Goal: Information Seeking & Learning: Learn about a topic

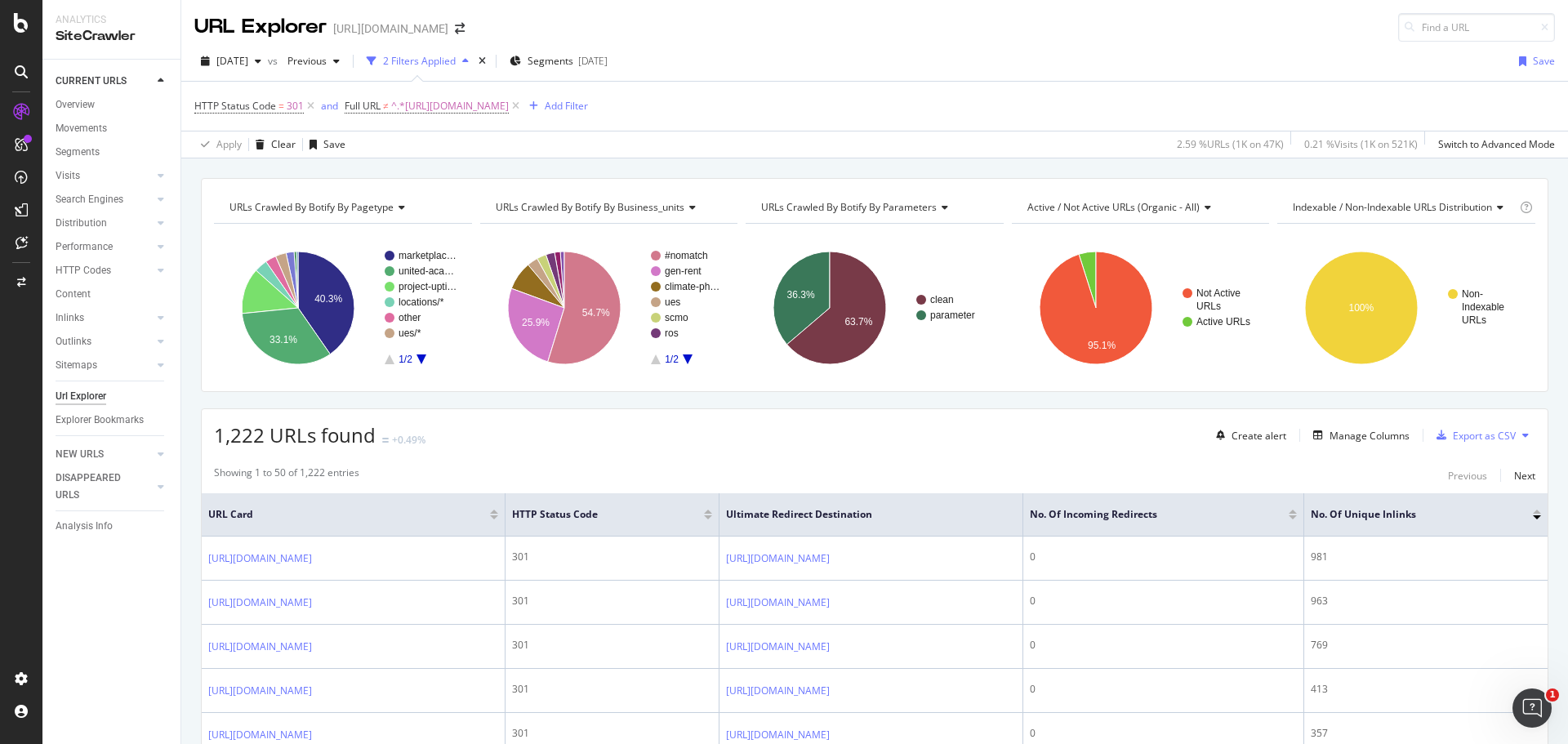
scroll to position [2123, 0]
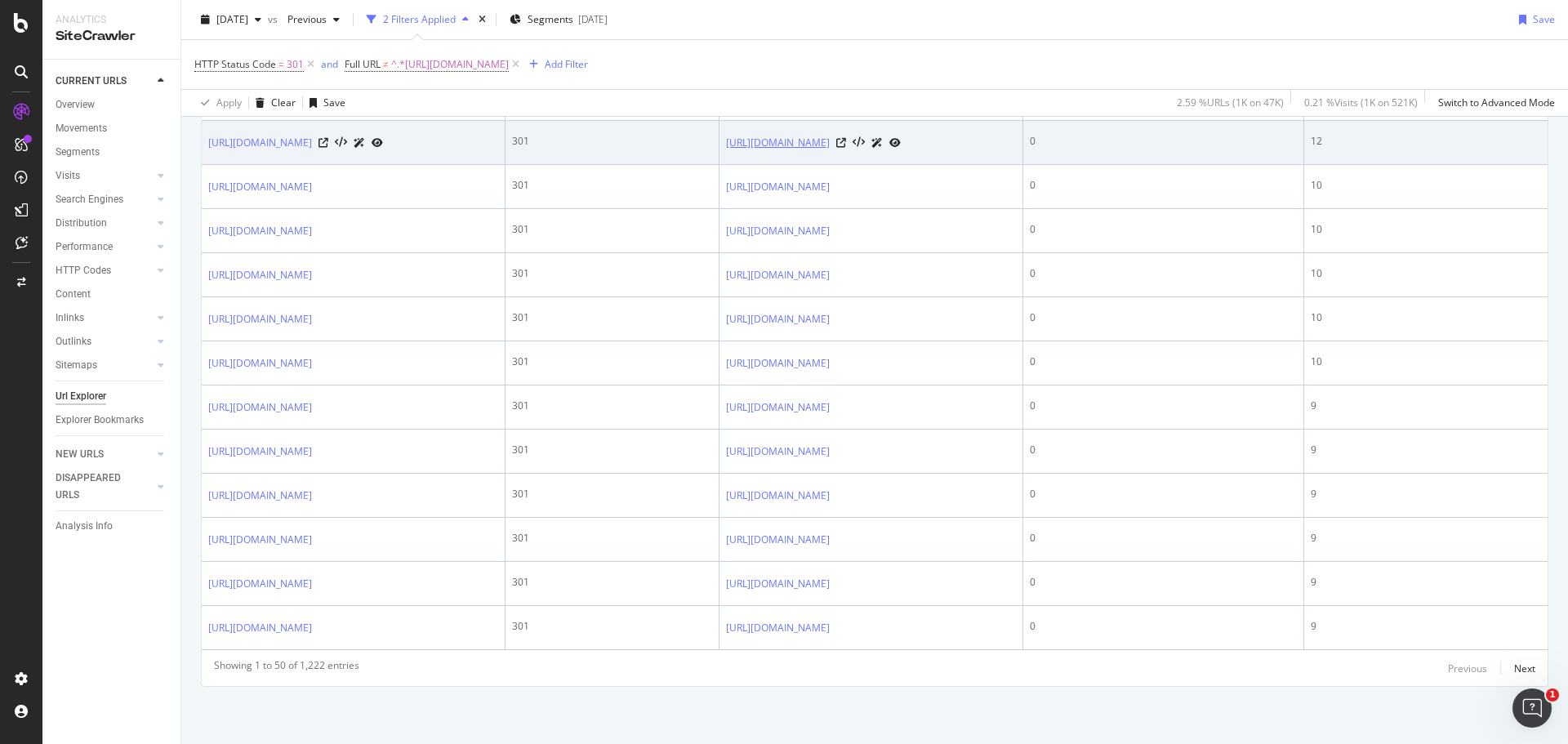
scroll to position [2450, 0]
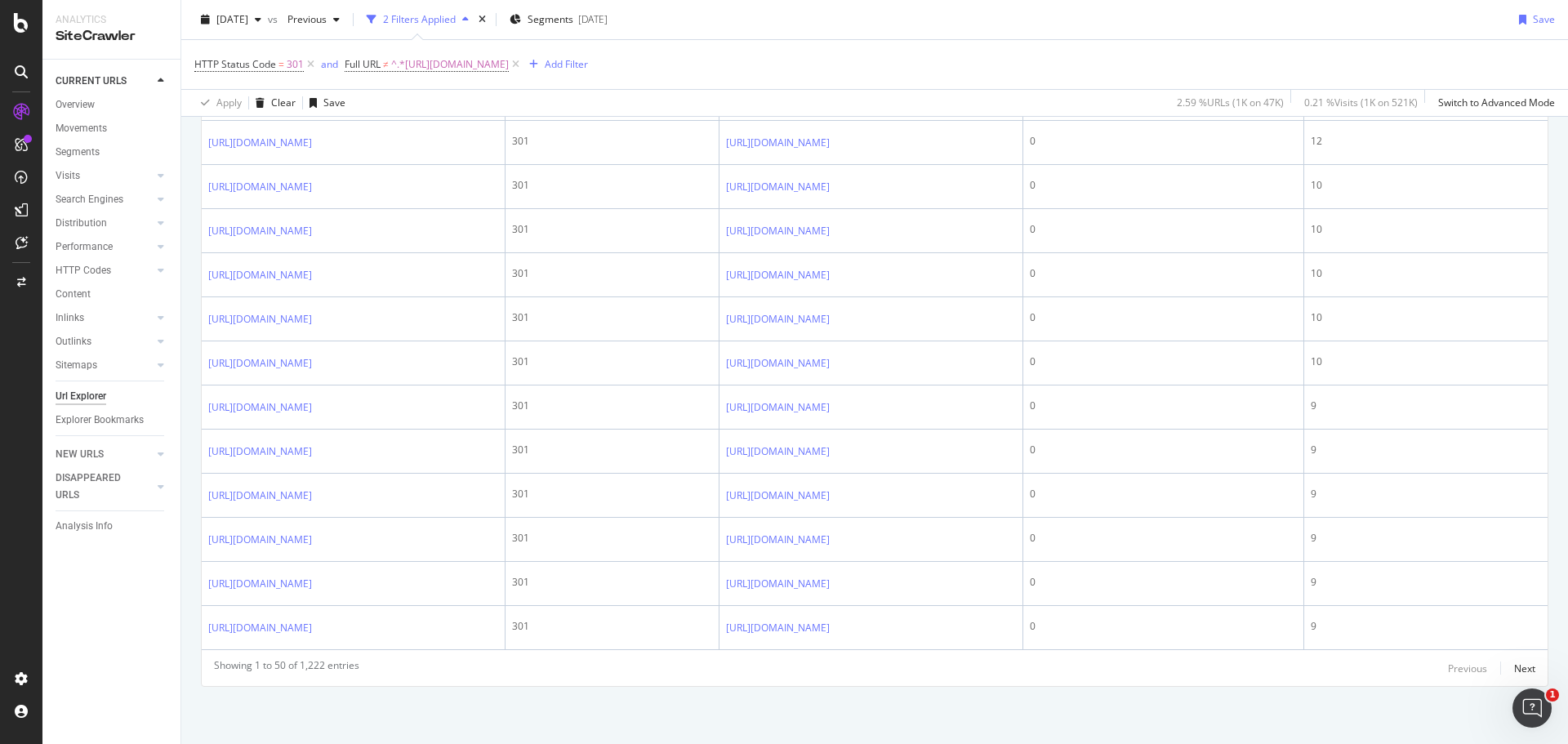
click at [312, 19] on link "https://www.unitedrentals.com/solutions/specialty-solutions/trench-safety/produ…" at bounding box center [260, 11] width 104 height 16
click at [312, 63] on link "https://www.unitedrentals.com/marketplace/equipment/air-compressors-air-tools/a…" at bounding box center [260, 55] width 104 height 16
click at [312, 107] on link "https://www.unitedrentals.com/services/online-services/ur-control" at bounding box center [260, 99] width 104 height 16
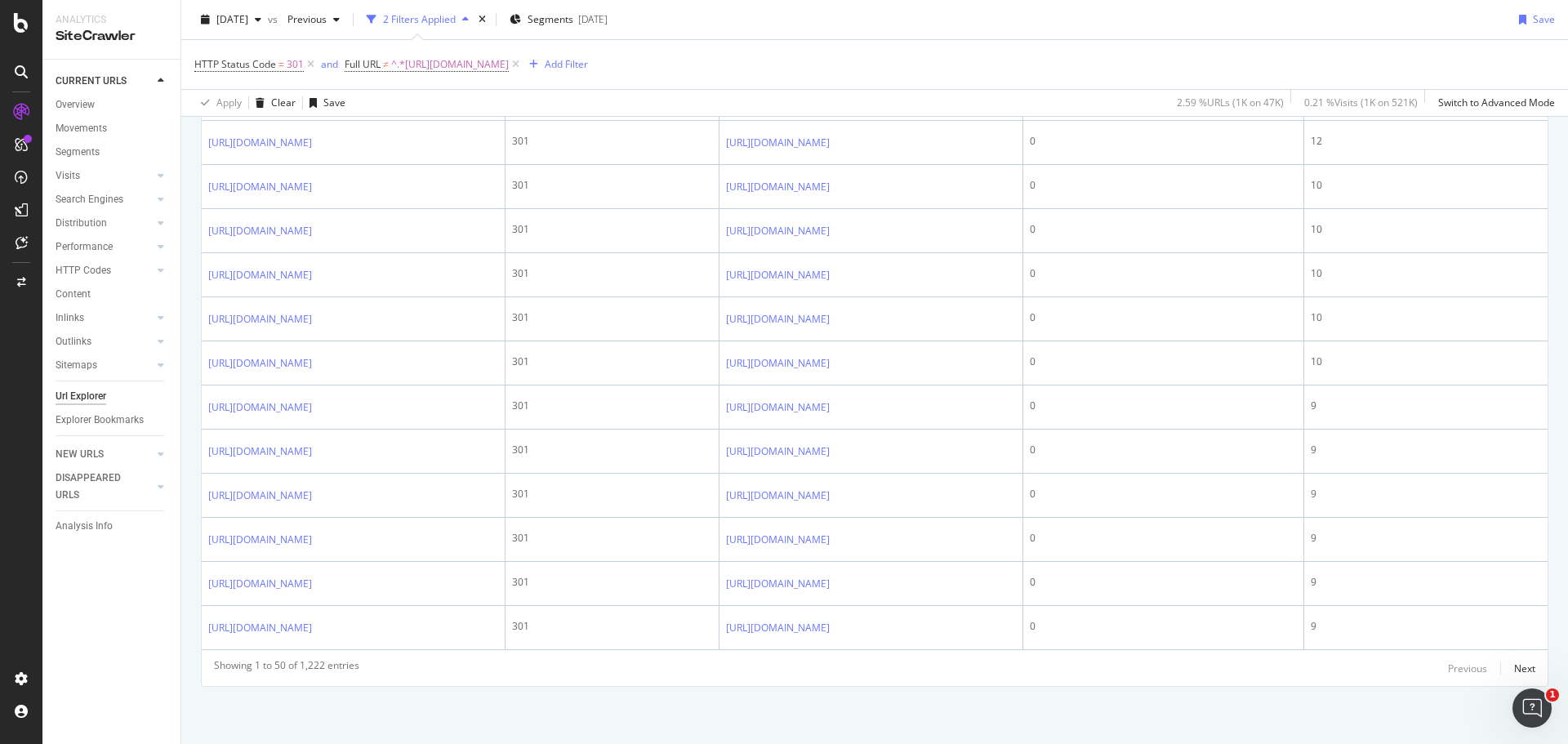
scroll to position [2613, 0]
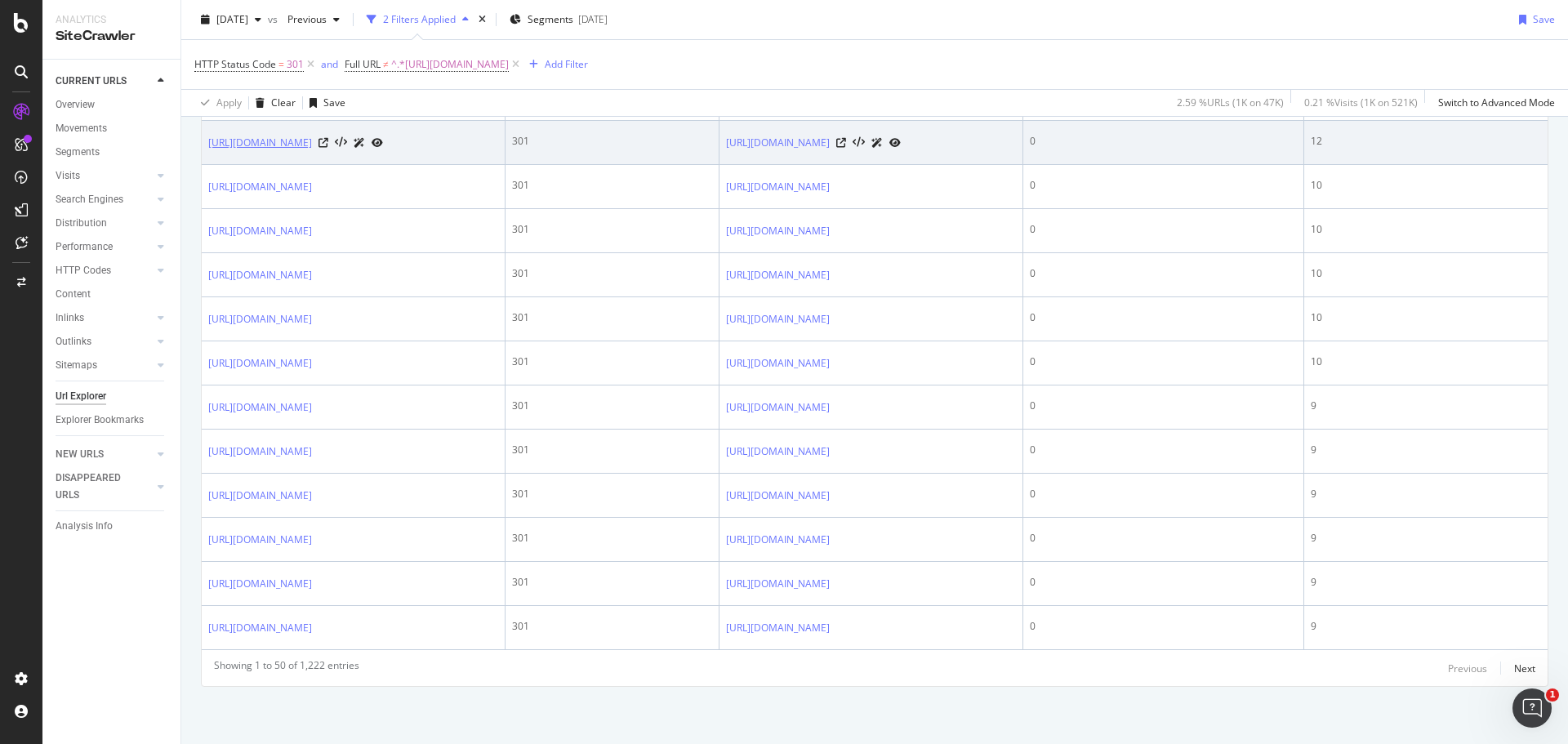
click at [312, 151] on link "[URL][DOMAIN_NAME]" at bounding box center [260, 143] width 104 height 16
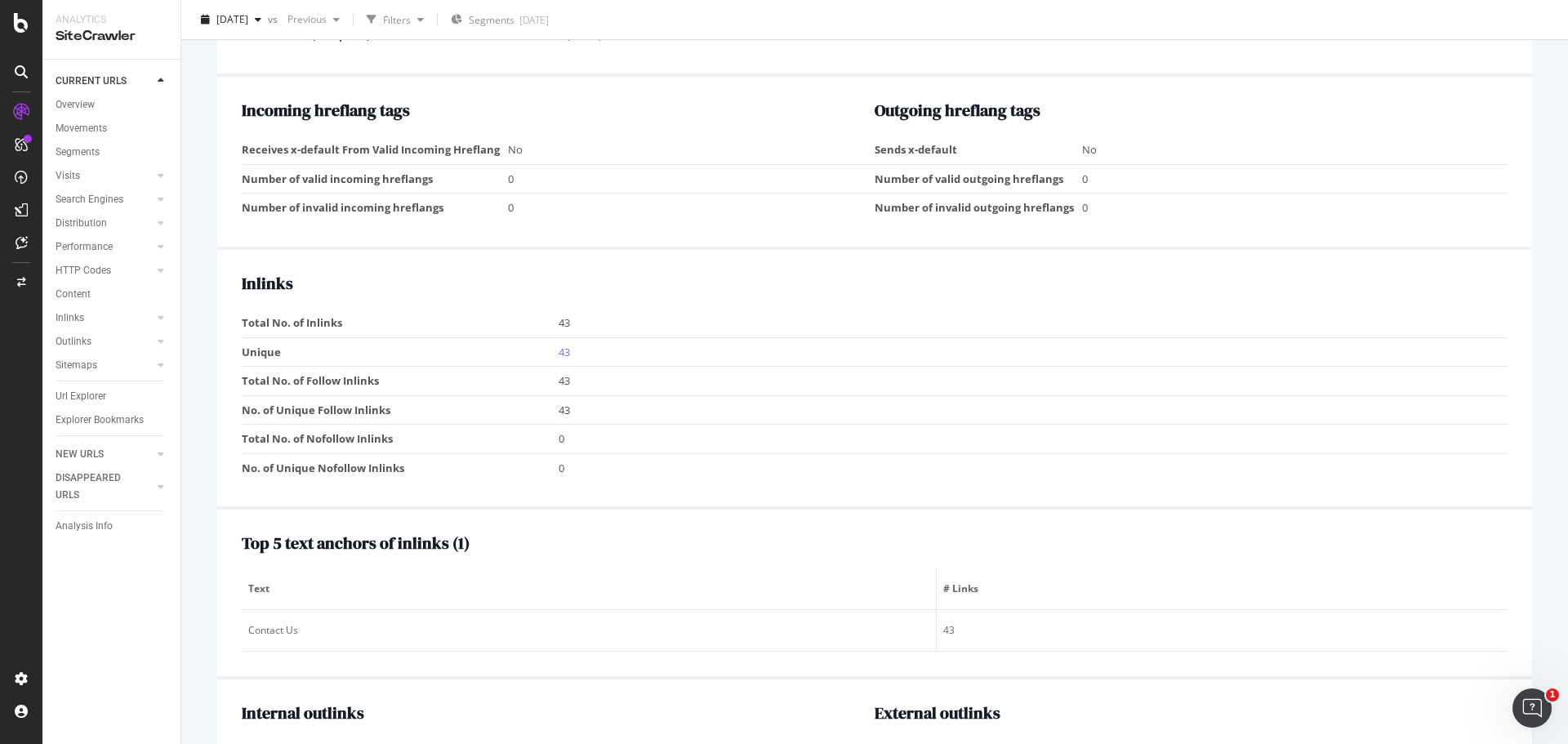
scroll to position [1552, 0]
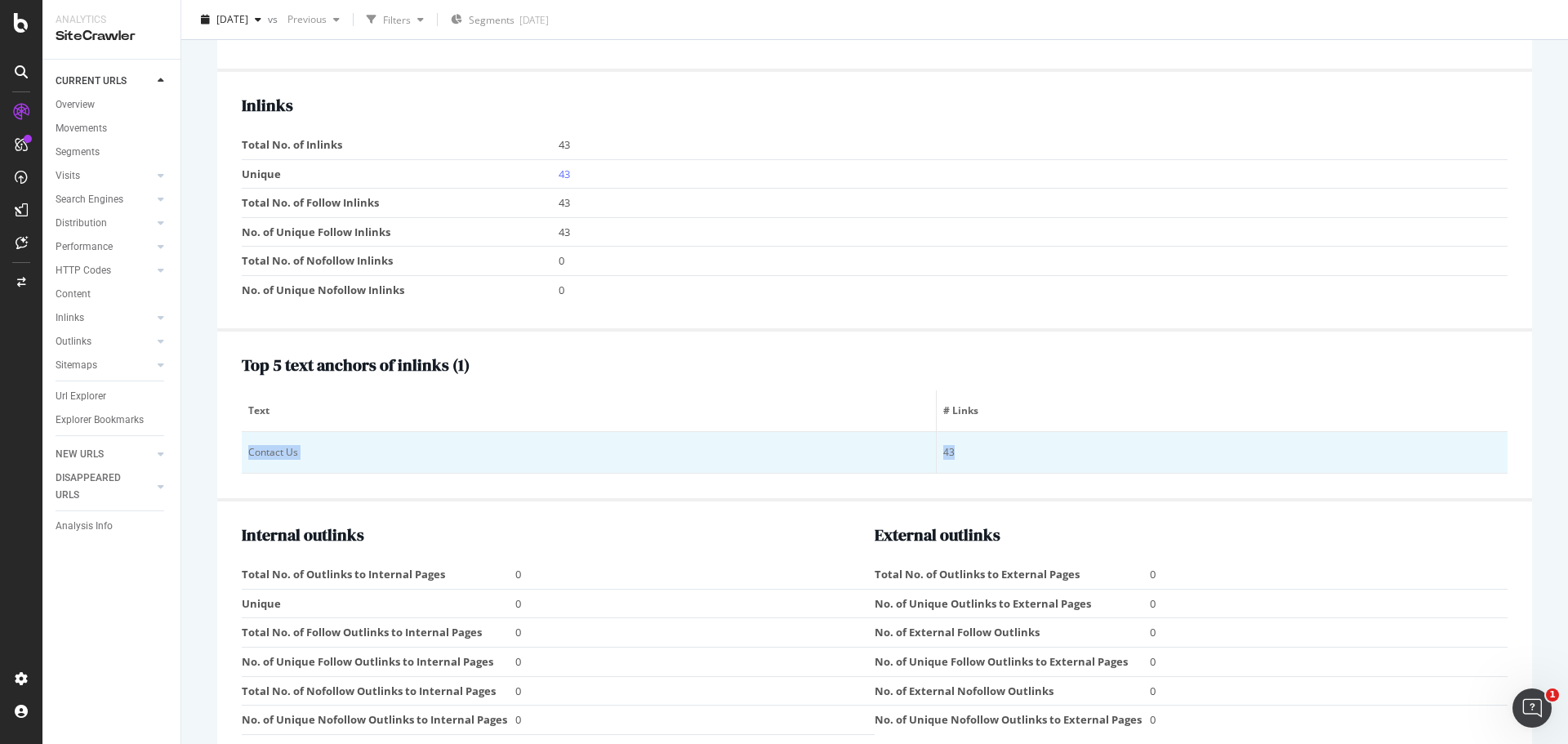
drag, startPoint x: 958, startPoint y: 454, endPoint x: 244, endPoint y: 452, distance: 714.0
click at [244, 452] on tr "Contact Us 43" at bounding box center [874, 452] width 1266 height 42
copy tr "Contact Us 43"
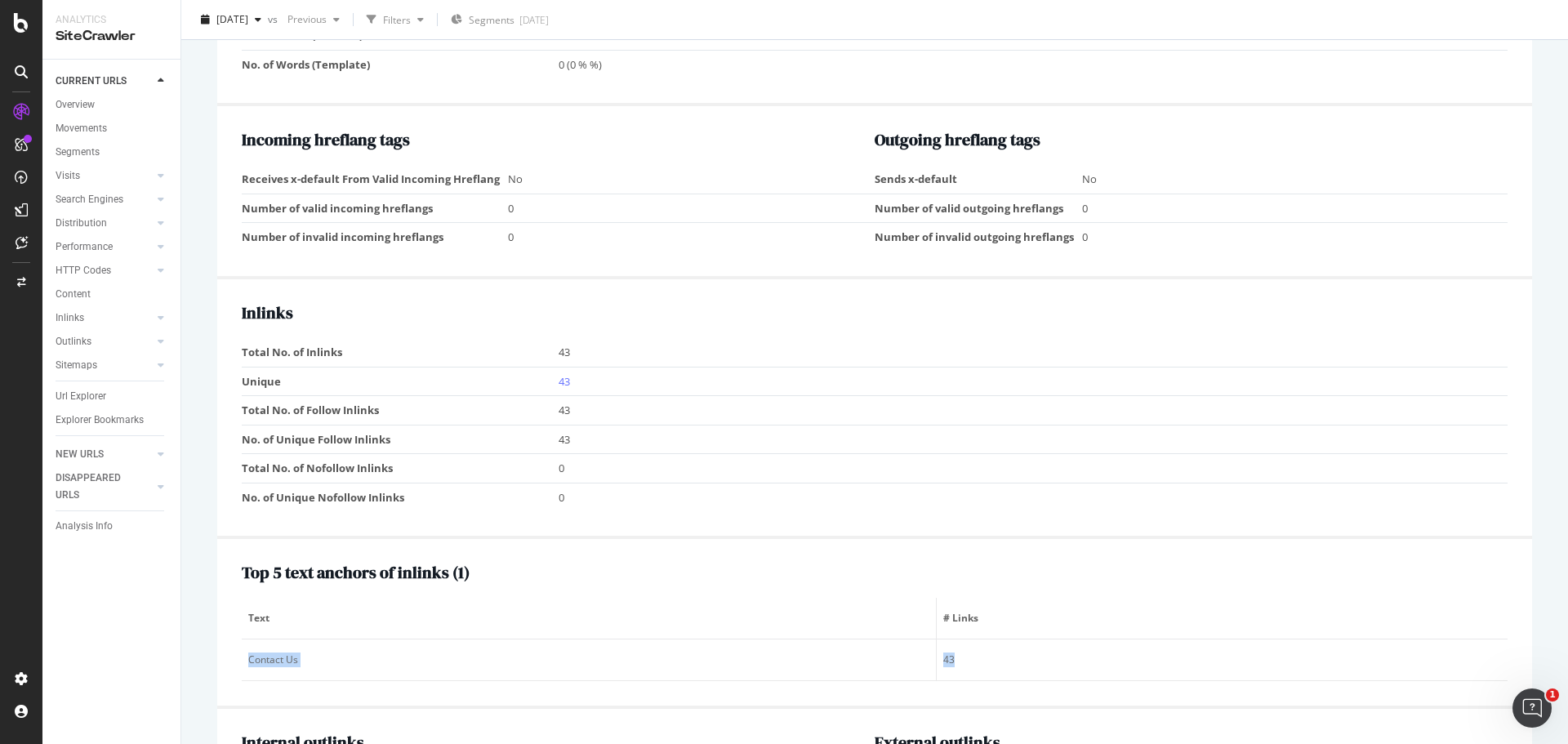
scroll to position [1320, 0]
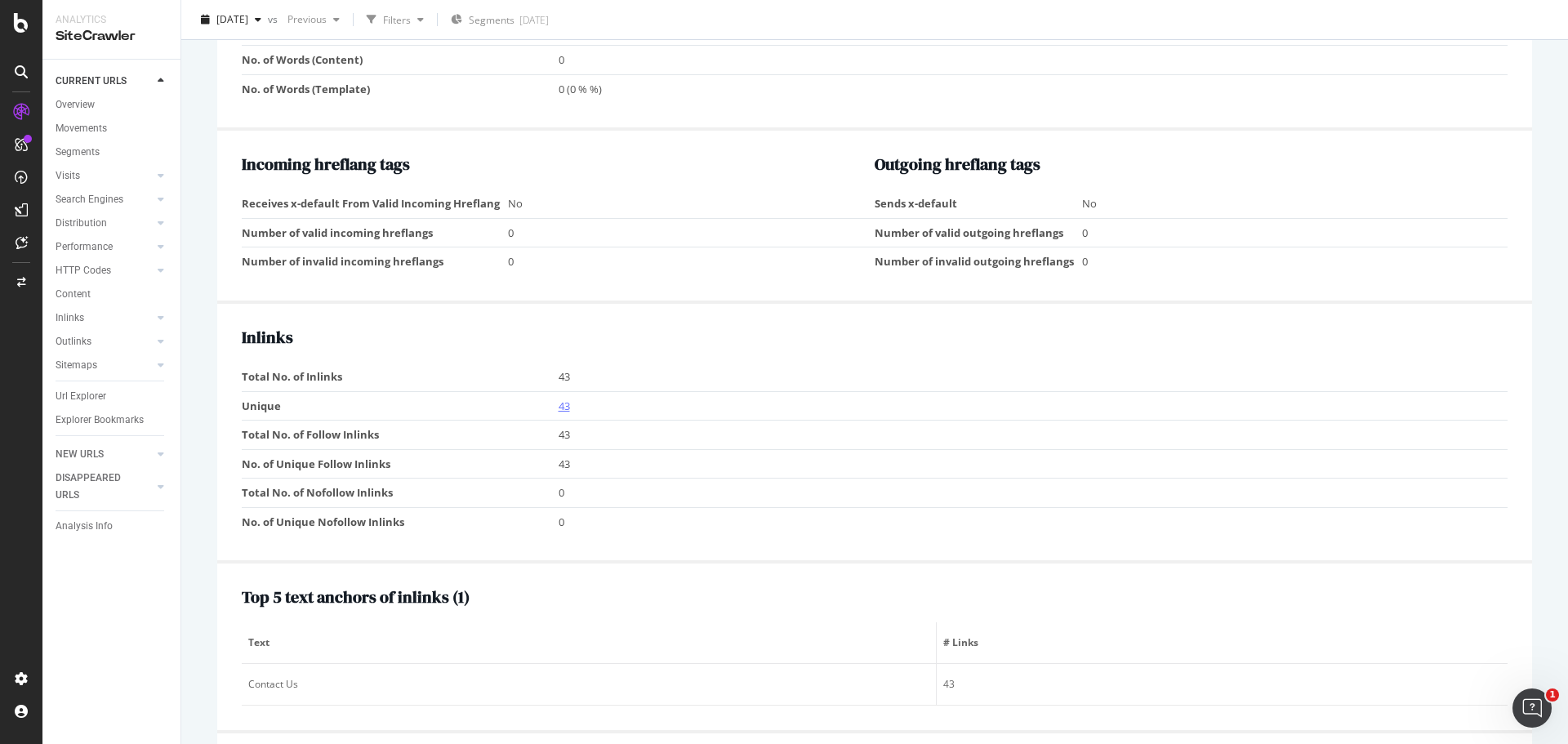
click at [562, 405] on link "43" at bounding box center [564, 406] width 11 height 15
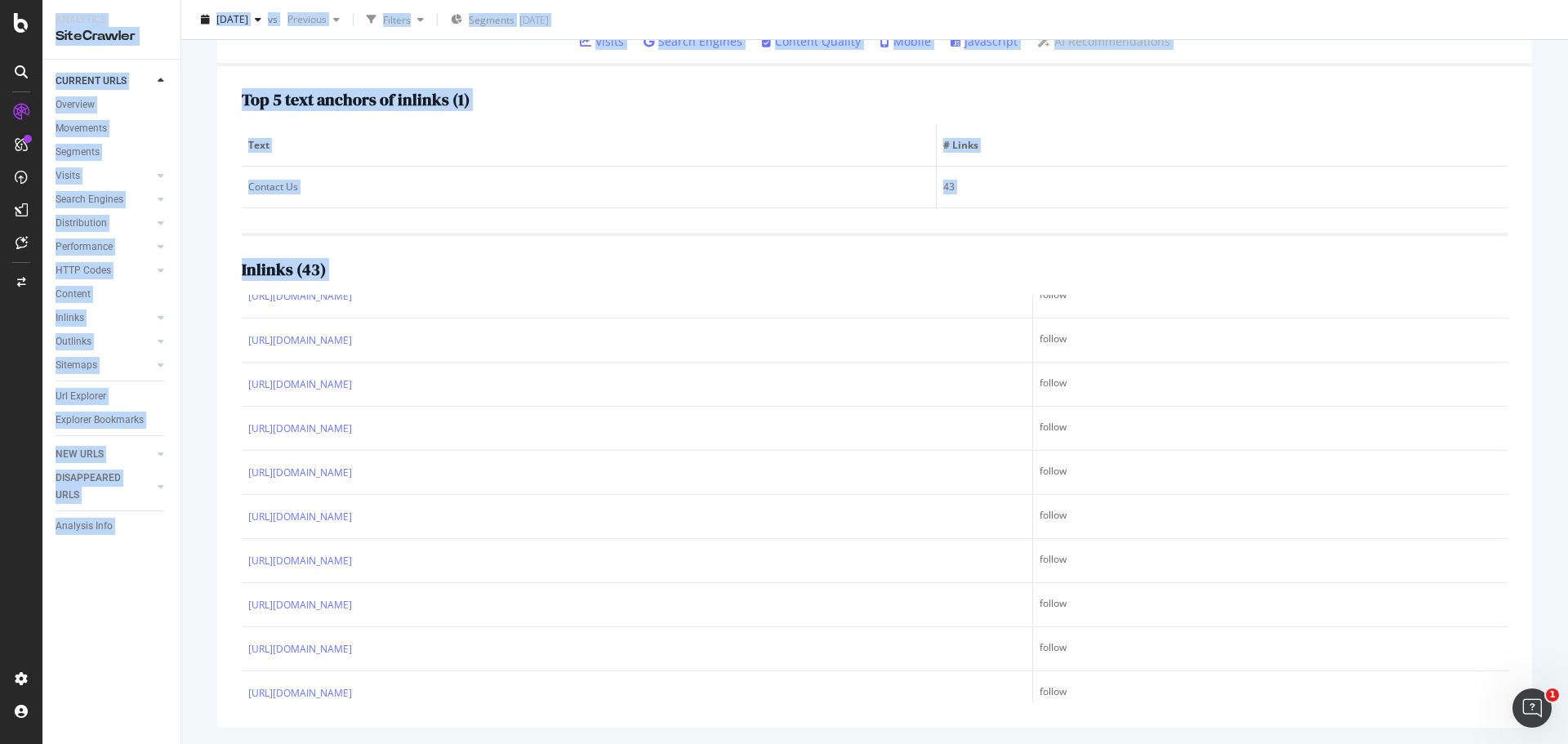
scroll to position [1530, 0]
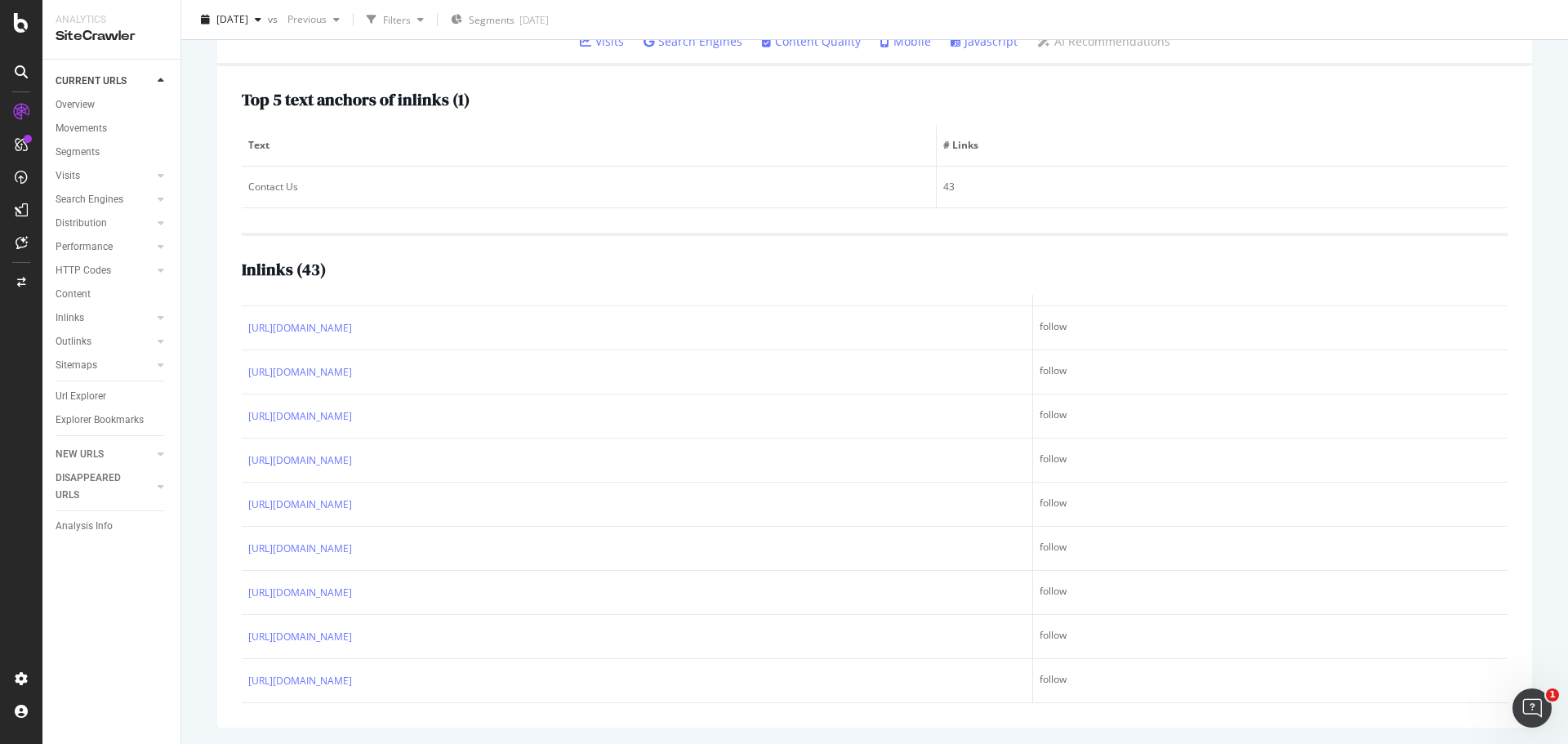
drag, startPoint x: 243, startPoint y: 311, endPoint x: 1120, endPoint y: 708, distance: 962.7
click at [1120, 708] on div "Top 5 text anchors of inlinks ( 1 ) Text # Links Contact Us 43 Inlinks ( 43 ) U…" at bounding box center [874, 397] width 1315 height 661
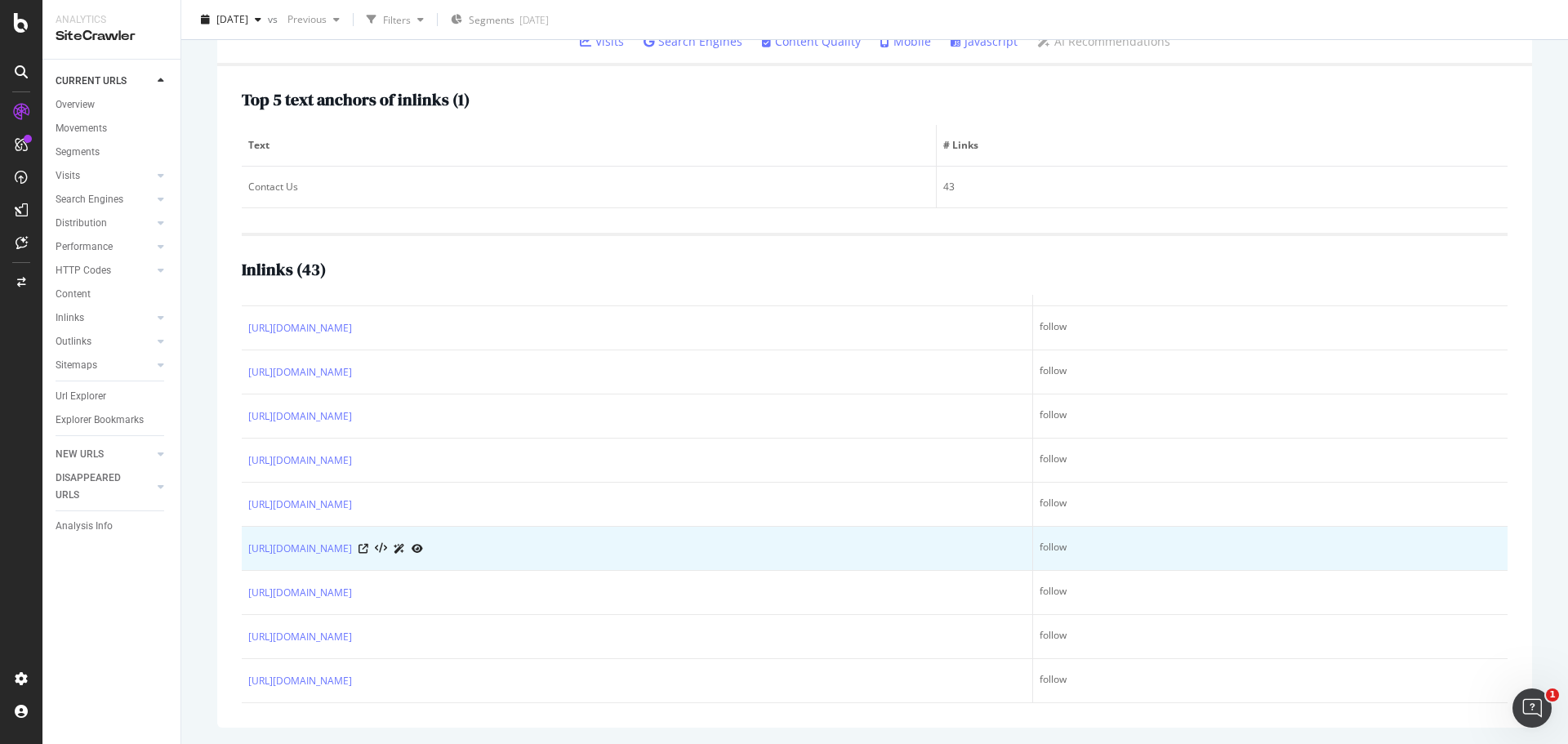
copy colgroup
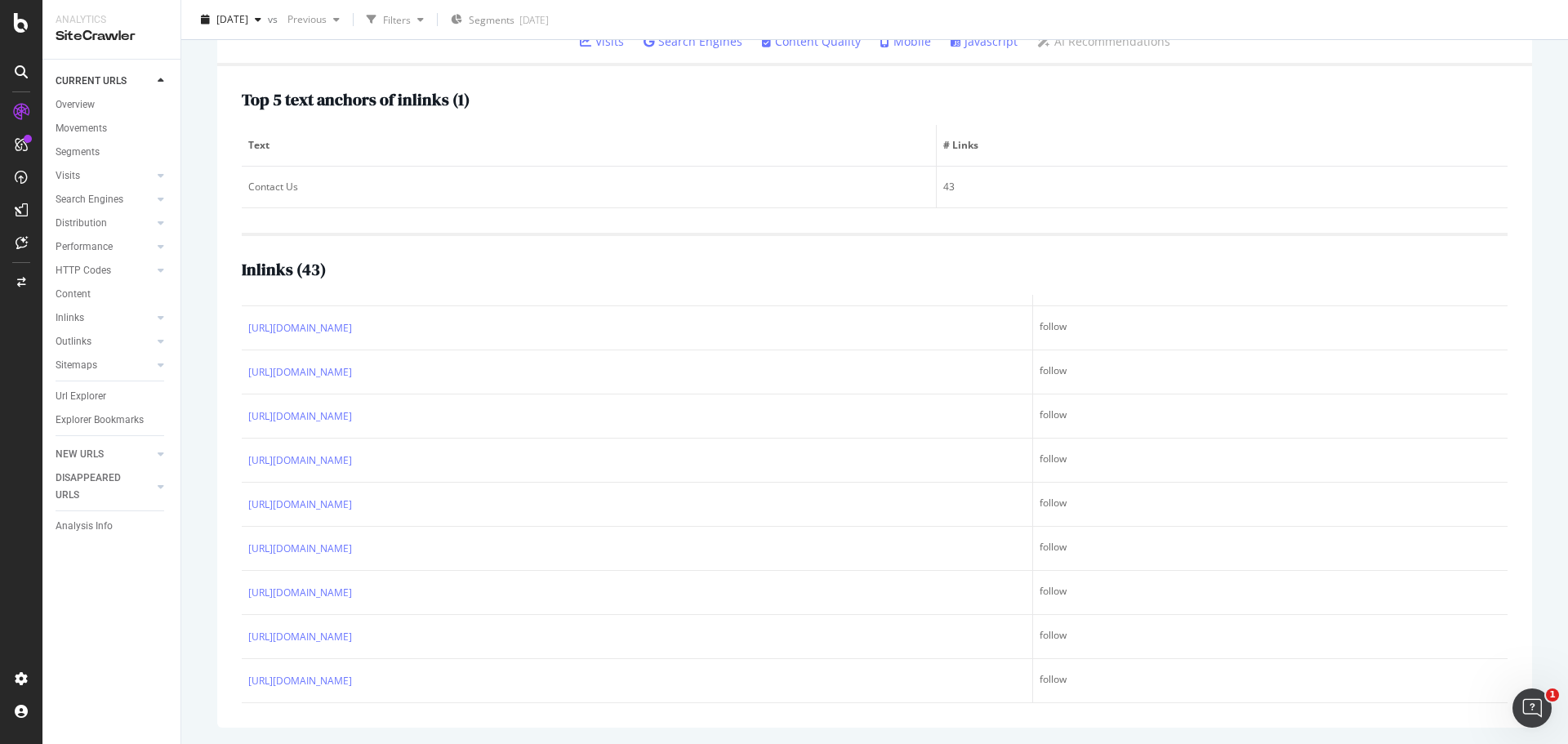
click at [551, 268] on div "Inlinks ( 43 )" at bounding box center [874, 270] width 1266 height 18
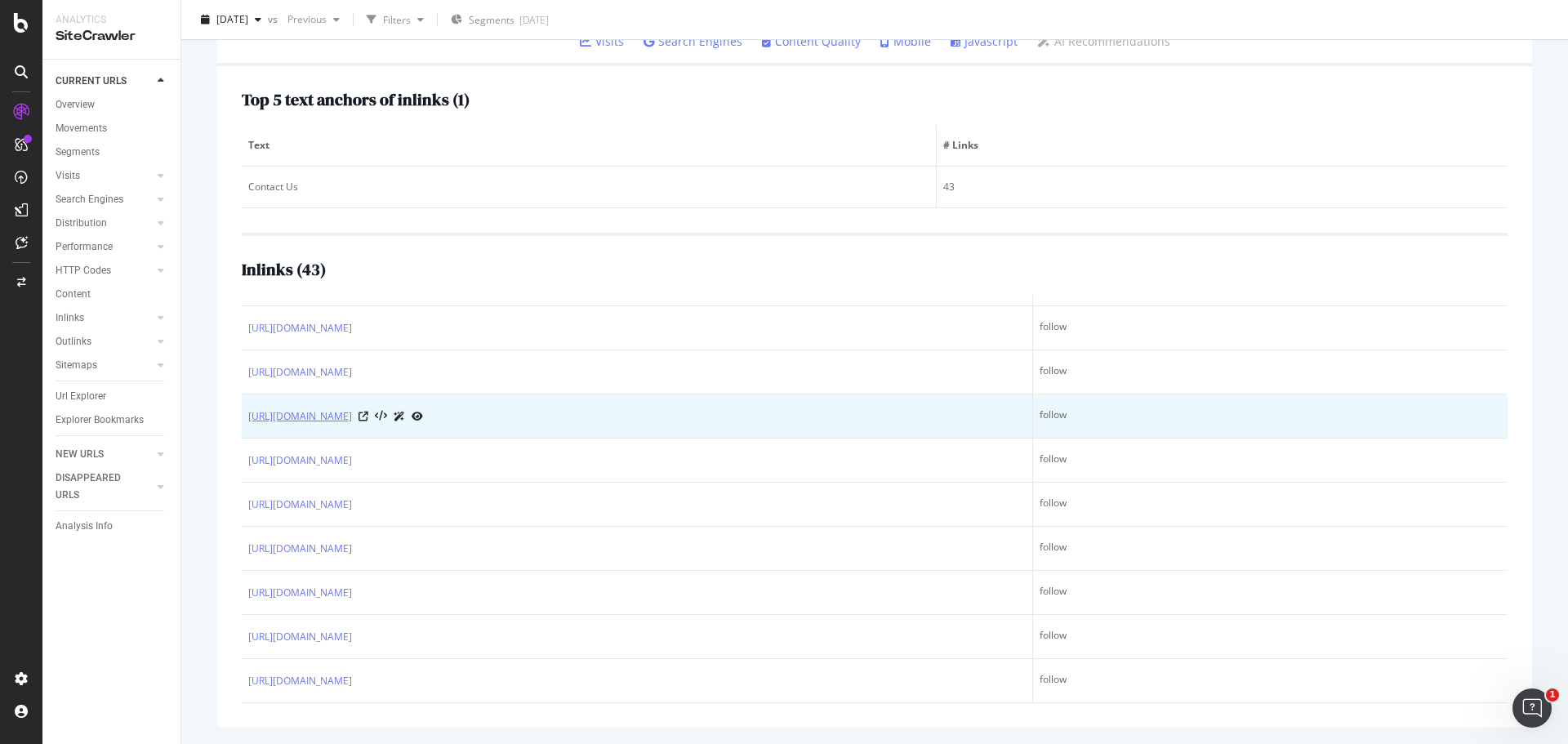
click at [352, 415] on link "https://www.unitedrentals.com/legal/terms-of-use-us-sp" at bounding box center [300, 416] width 104 height 16
click at [369, 414] on icon at bounding box center [364, 416] width 10 height 10
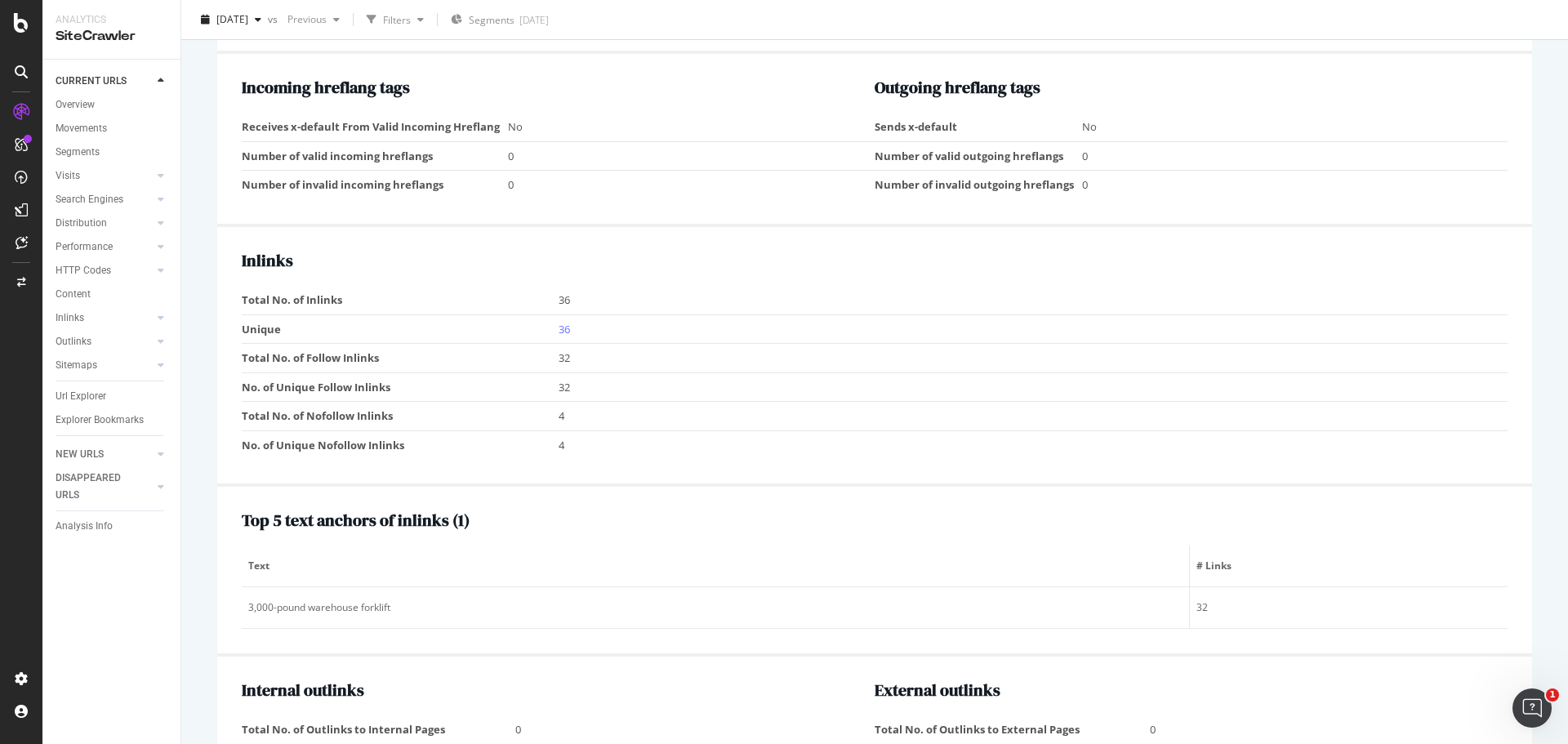
scroll to position [1552, 0]
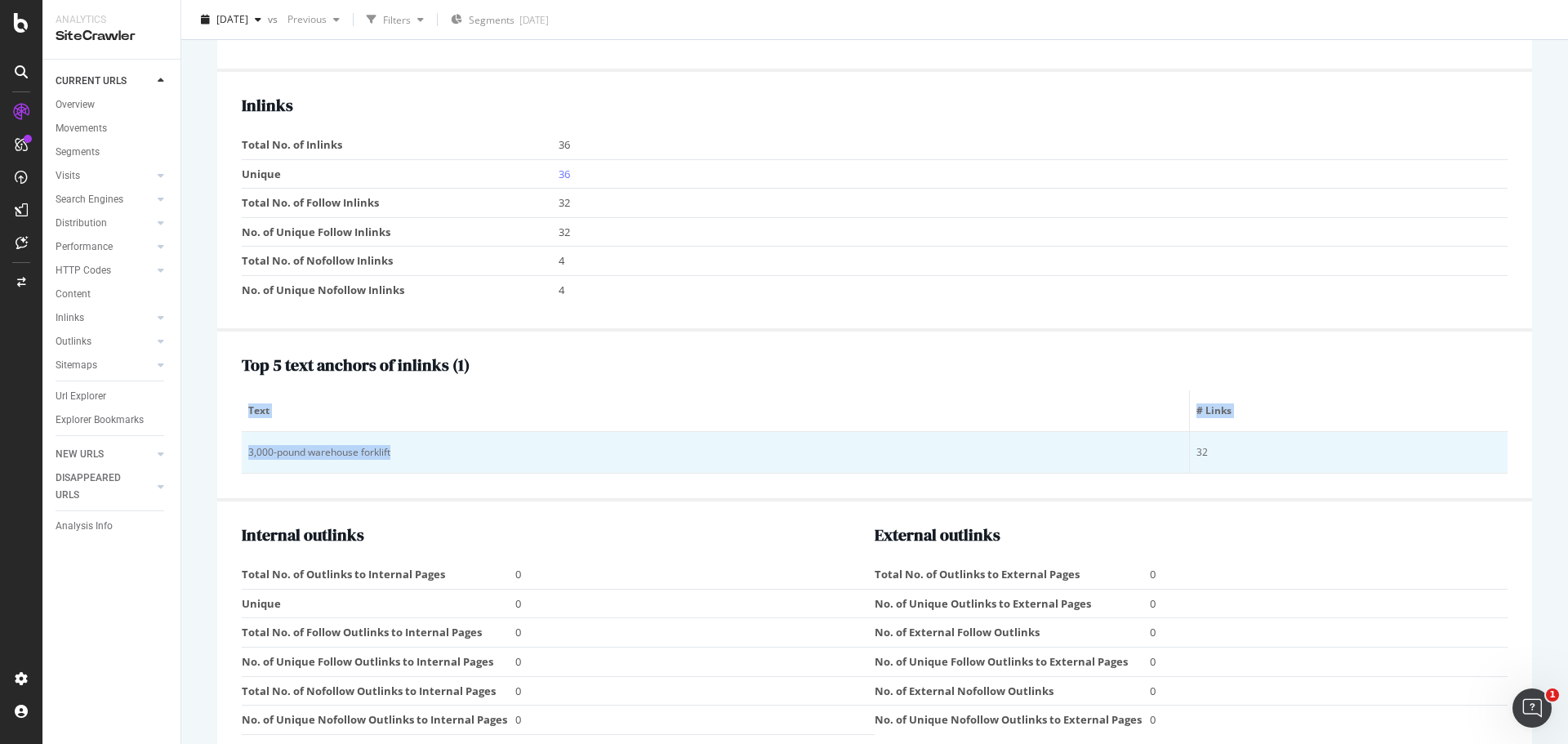
drag, startPoint x: 241, startPoint y: 453, endPoint x: 872, endPoint y: 432, distance: 631.3
click at [872, 432] on div "Top 5 text anchors of inlinks ( 1 ) Text # Links 3,000-pound warehouse forklift…" at bounding box center [874, 416] width 1315 height 170
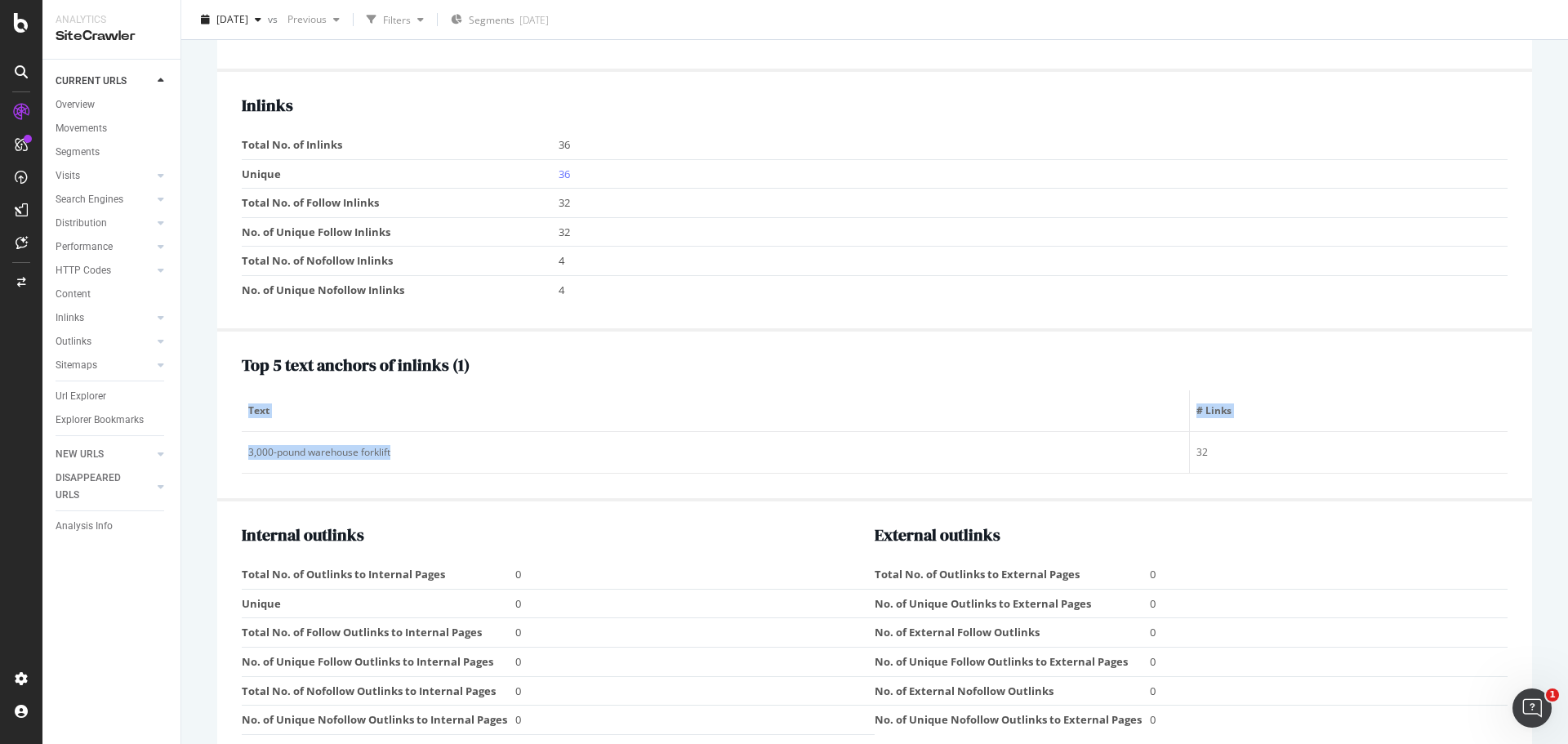
drag, startPoint x: 472, startPoint y: 486, endPoint x: 555, endPoint y: 484, distance: 83.0
click at [473, 485] on div "Top 5 text anchors of inlinks ( 1 ) Text # Links 3,000-pound warehouse forklift…" at bounding box center [874, 416] width 1315 height 170
click at [1330, 381] on div "Top 5 text anchors of inlinks ( 1 ) Text # Links 3,000-pound warehouse forklift…" at bounding box center [874, 415] width 1266 height 118
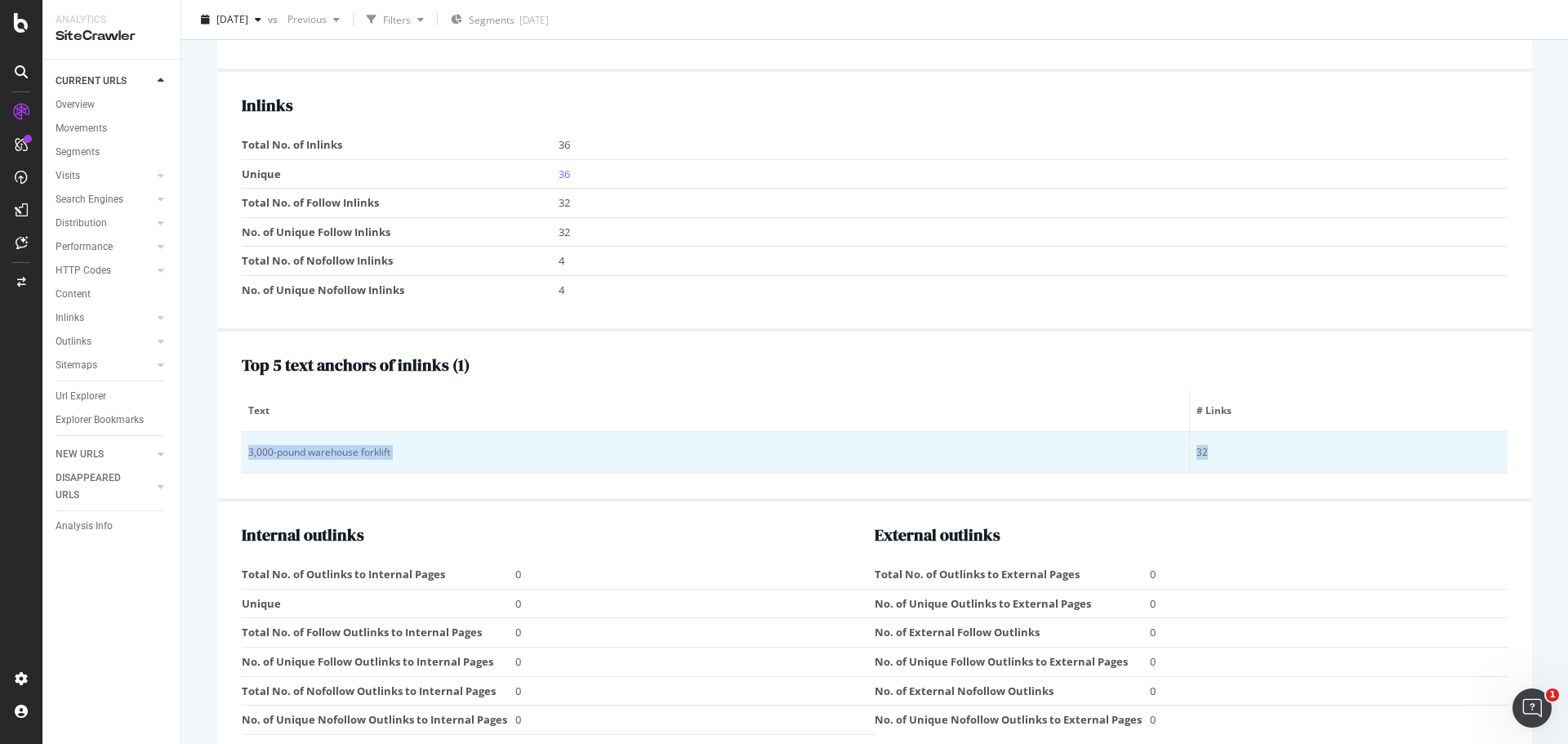
drag, startPoint x: 1221, startPoint y: 456, endPoint x: 245, endPoint y: 452, distance: 976.0
click at [245, 452] on tr "3,000-pound warehouse forklift 32" at bounding box center [874, 452] width 1266 height 42
copy tr "3,000-pound warehouse forklift 32"
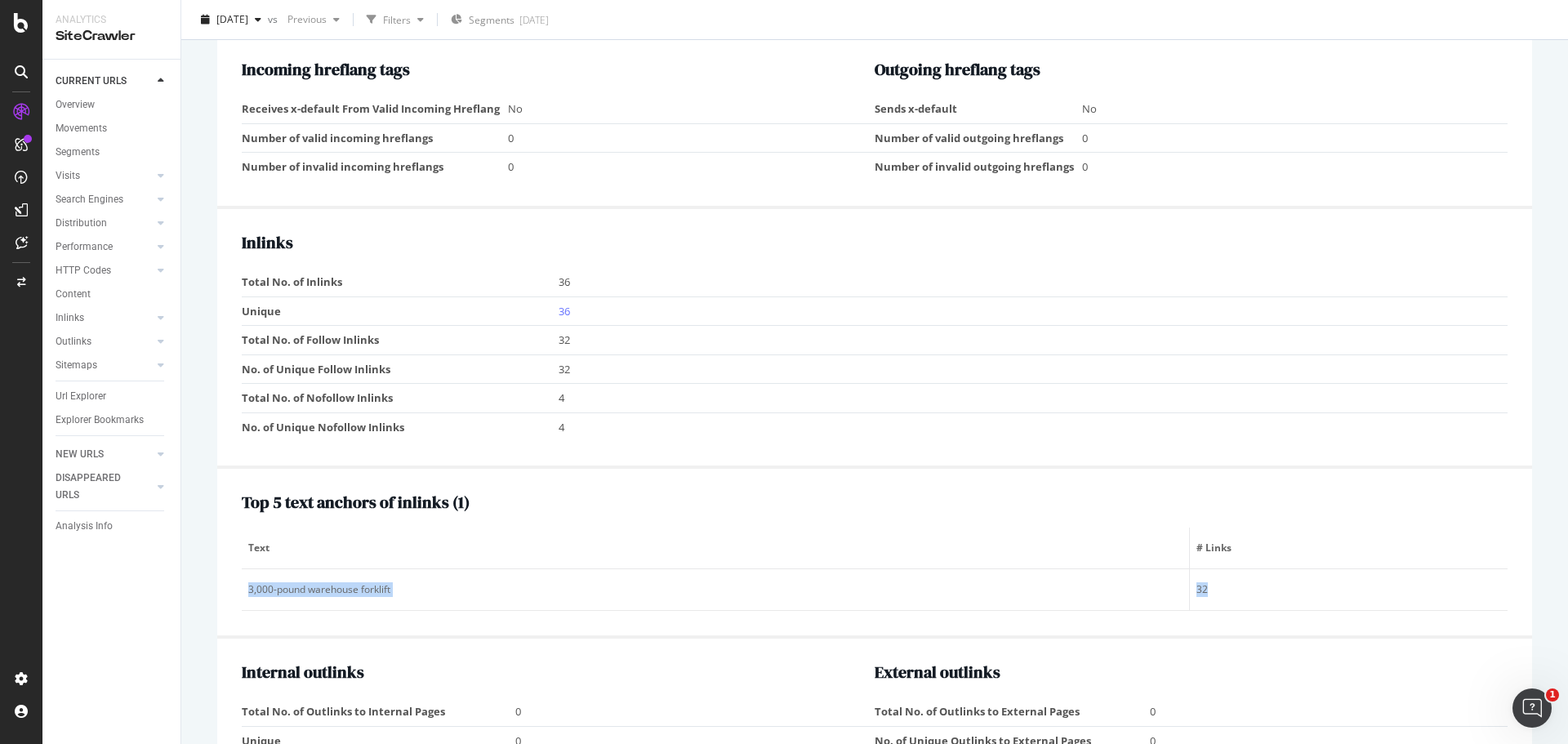
scroll to position [1401, 0]
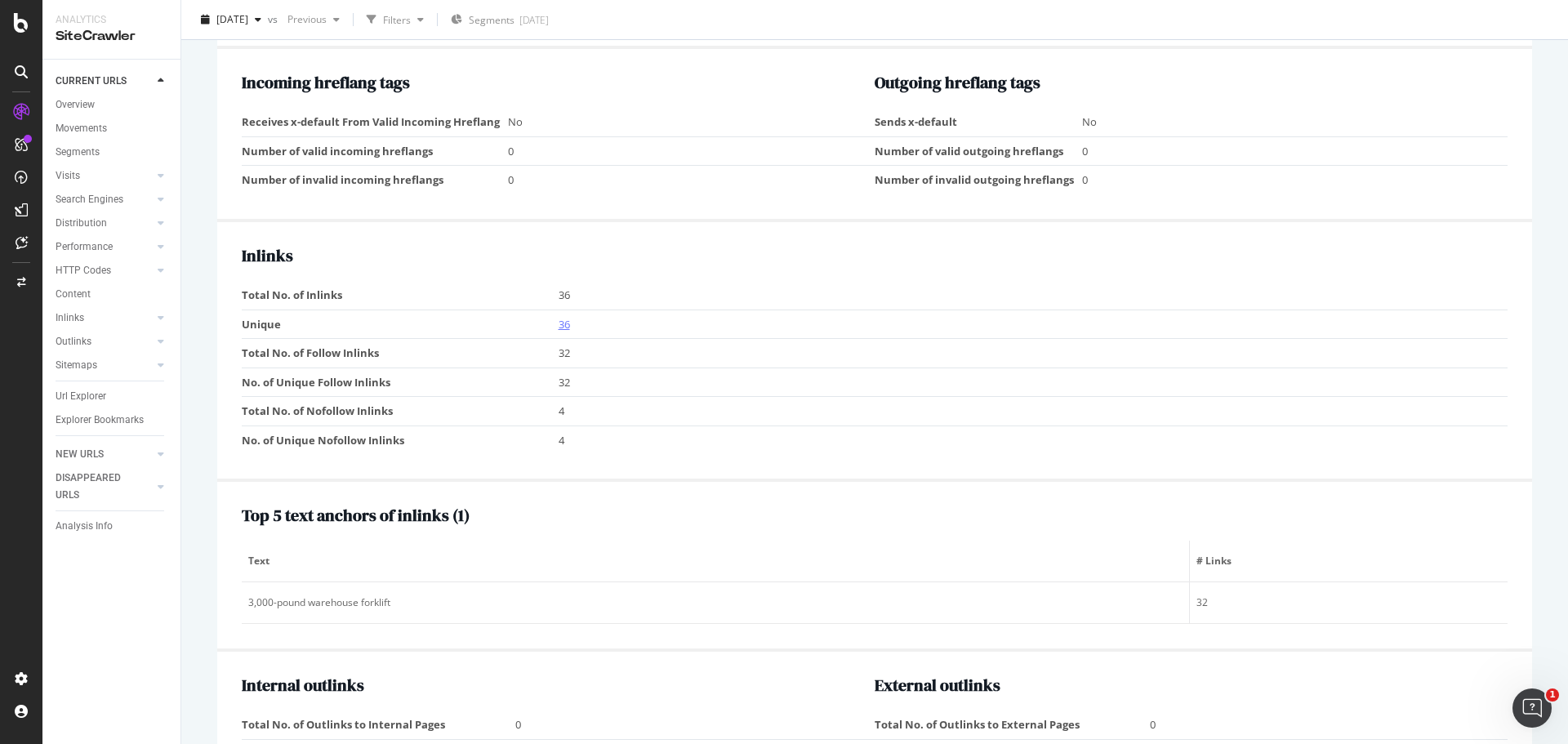
click at [563, 321] on link "36" at bounding box center [564, 324] width 11 height 15
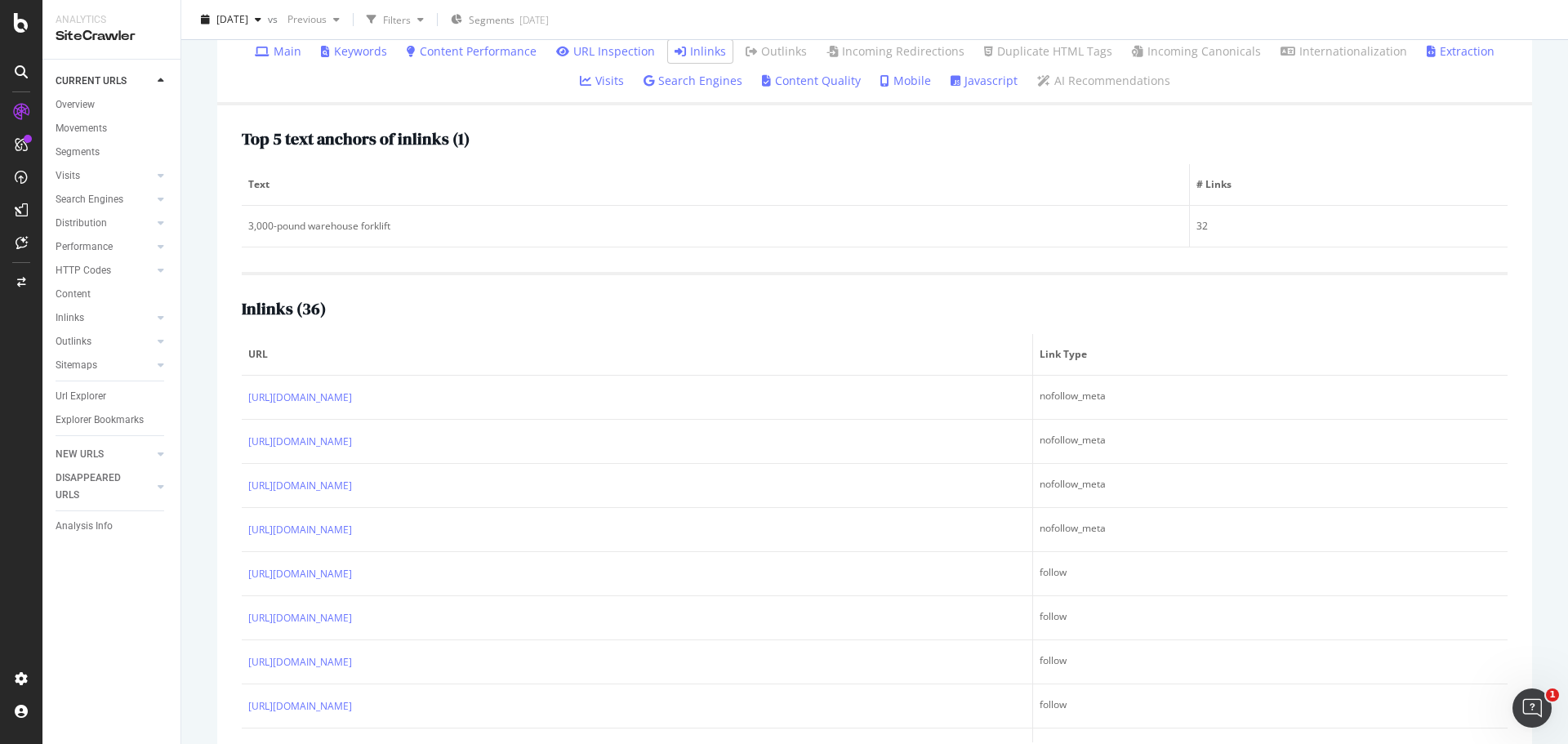
scroll to position [232, 0]
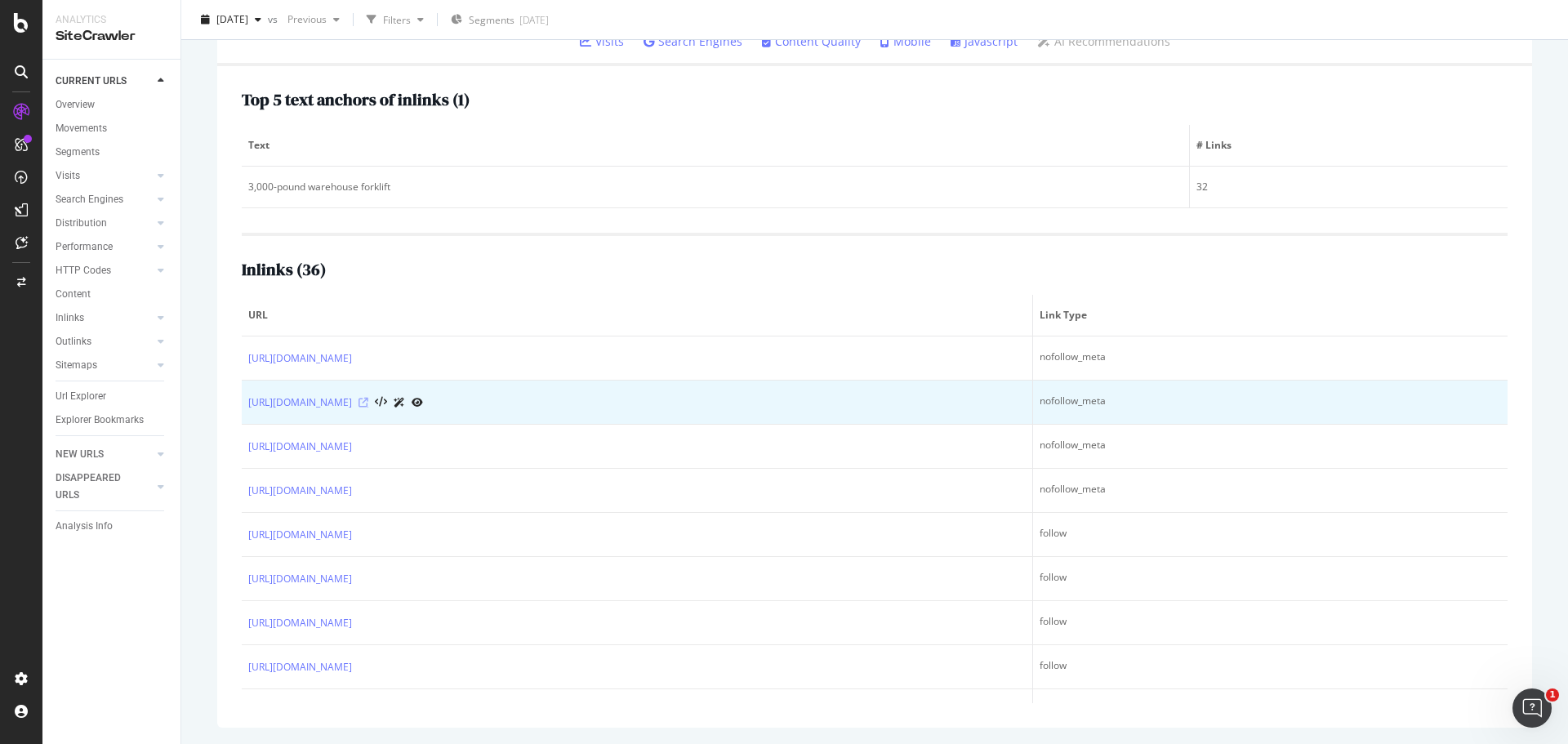
click at [369, 401] on icon at bounding box center [364, 402] width 10 height 10
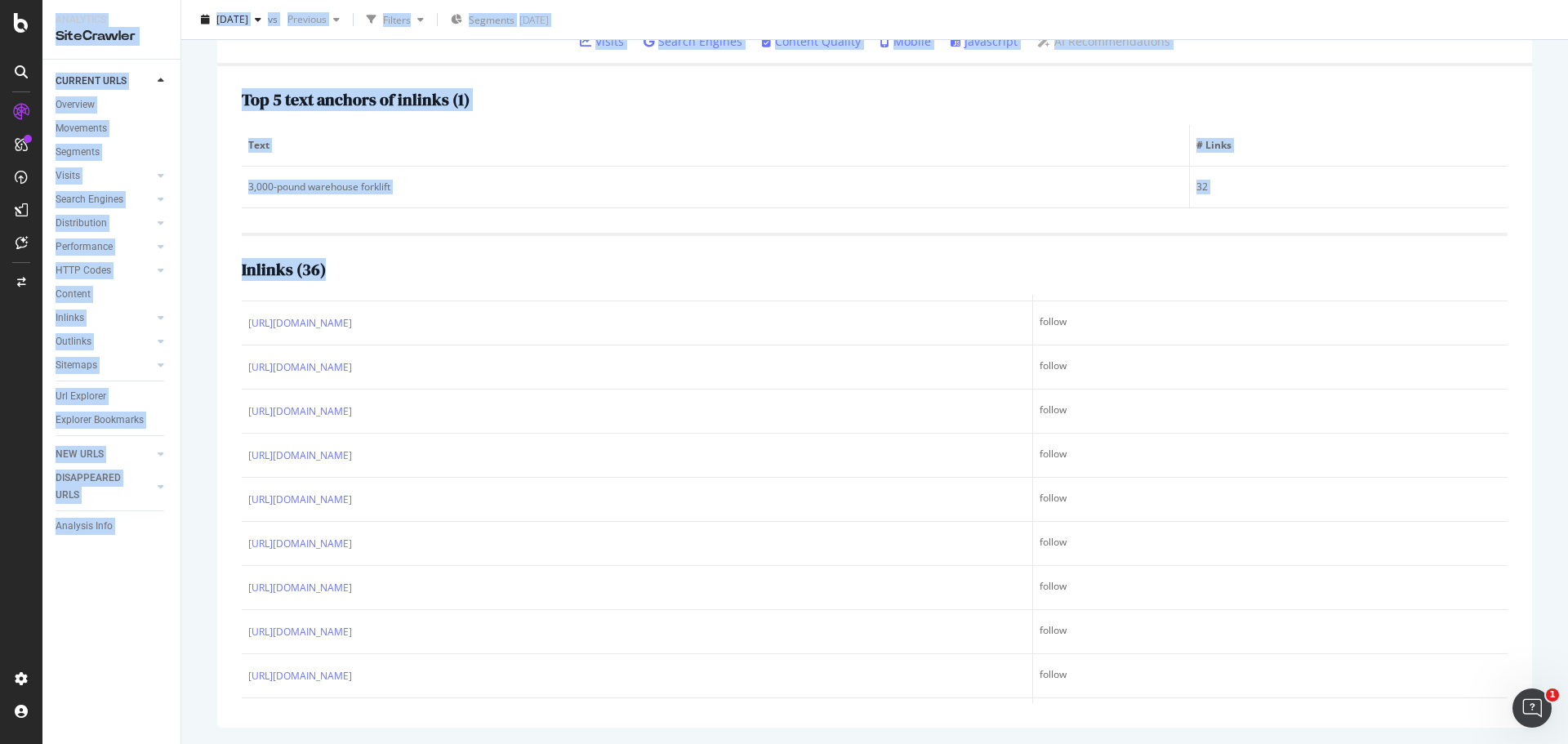
scroll to position [1252, 0]
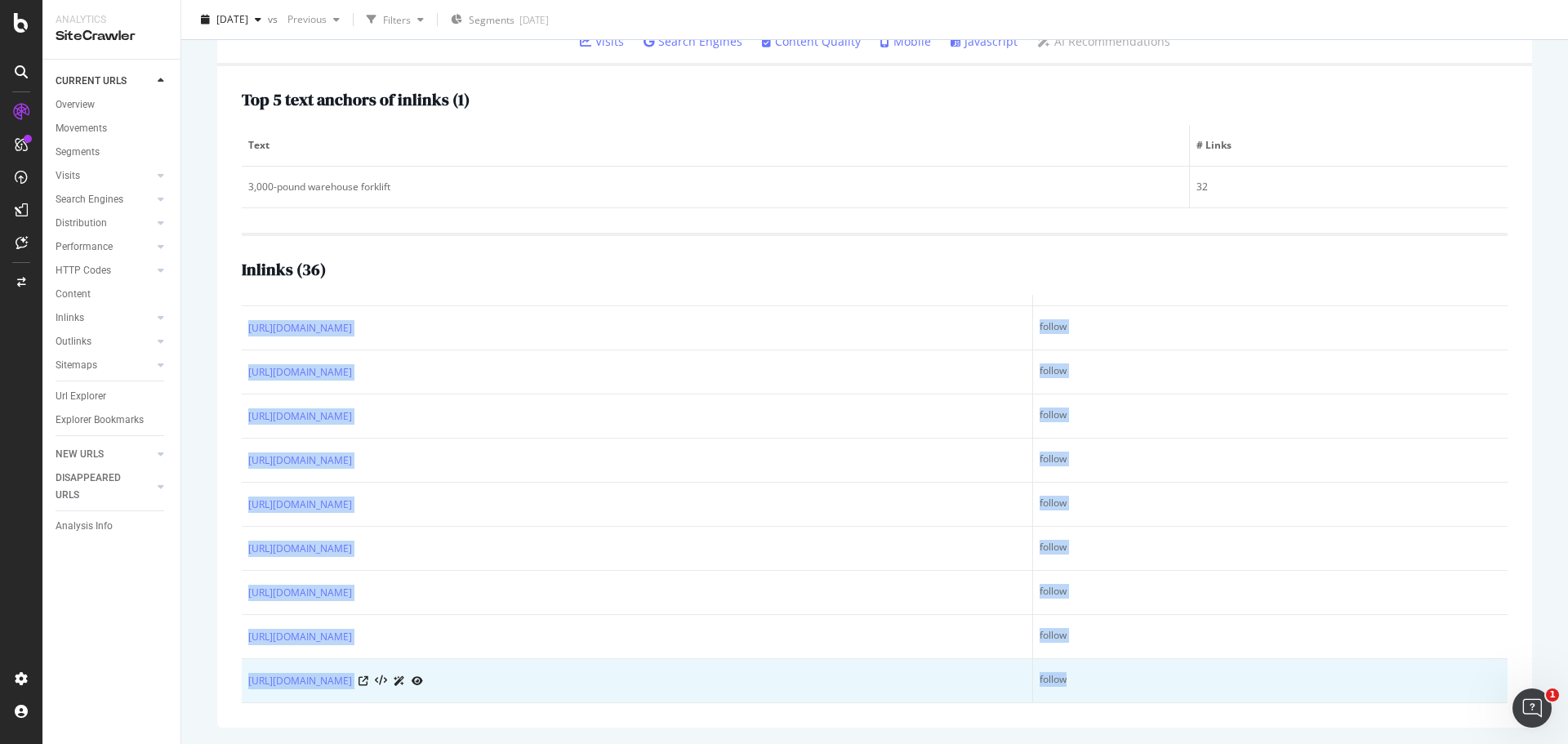
drag, startPoint x: 239, startPoint y: 315, endPoint x: 1076, endPoint y: 694, distance: 918.8
click at [1076, 694] on div "Top 5 text anchors of inlinks ( 1 ) Text # Links 3,000-pound warehouse forklift…" at bounding box center [874, 397] width 1315 height 661
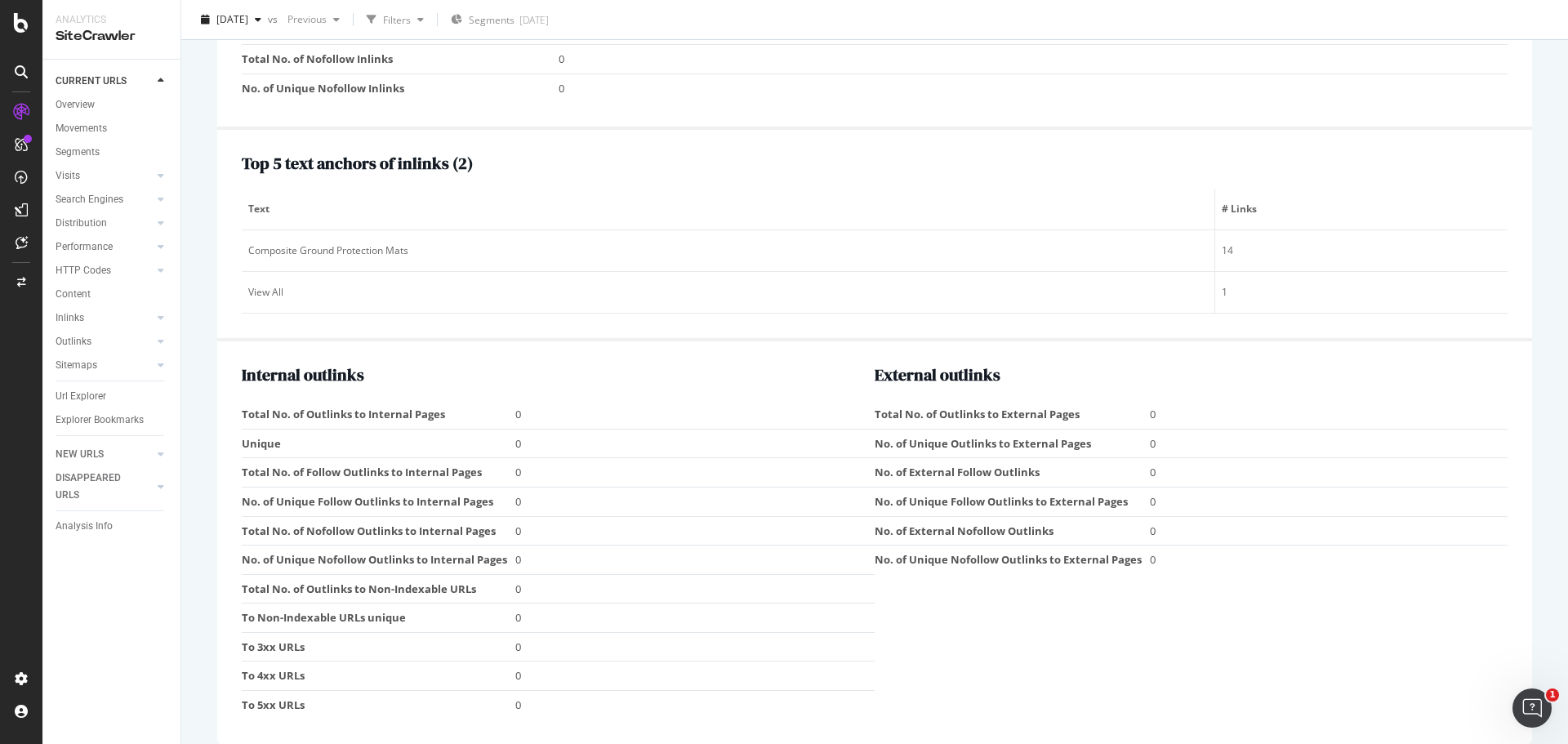
scroll to position [1770, 0]
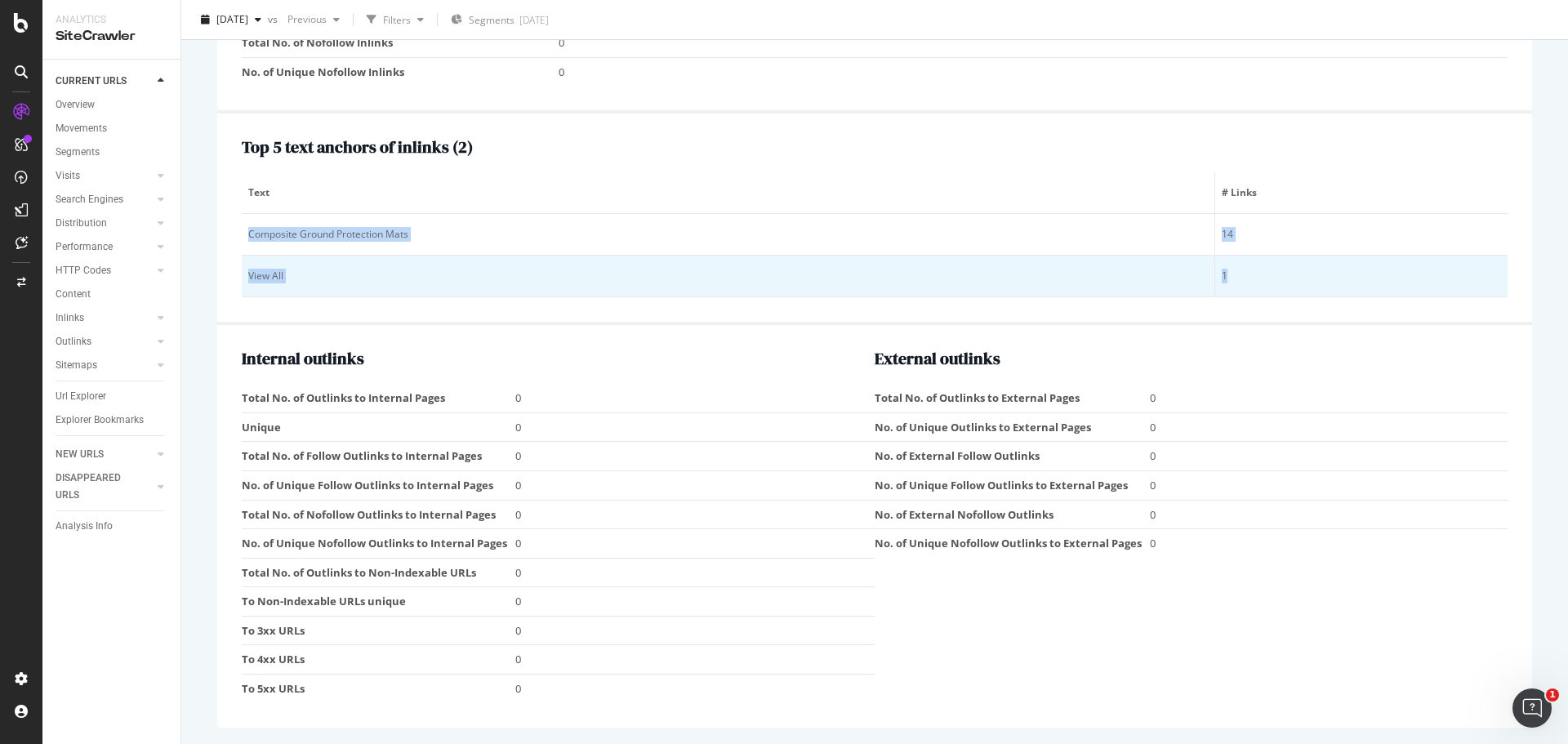
drag, startPoint x: 248, startPoint y: 229, endPoint x: 1227, endPoint y: 281, distance: 980.4
click at [1227, 281] on tbody "Composite Ground Protection Mats 14 View All 1" at bounding box center [874, 256] width 1266 height 84
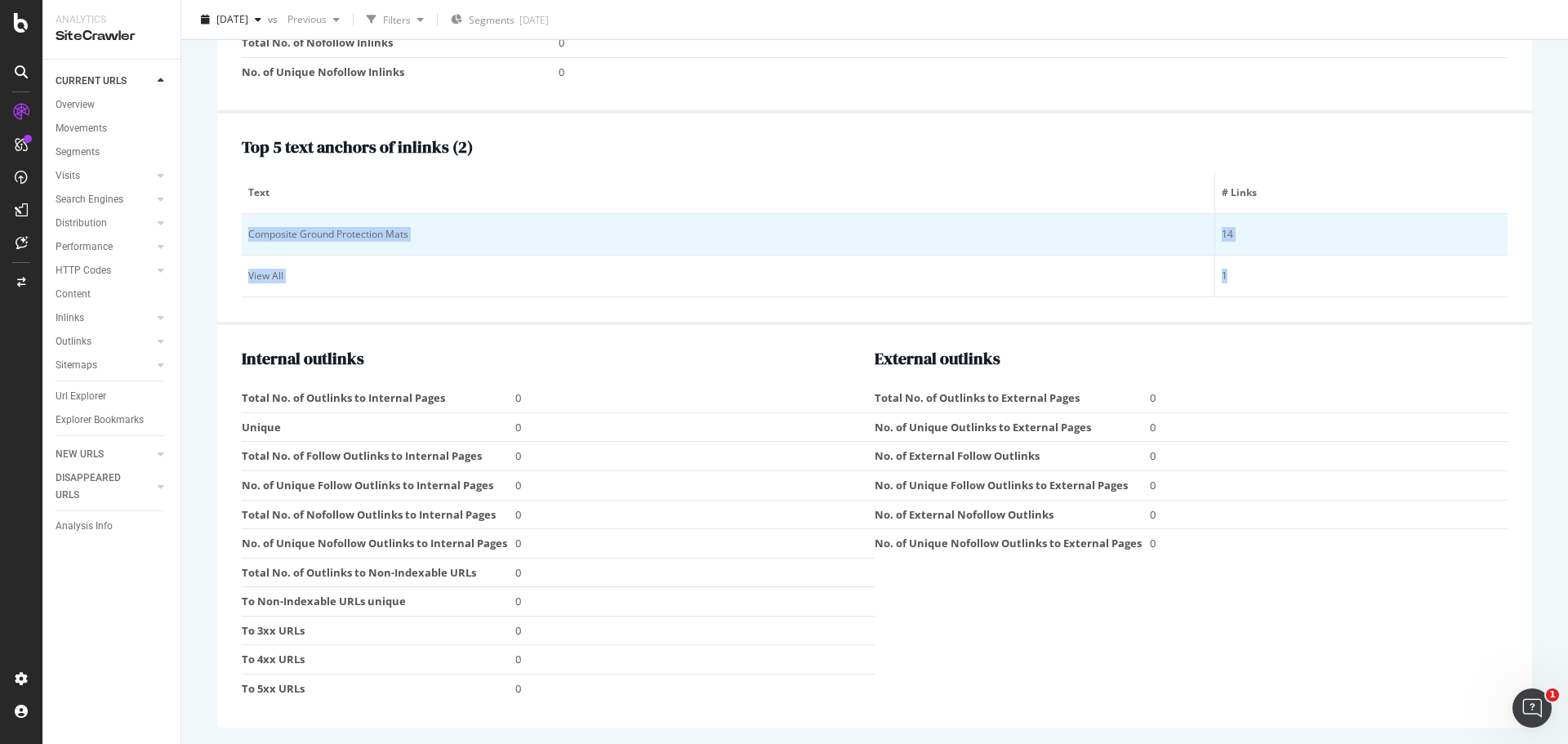
copy tbody "Composite Ground Protection Mats 14 View All 1"
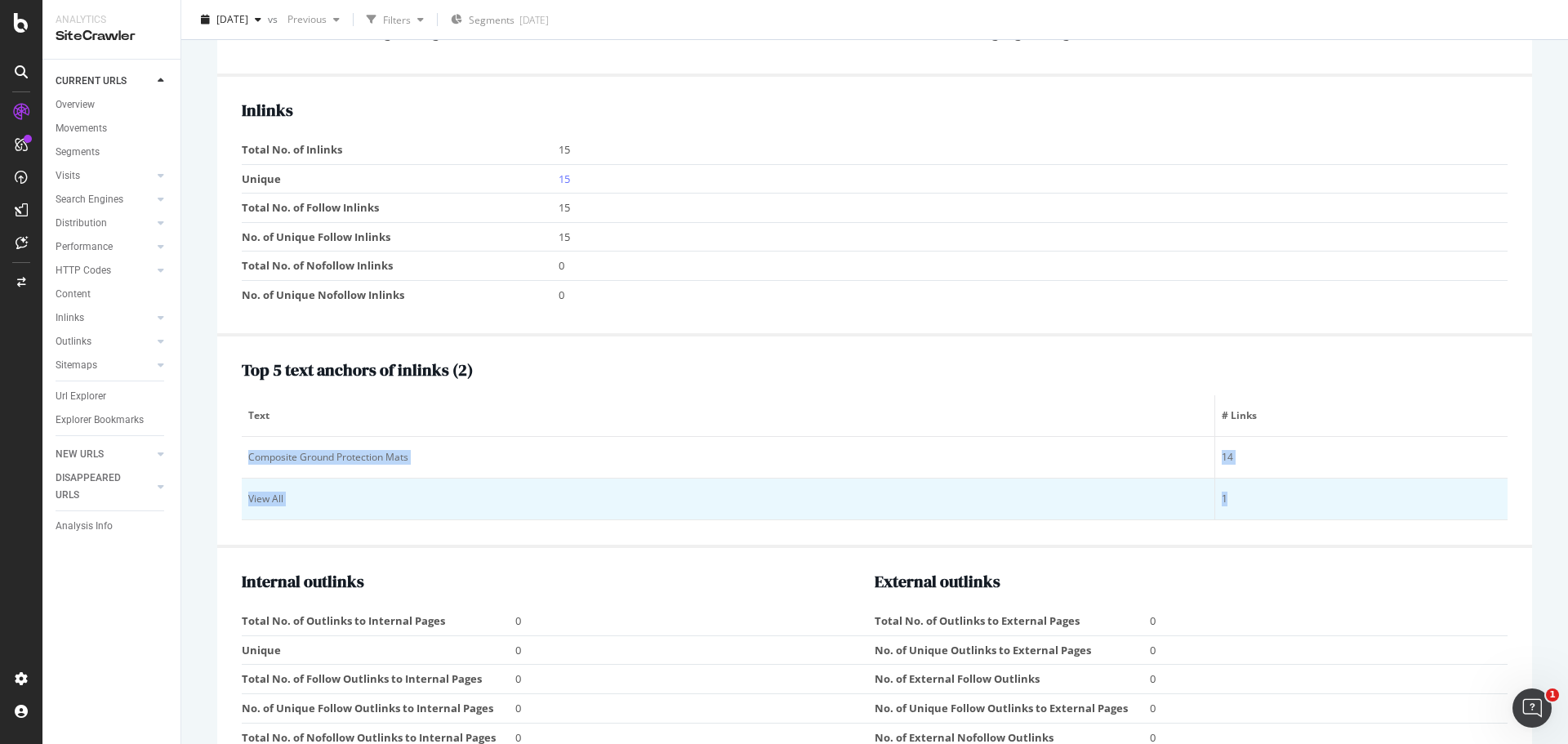
scroll to position [1443, 0]
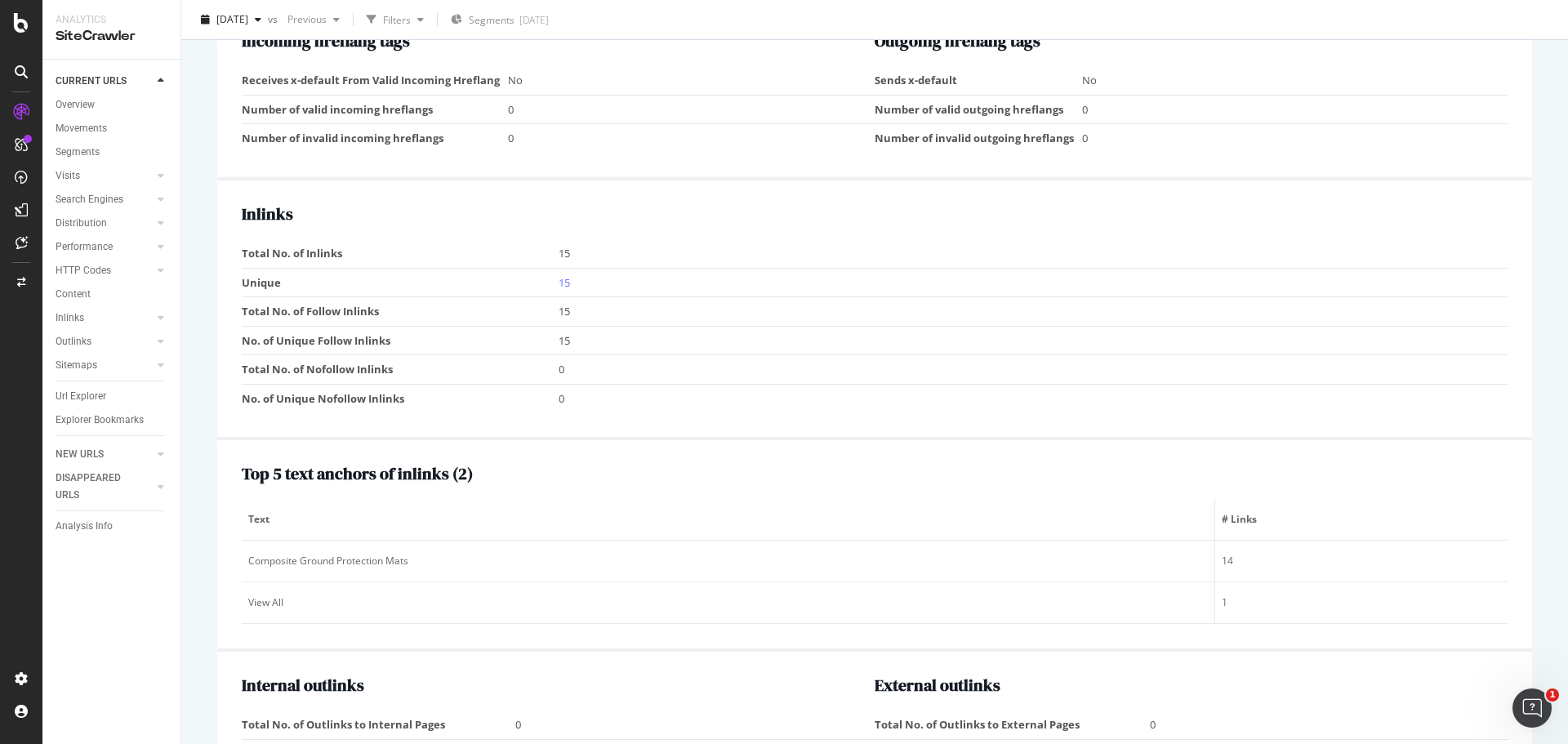
click at [637, 219] on h2 "Inlinks" at bounding box center [874, 214] width 1266 height 18
click at [562, 284] on link "15" at bounding box center [564, 283] width 11 height 15
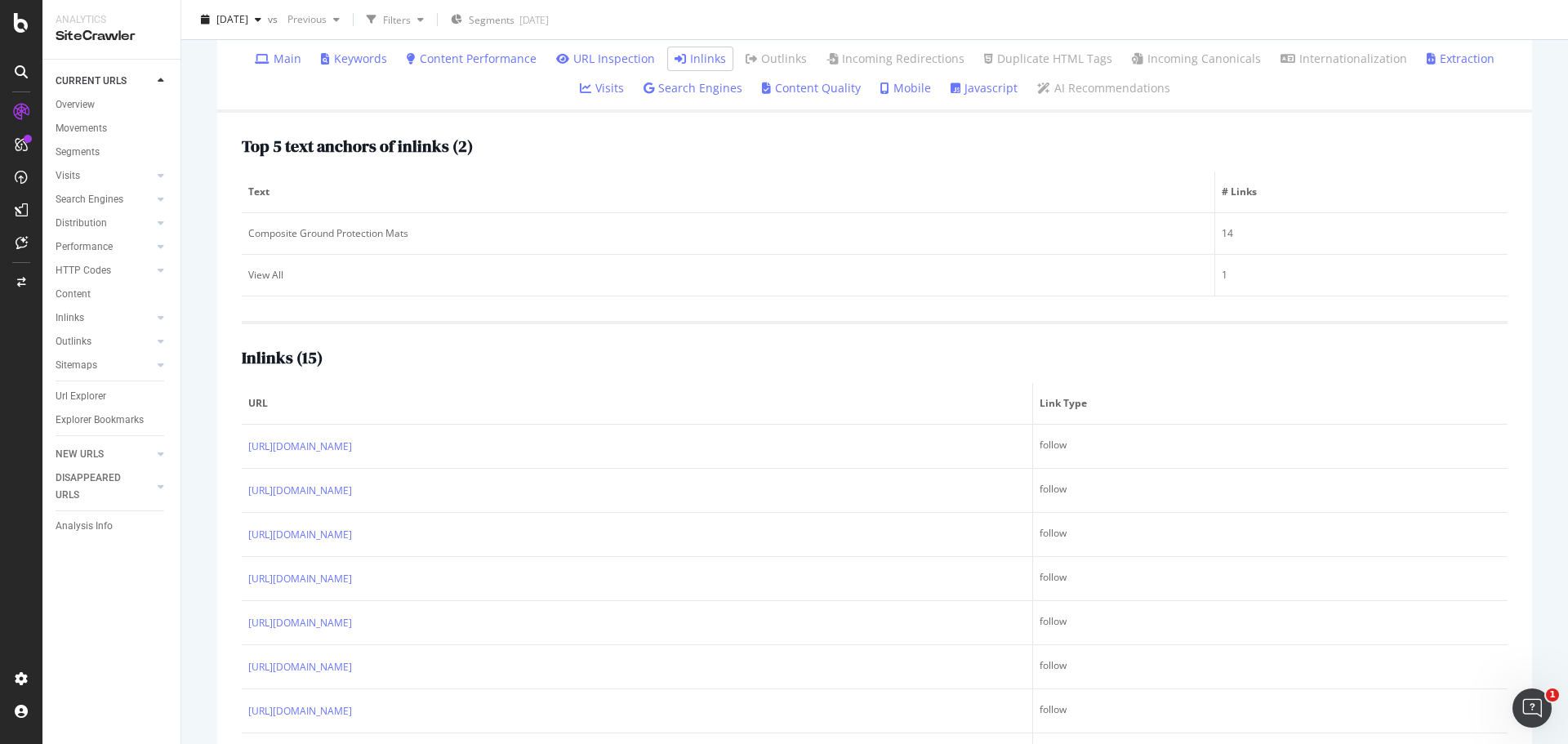
scroll to position [245, 0]
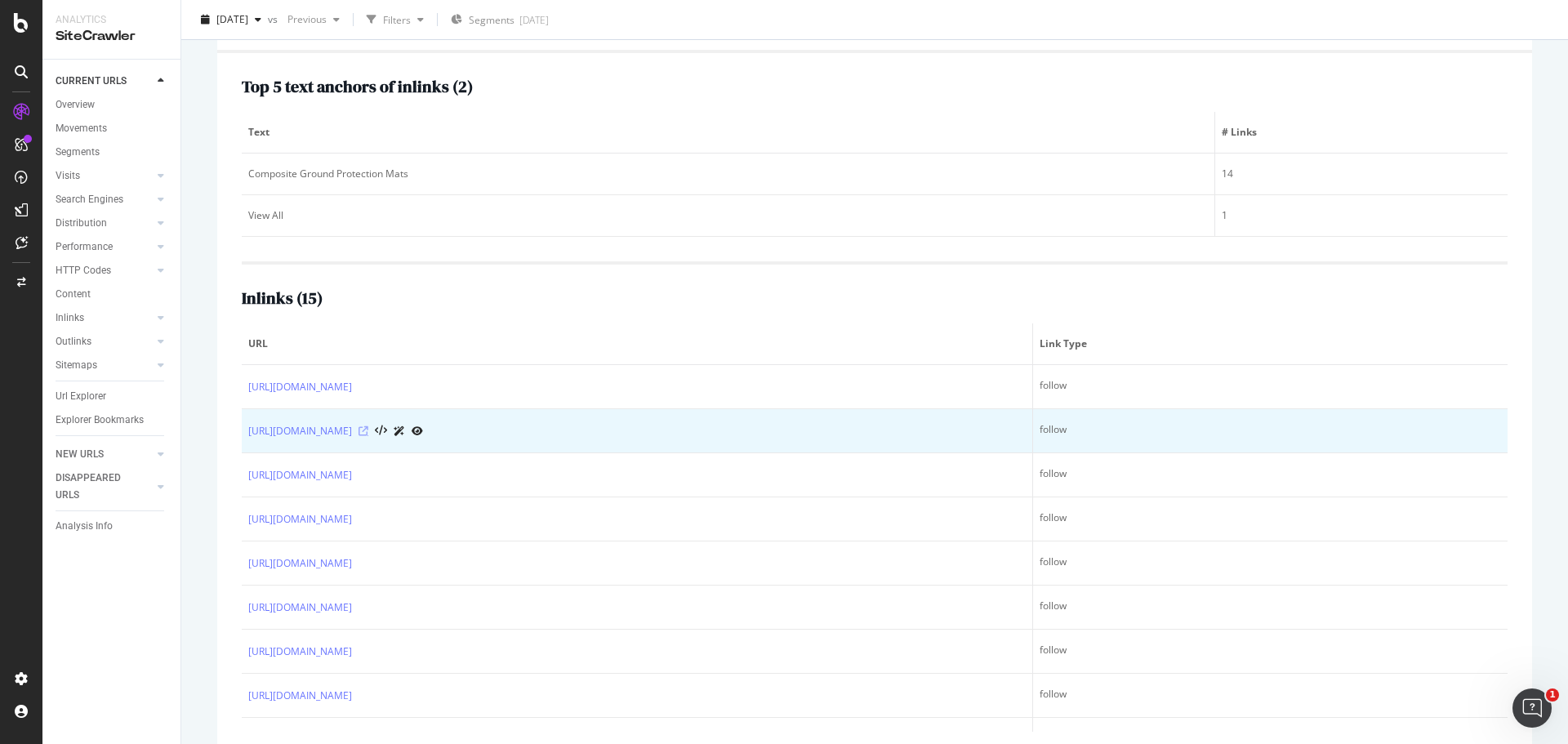
click at [369, 431] on icon at bounding box center [364, 431] width 10 height 10
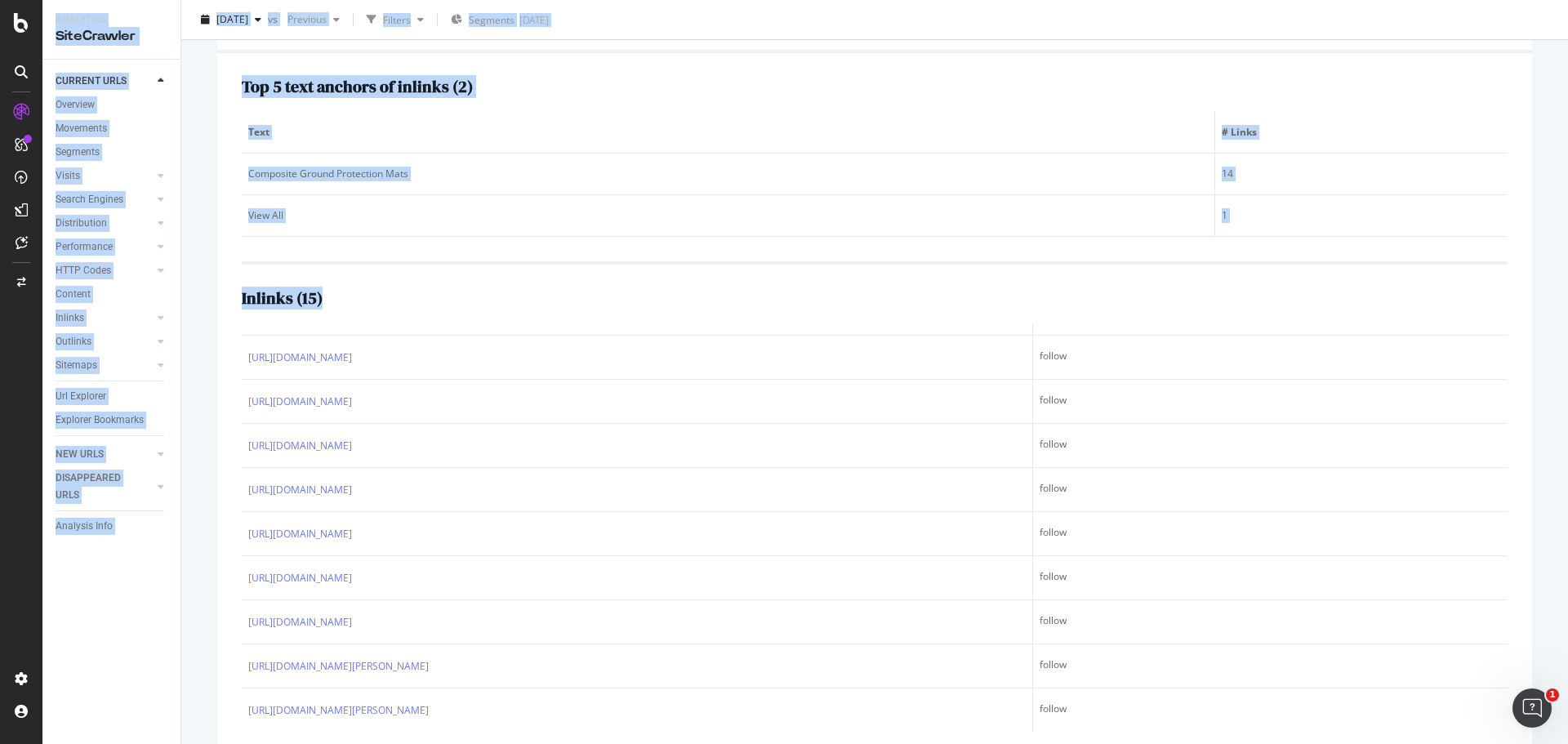
scroll to position [274, 0]
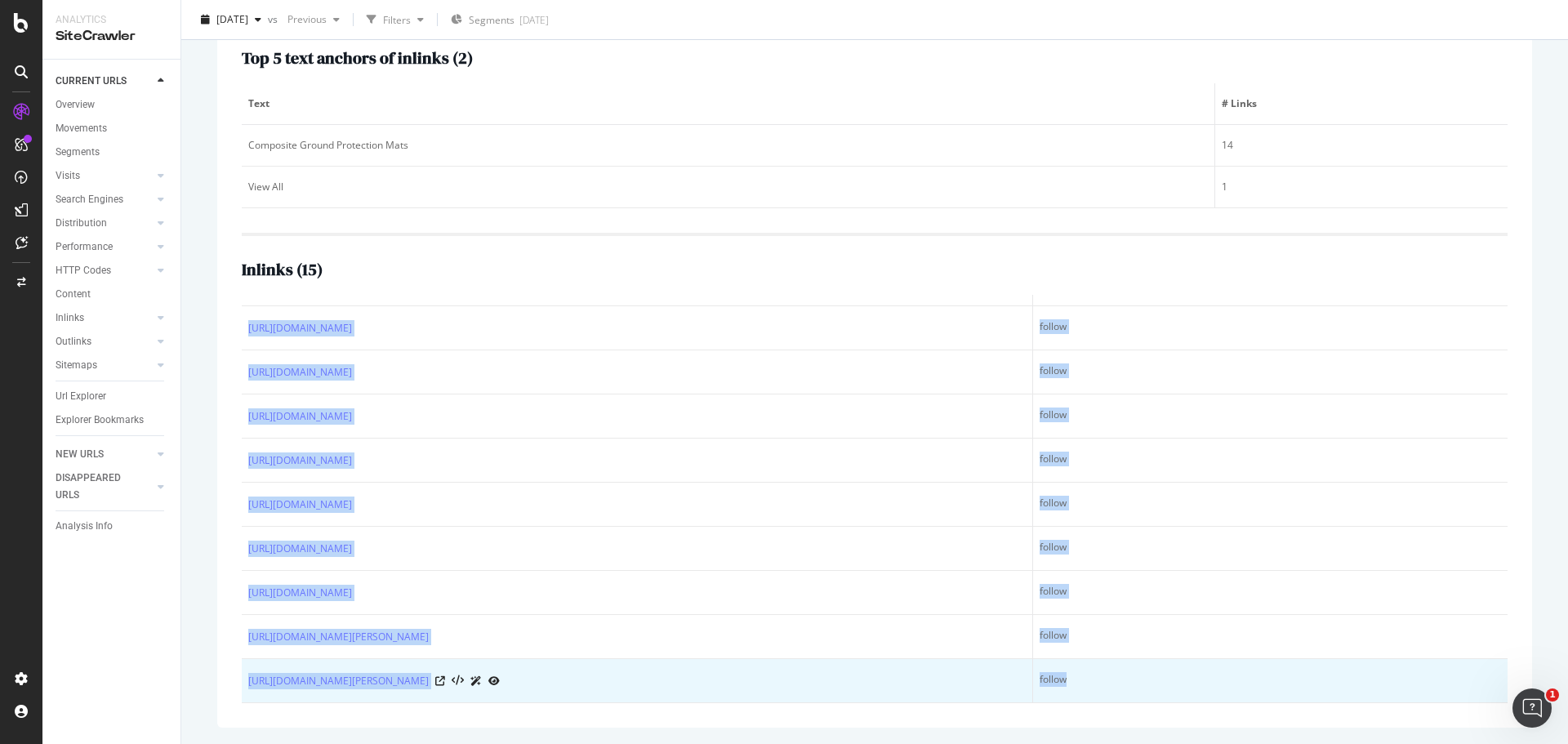
drag, startPoint x: 250, startPoint y: 340, endPoint x: 1074, endPoint y: 687, distance: 894.1
click at [1074, 687] on div "Top 5 text anchors of inlinks ( 2 ) Text # Links Composite Ground Protection Ma…" at bounding box center [874, 376] width 1315 height 703
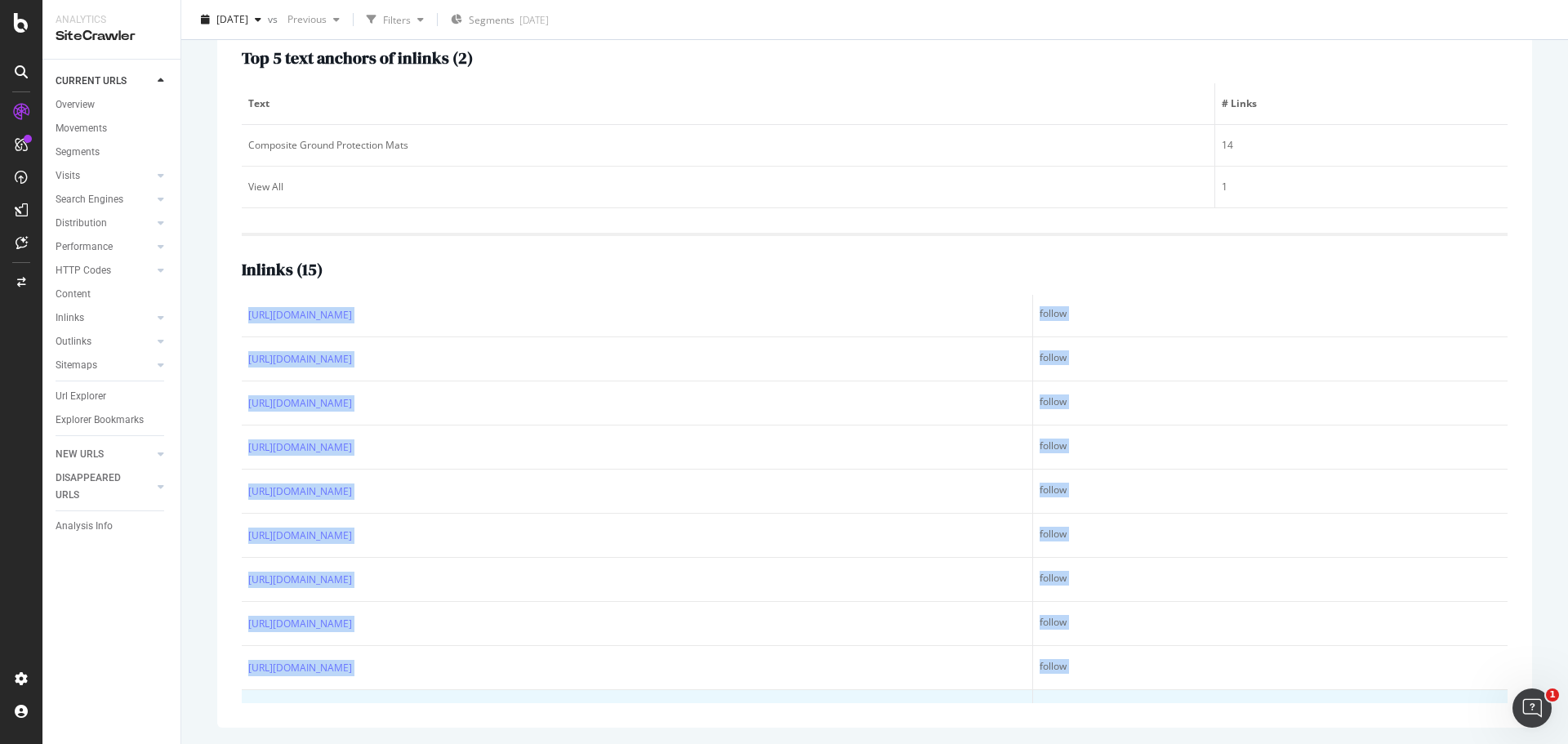
scroll to position [0, 0]
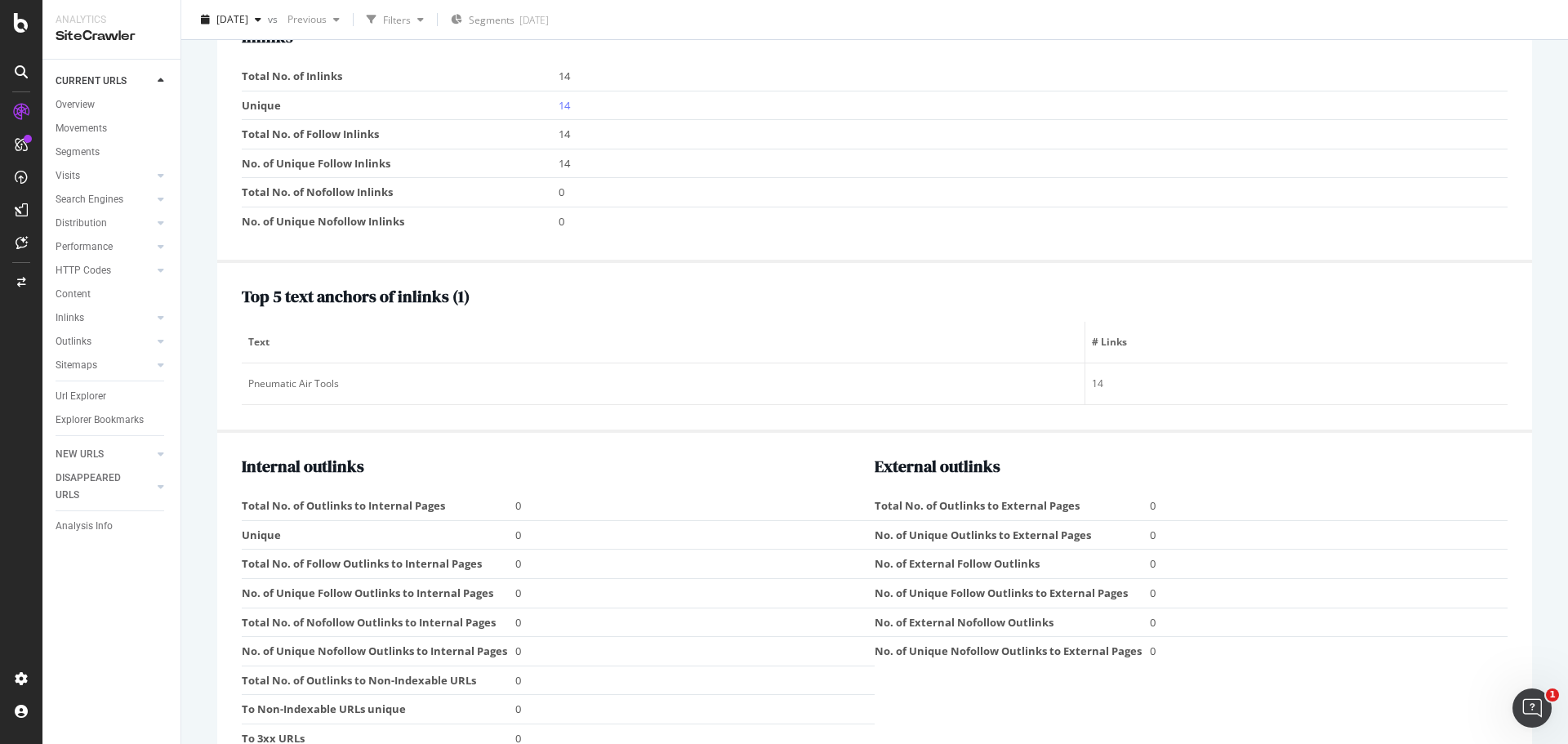
scroll to position [1633, 0]
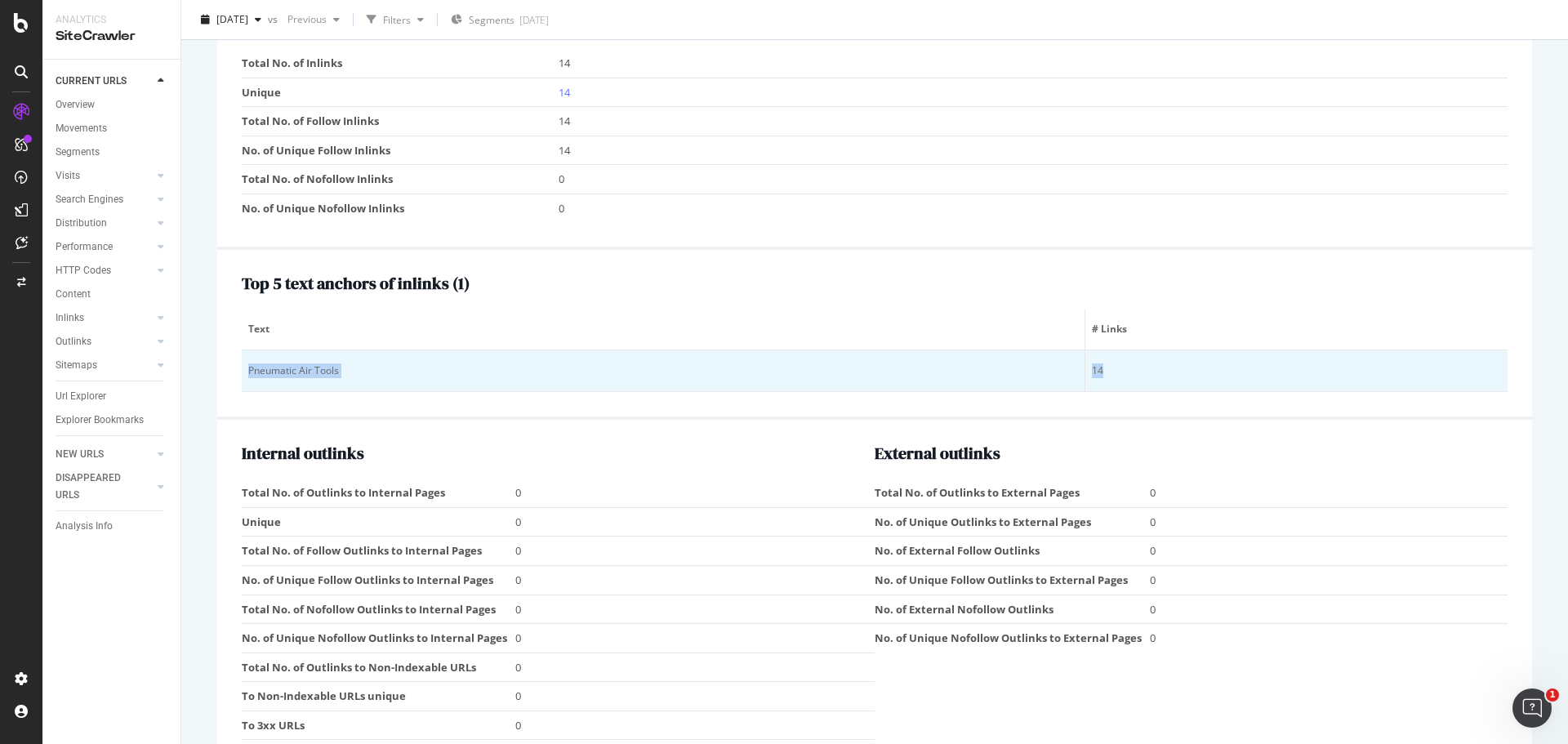
drag, startPoint x: 249, startPoint y: 366, endPoint x: 1113, endPoint y: 356, distance: 864.1
click at [1113, 356] on tr "Pneumatic Air Tools 14" at bounding box center [874, 371] width 1266 height 42
copy tr "Pneumatic Air Tools 14"
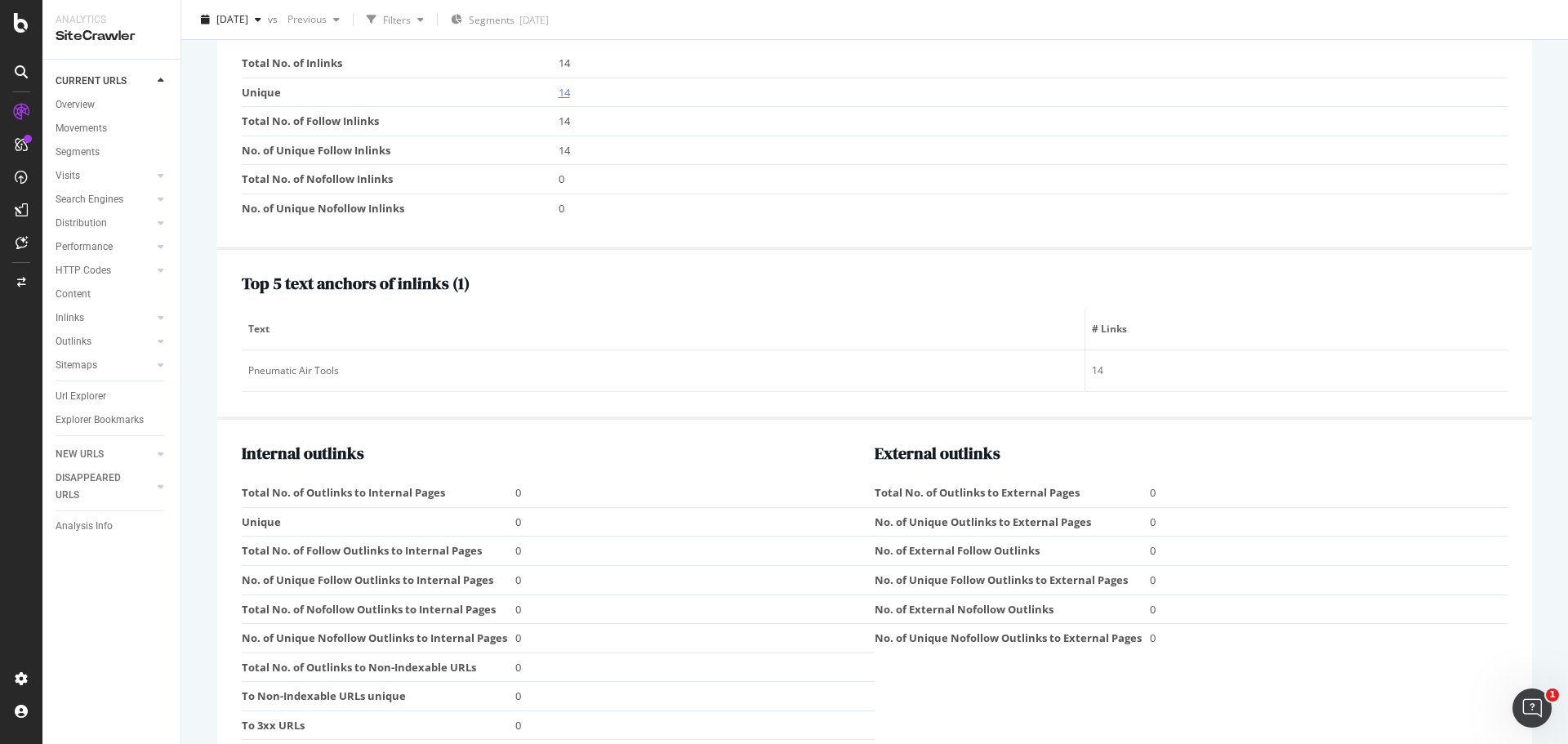
click at [562, 89] on link "14" at bounding box center [564, 93] width 11 height 15
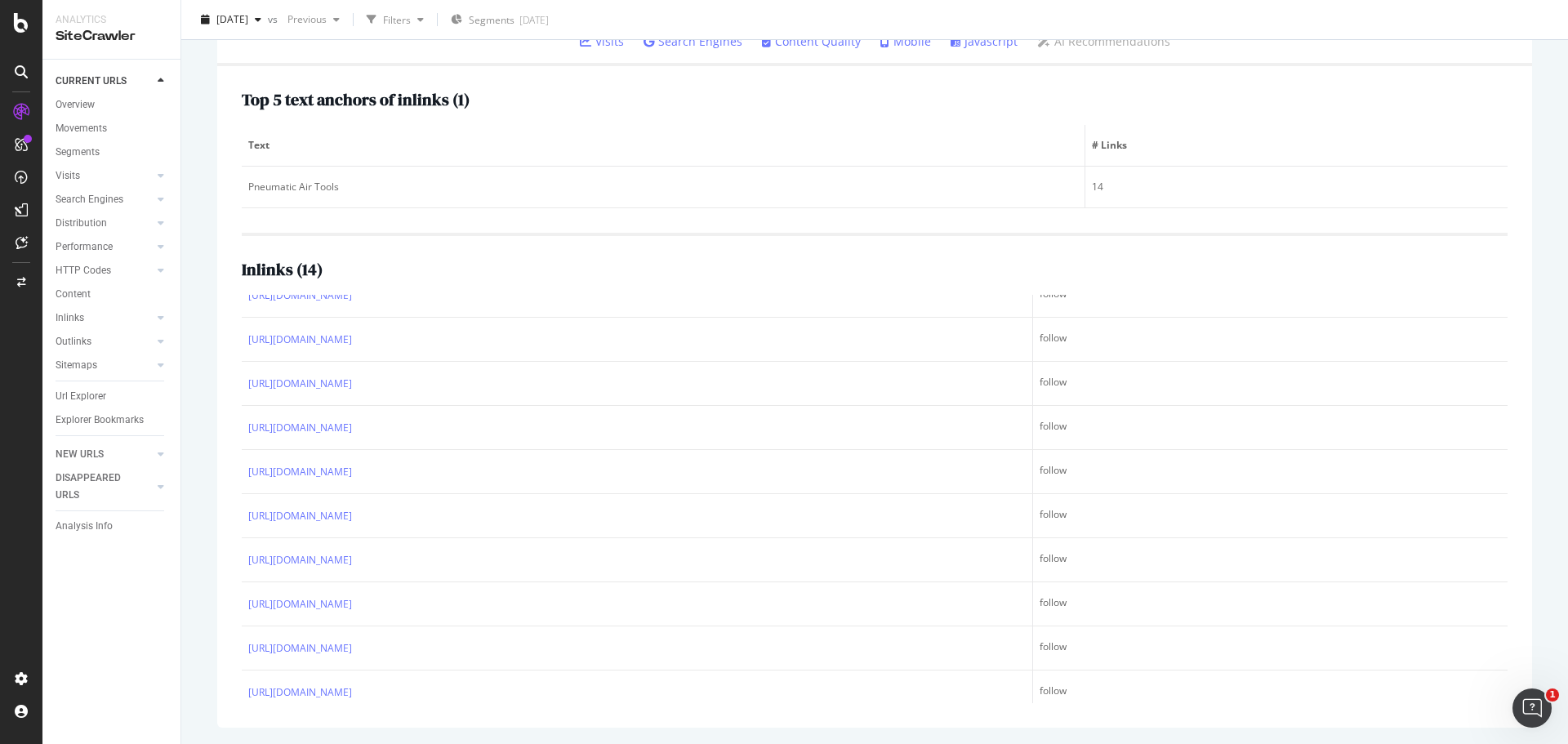
scroll to position [251, 0]
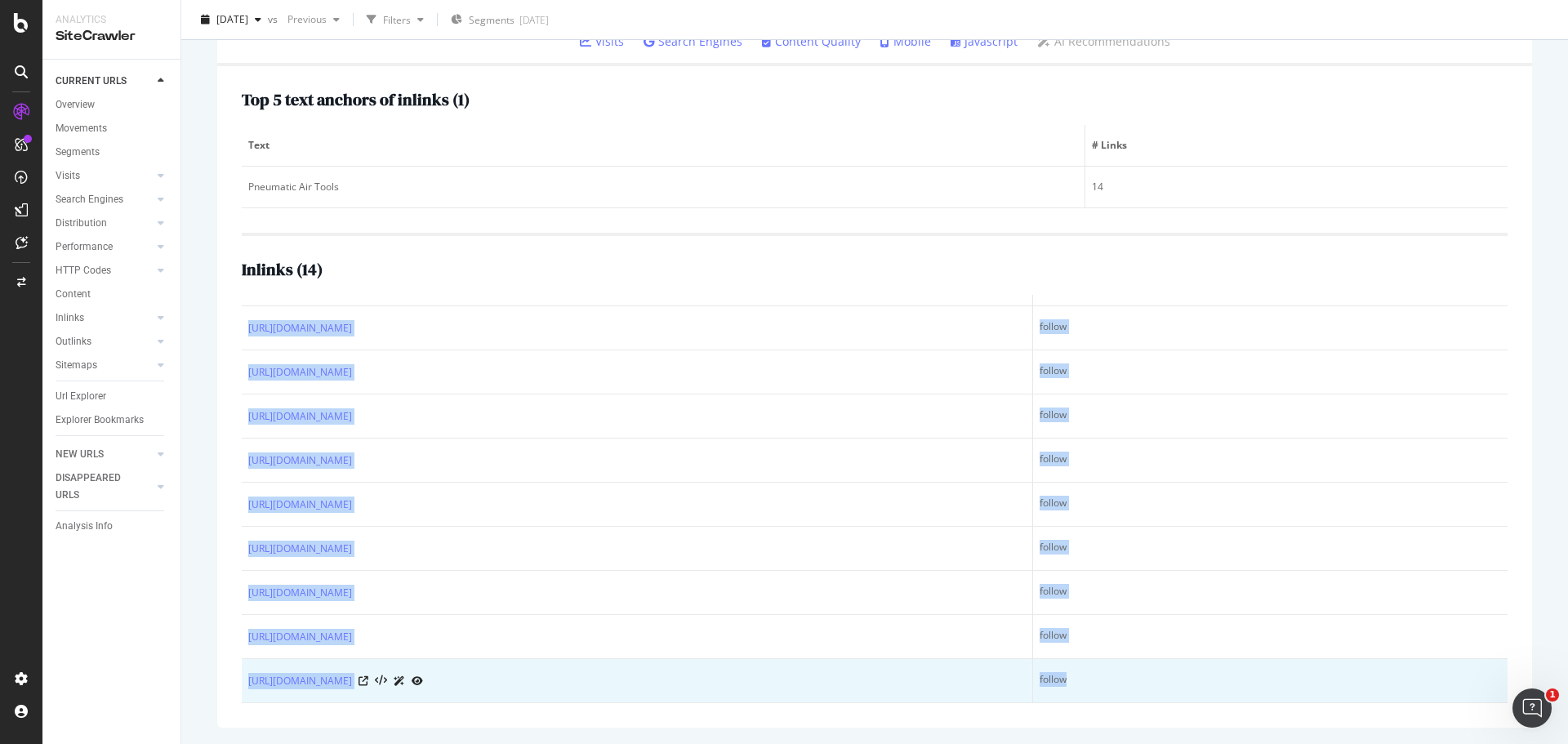
drag, startPoint x: 248, startPoint y: 312, endPoint x: 1096, endPoint y: 683, distance: 925.6
click at [1096, 683] on table "URL Link Type [URL][DOMAIN_NAME] follow [URL][DOMAIN_NAME] follow [URL][DOMAIN_…" at bounding box center [874, 374] width 1266 height 659
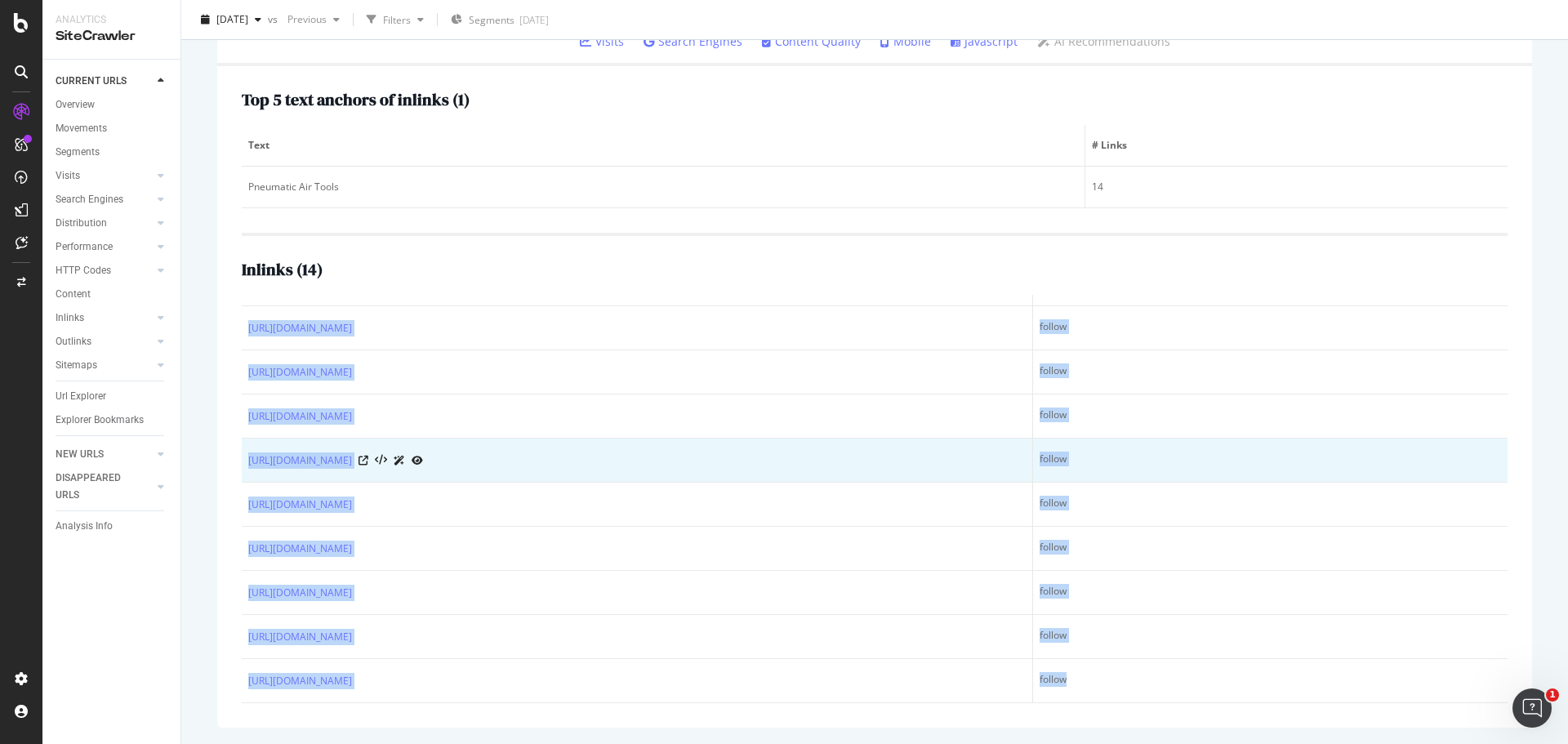
copy table "URL Link Type [URL][DOMAIN_NAME] follow [URL][DOMAIN_NAME] follow [URL][DOMAIN_…"
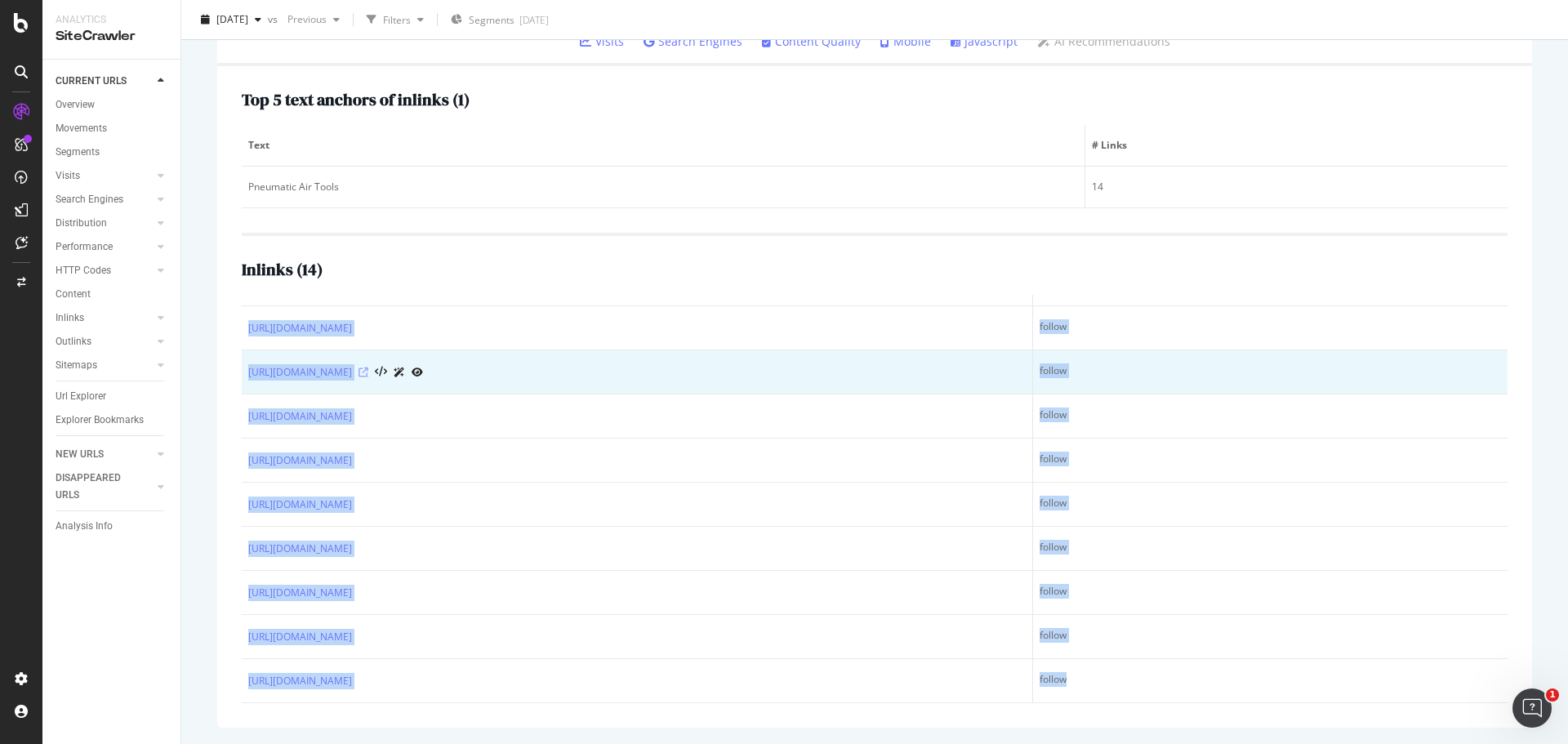
click at [369, 370] on icon at bounding box center [364, 373] width 10 height 10
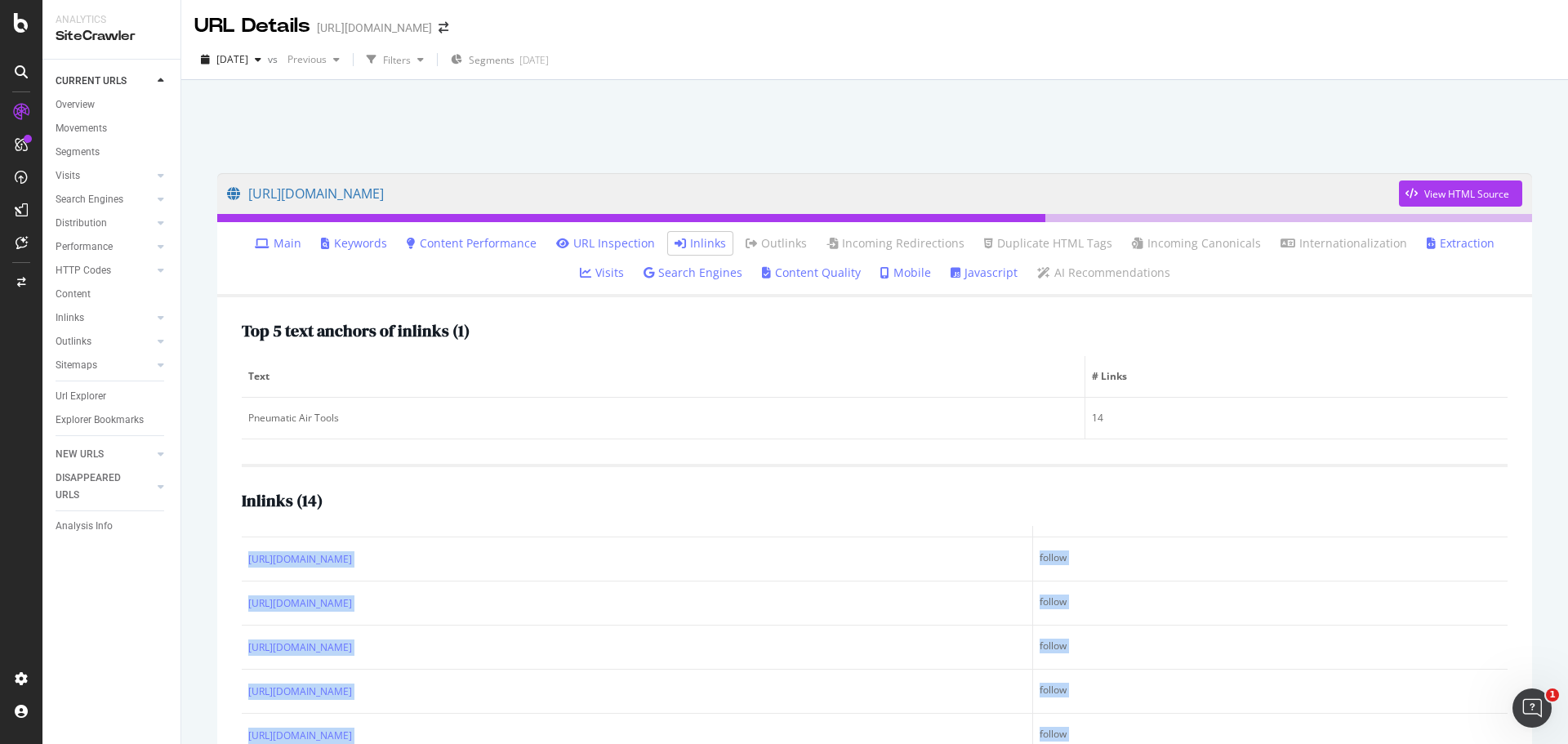
scroll to position [0, 0]
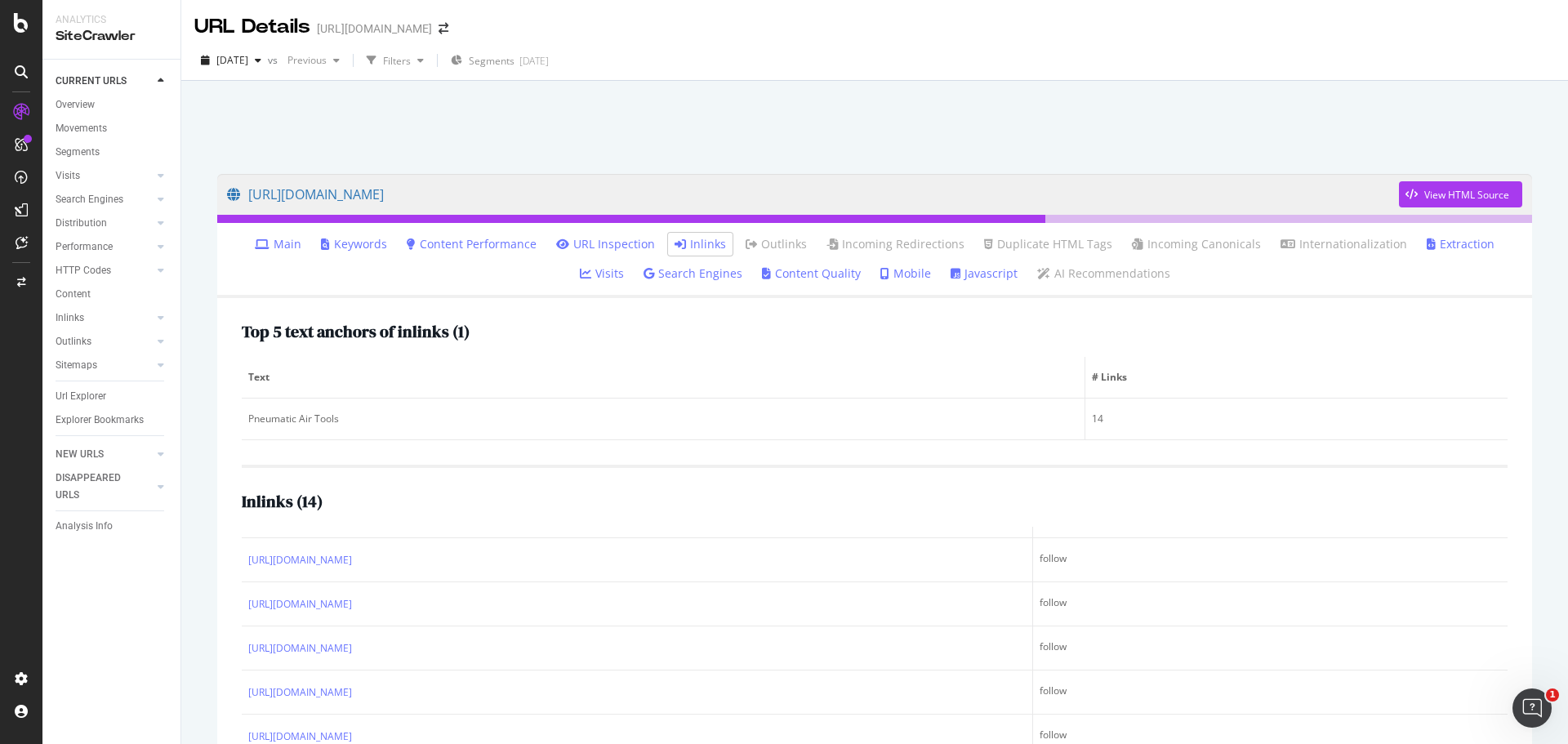
click at [685, 338] on div "Top 5 text anchors of inlinks ( 1 )" at bounding box center [874, 332] width 1266 height 18
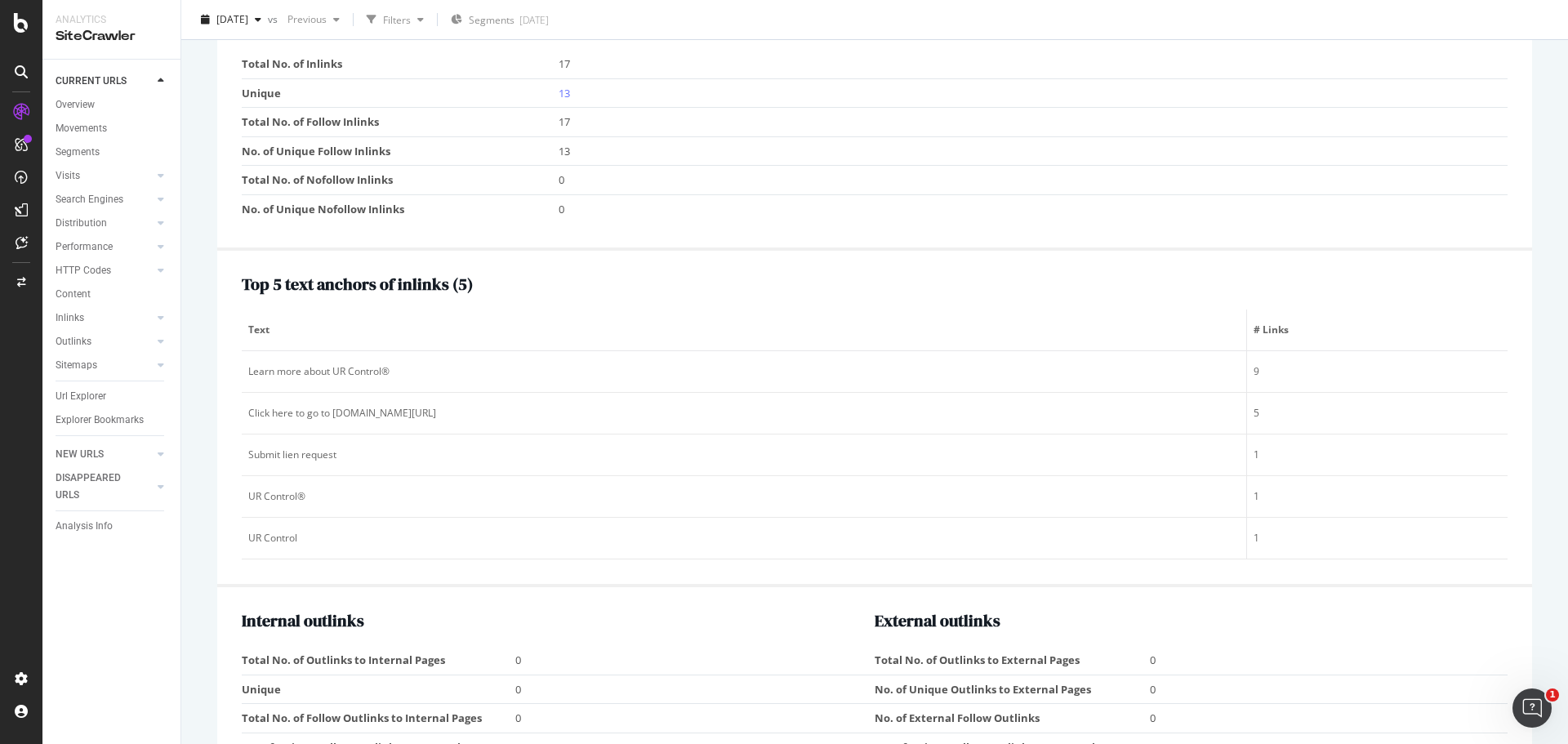
scroll to position [1633, 0]
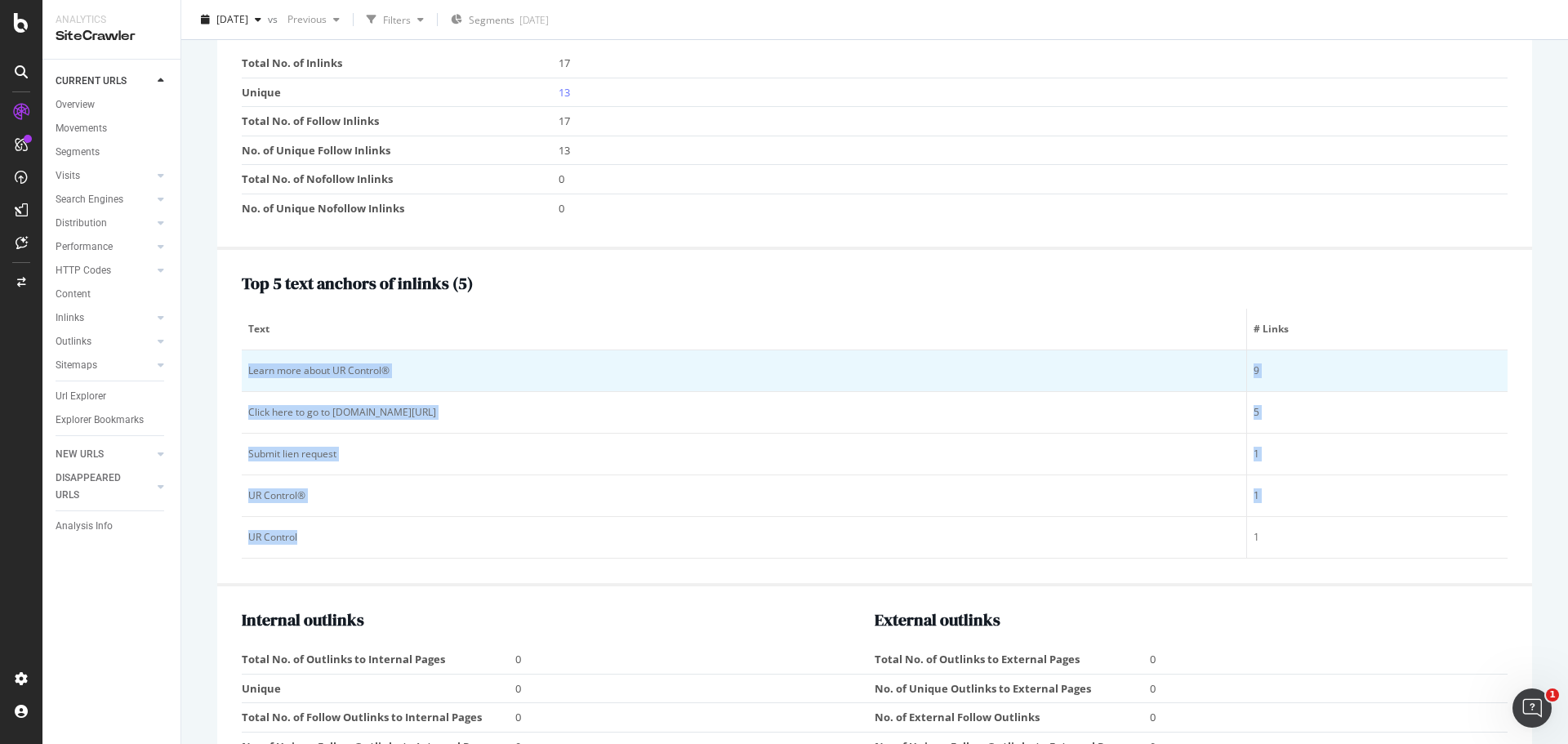
drag, startPoint x: 338, startPoint y: 539, endPoint x: 250, endPoint y: 368, distance: 192.3
click at [250, 368] on tbody "Learn more about UR Control® 9 Click here to go to [DOMAIN_NAME][URL] 5 Submit …" at bounding box center [874, 455] width 1266 height 208
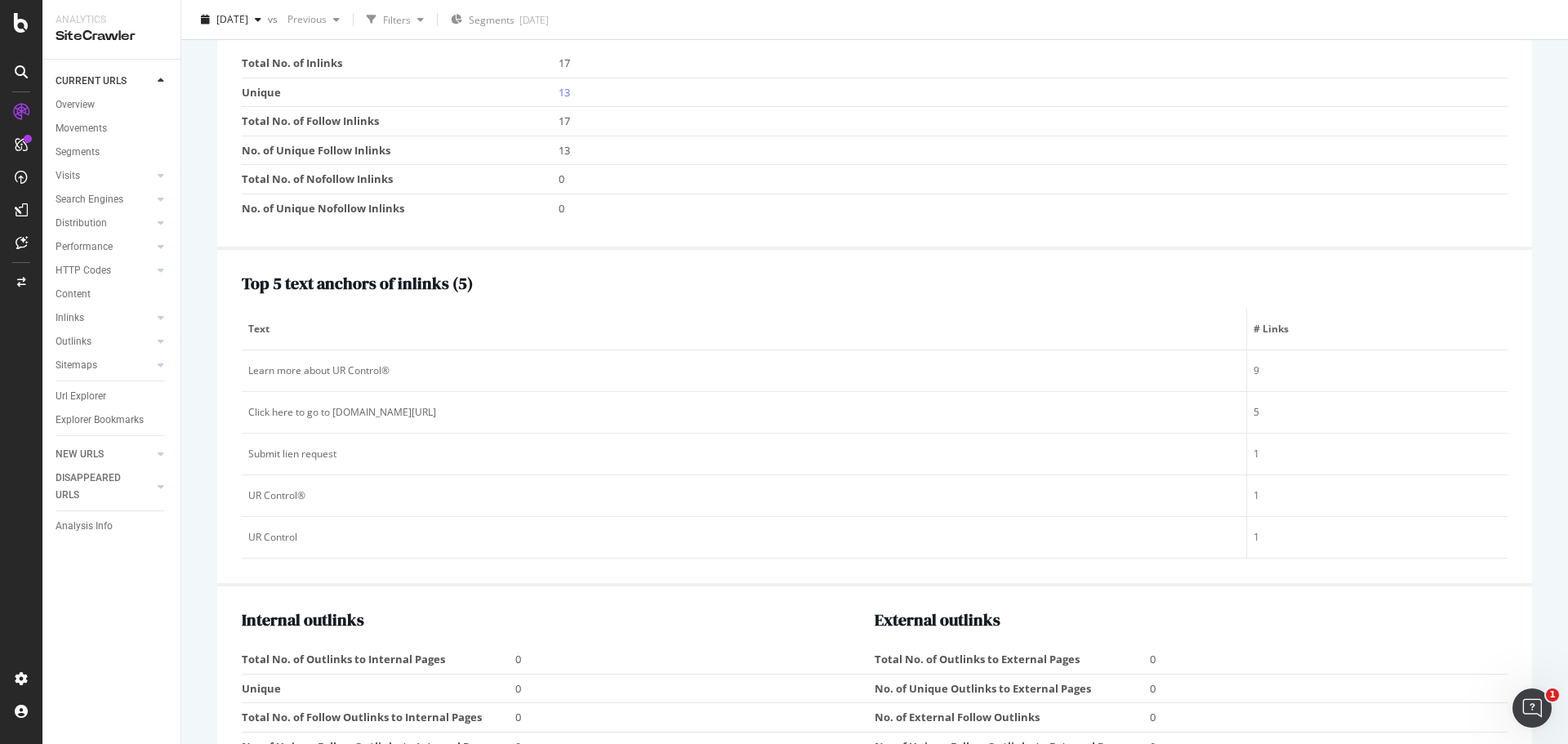
drag, startPoint x: 250, startPoint y: 368, endPoint x: 216, endPoint y: 343, distance: 42.2
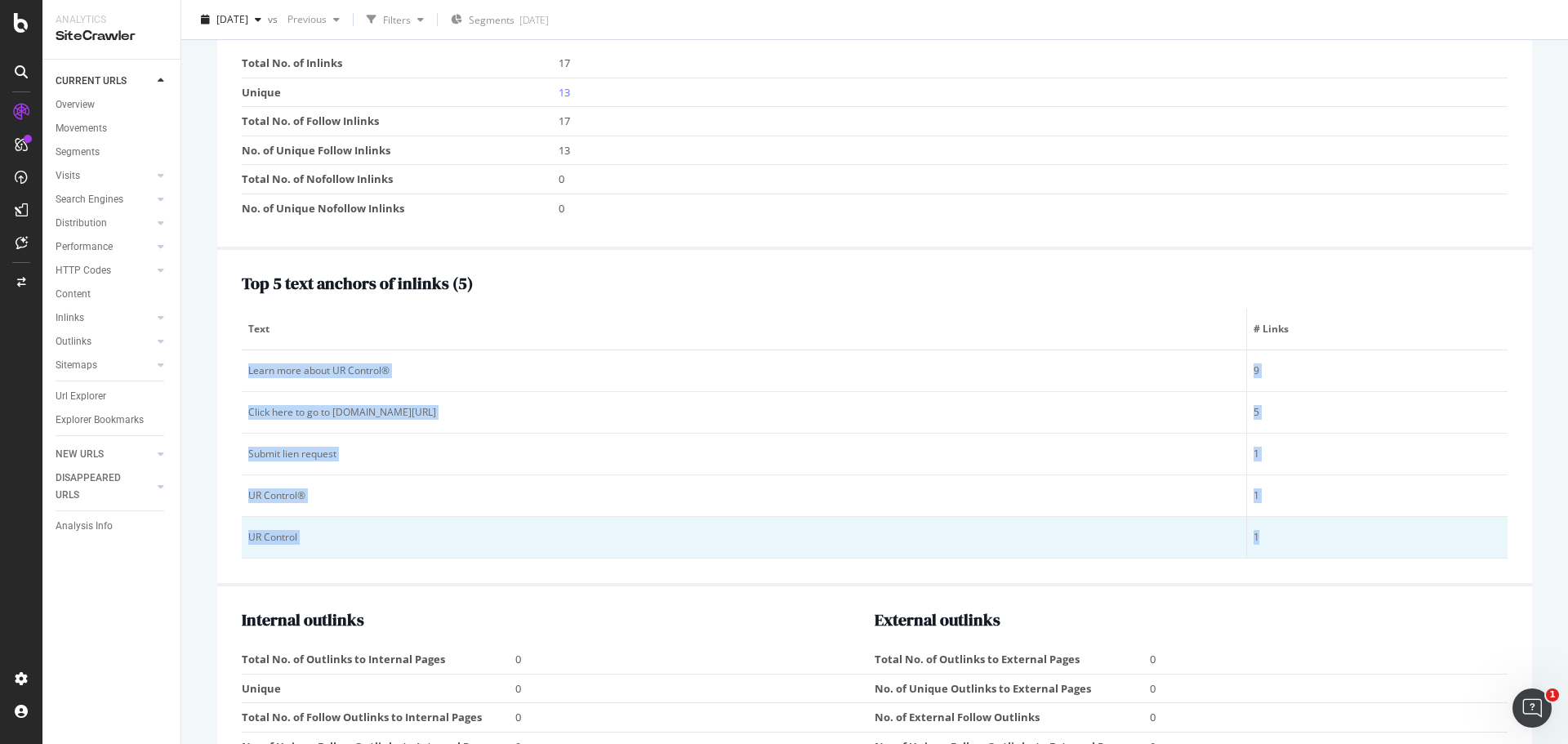
drag, startPoint x: 249, startPoint y: 369, endPoint x: 1380, endPoint y: 551, distance: 1145.6
click at [1380, 551] on tbody "Learn more about UR Control® 9 Click here to go to [DOMAIN_NAME][URL] 5 Submit …" at bounding box center [874, 455] width 1266 height 208
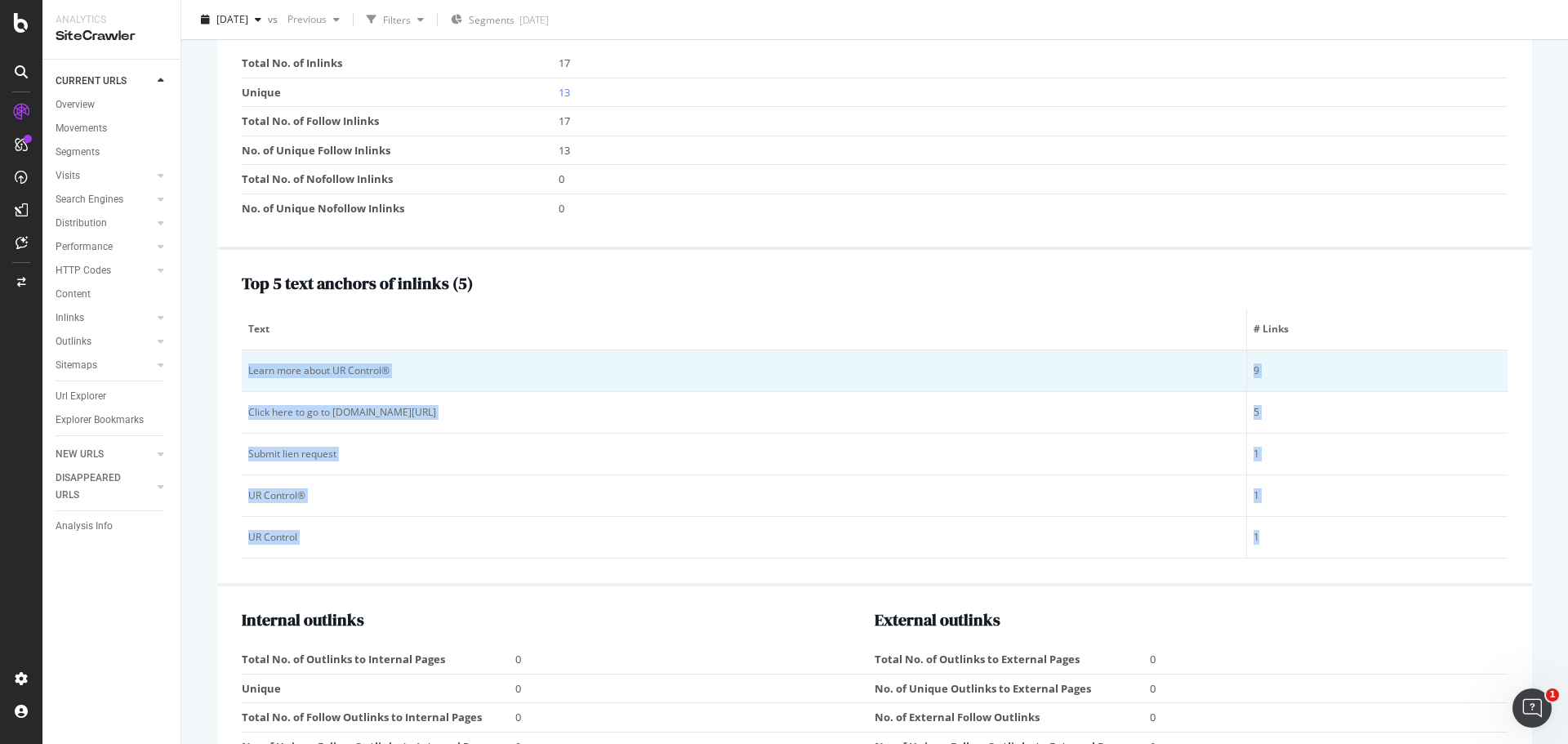
copy tbody "Learn more about UR Control® 9 Click here to go to [DOMAIN_NAME][URL] 5 Submit …"
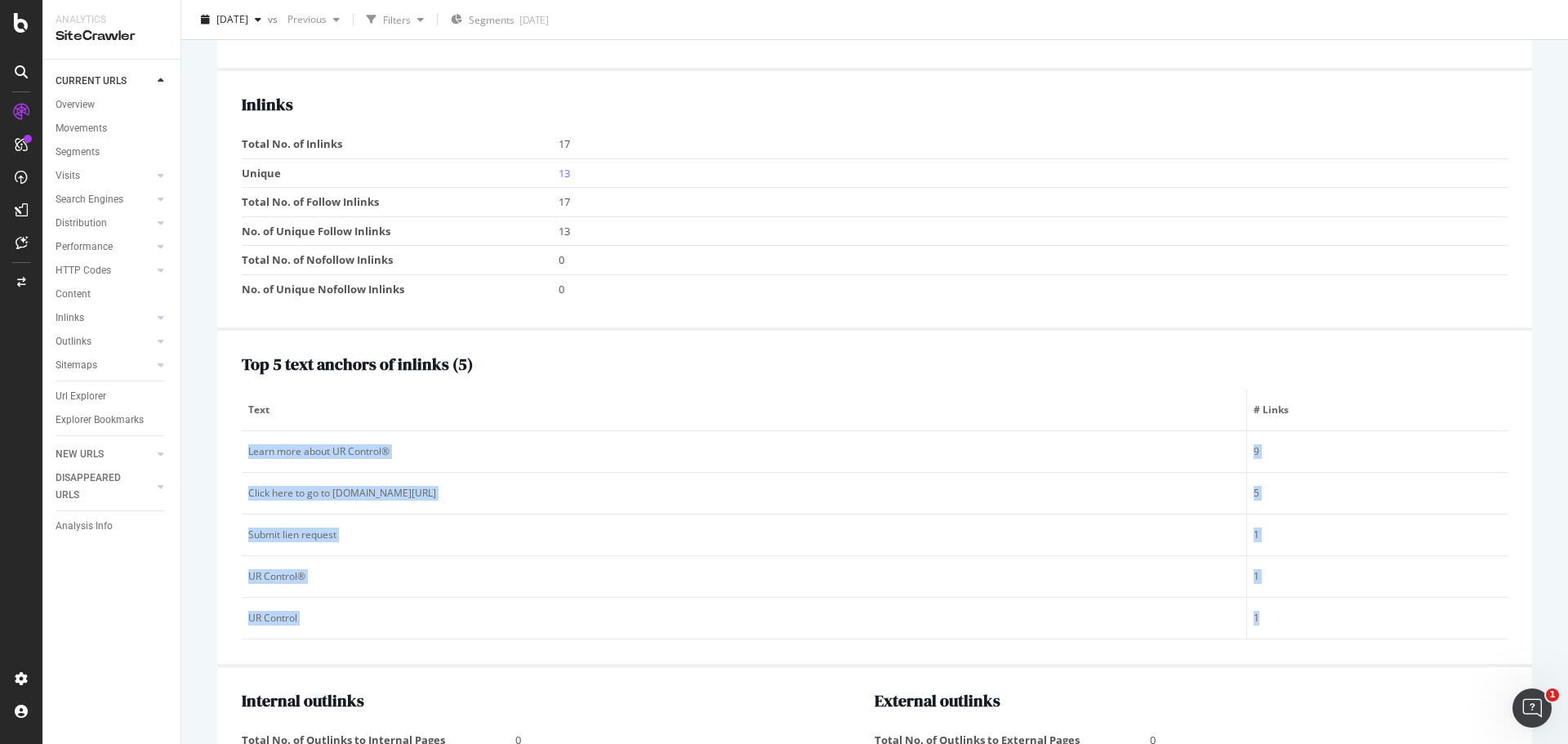
scroll to position [1552, 0]
click at [560, 172] on link "13" at bounding box center [564, 174] width 11 height 15
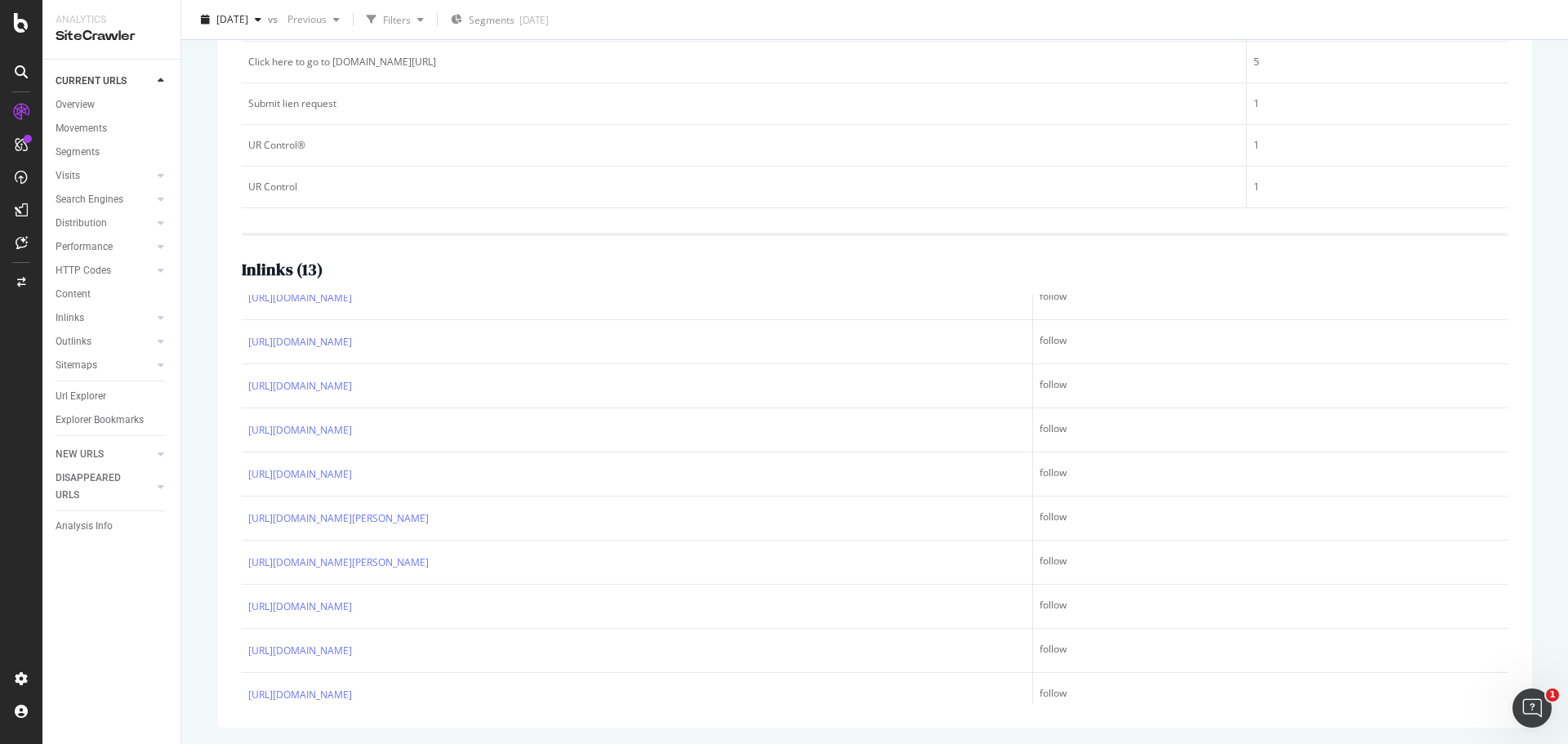
scroll to position [206, 0]
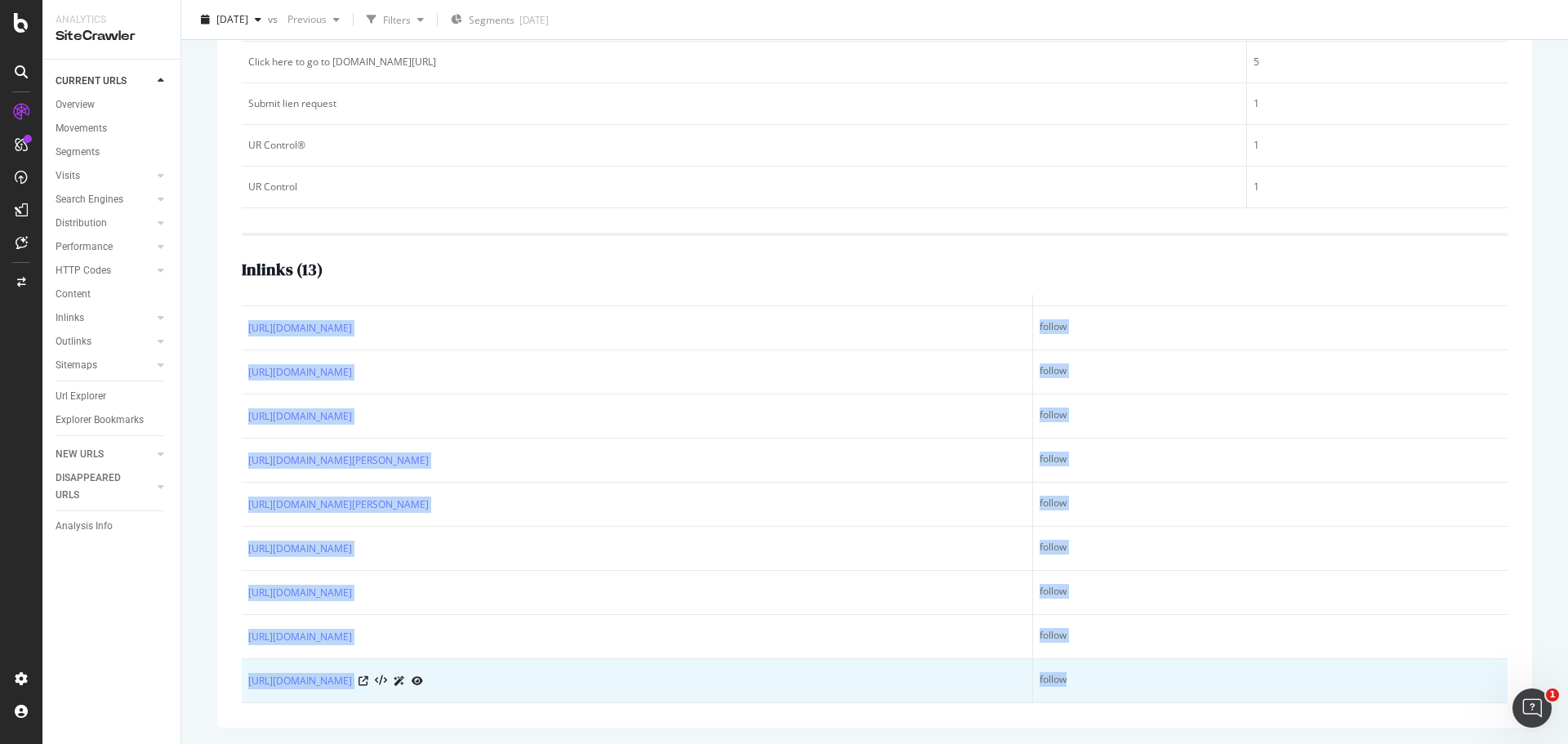
drag, startPoint x: 243, startPoint y: 314, endPoint x: 1216, endPoint y: 694, distance: 1044.6
click at [1216, 694] on div "Top 5 text anchors of inlinks ( 5 ) Text # Links Learn more about UR Control® 9…" at bounding box center [874, 313] width 1315 height 828
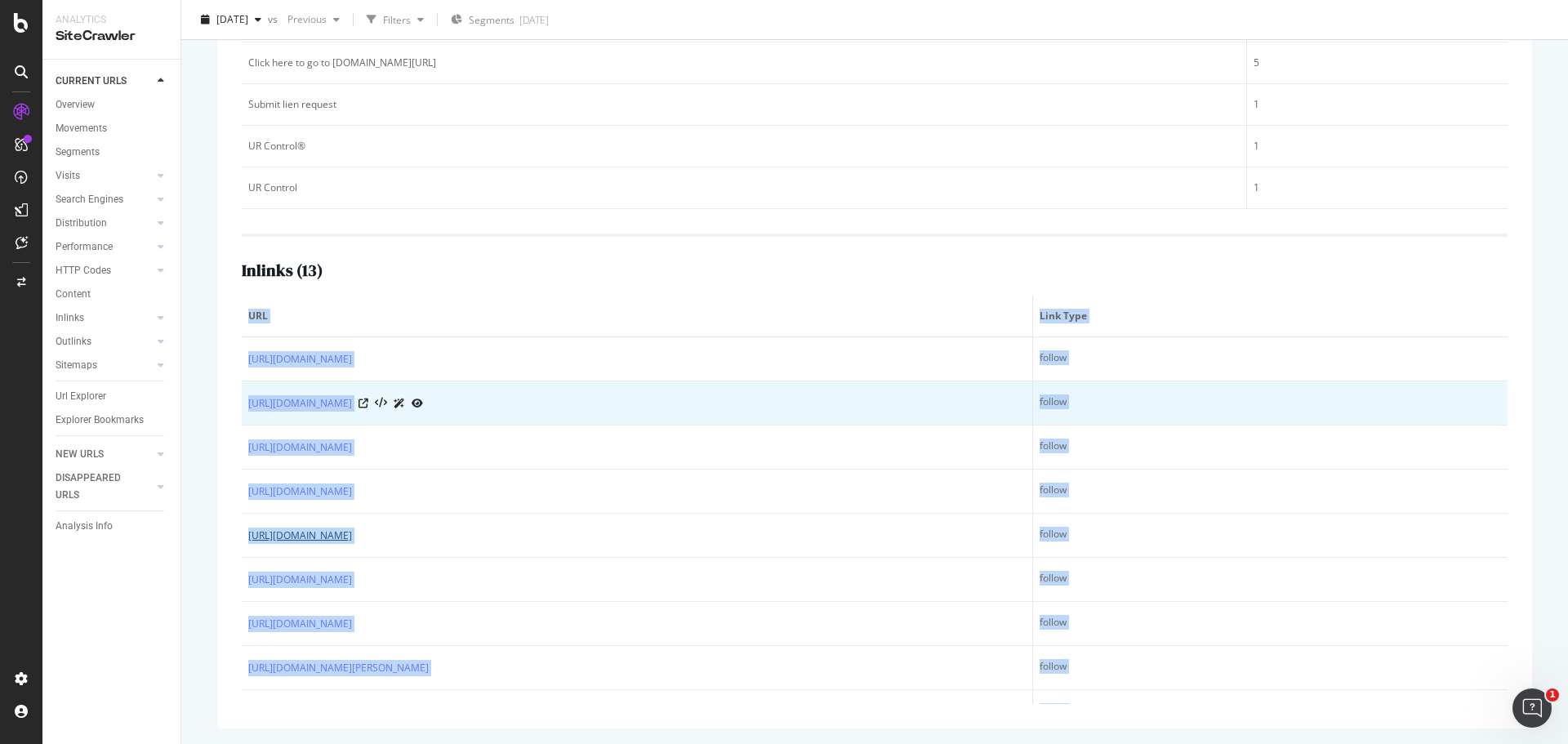
scroll to position [398, 0]
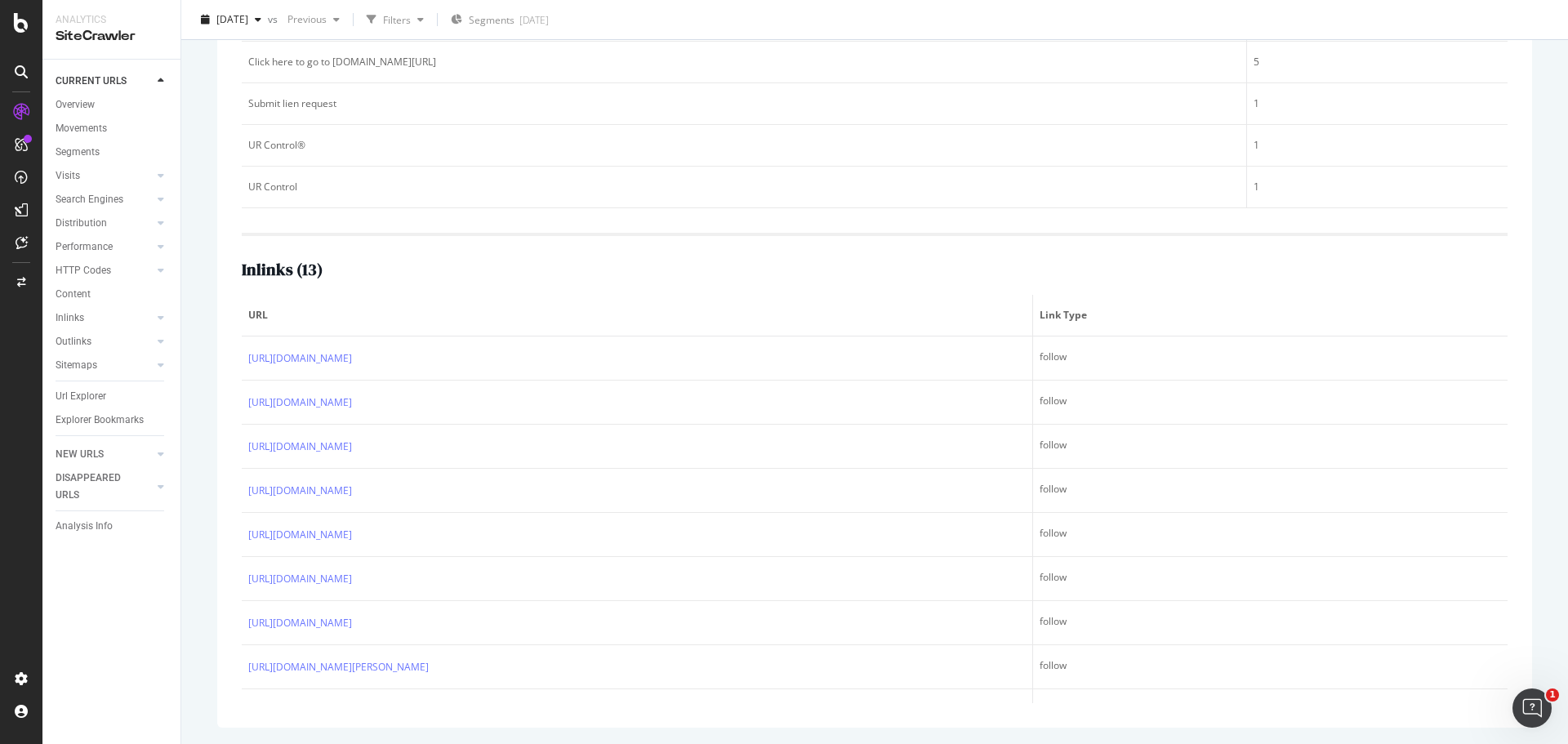
click at [693, 267] on div "Inlinks ( 13 )" at bounding box center [874, 270] width 1266 height 18
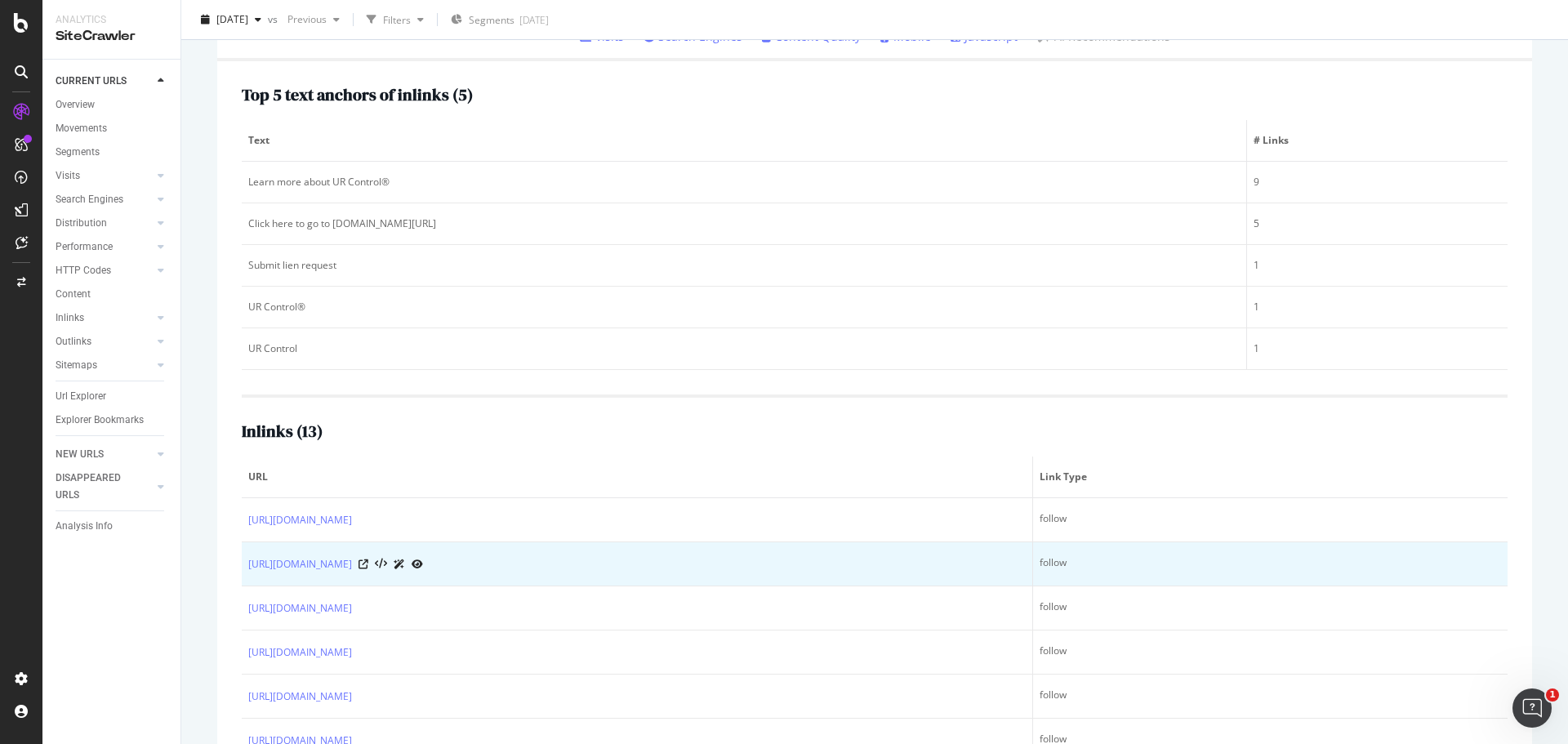
scroll to position [235, 0]
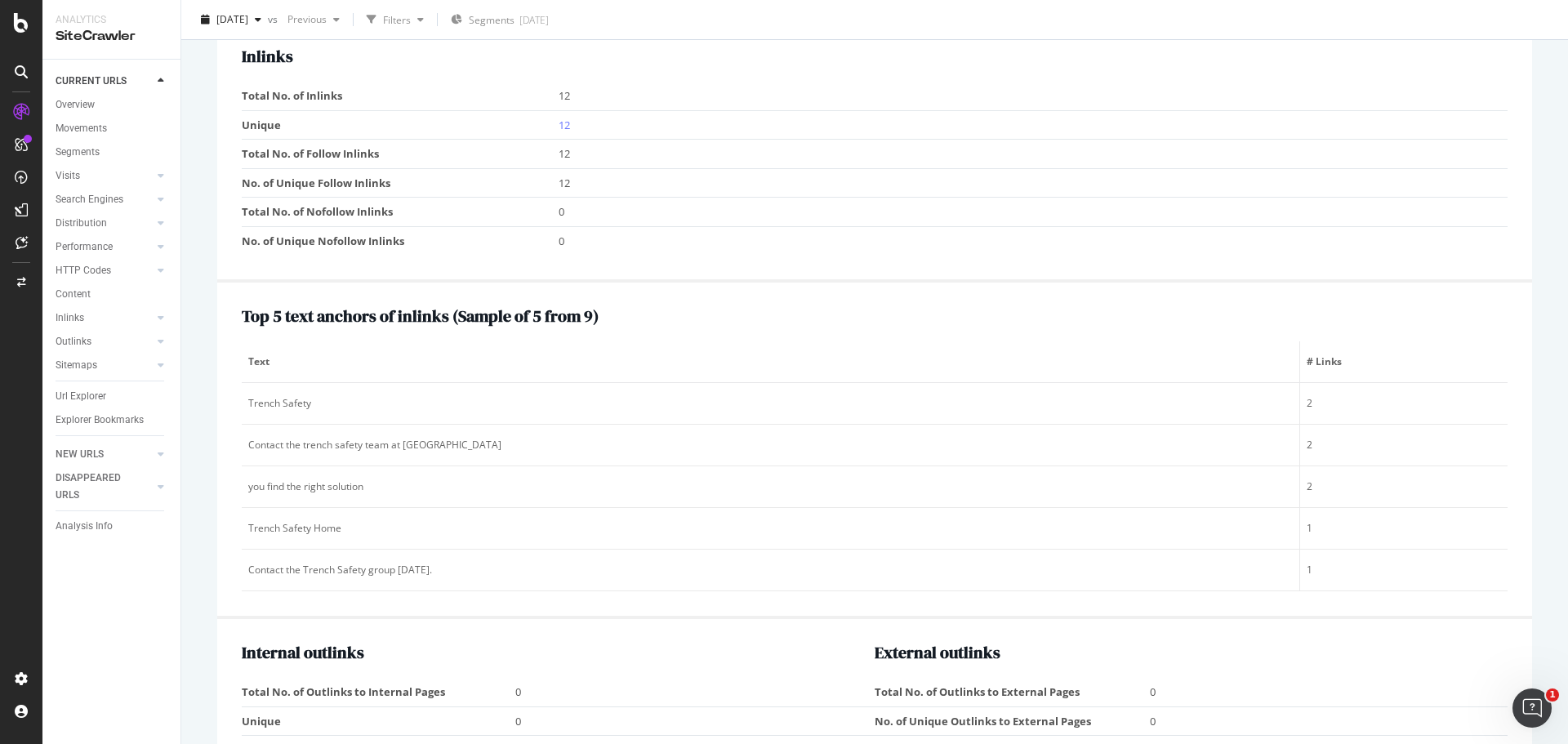
scroll to position [1633, 0]
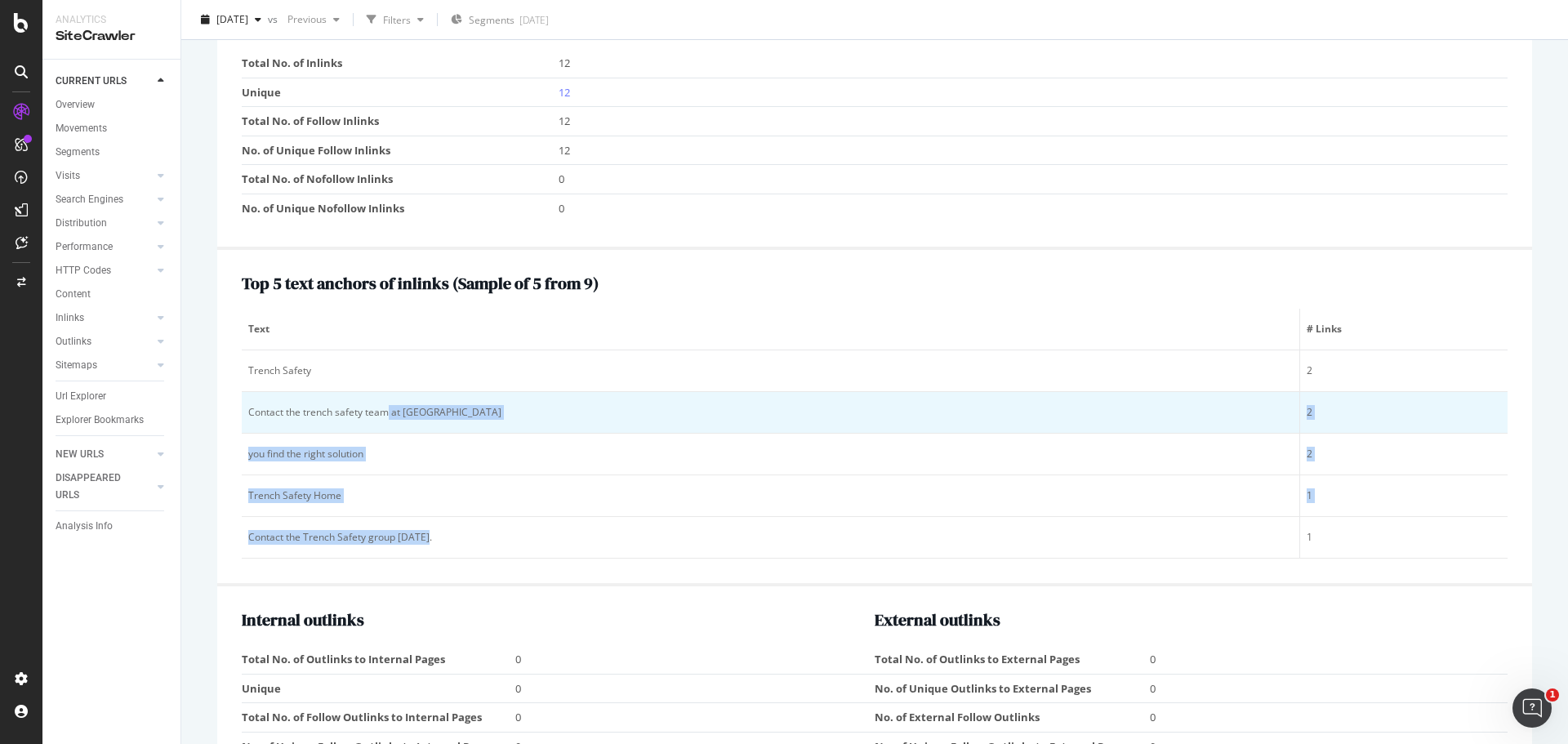
drag, startPoint x: 451, startPoint y: 546, endPoint x: 389, endPoint y: 404, distance: 154.9
click at [389, 404] on tbody "Trench Safety 2 Contact the trench safety team at United Rentals 2 you find the…" at bounding box center [874, 455] width 1266 height 208
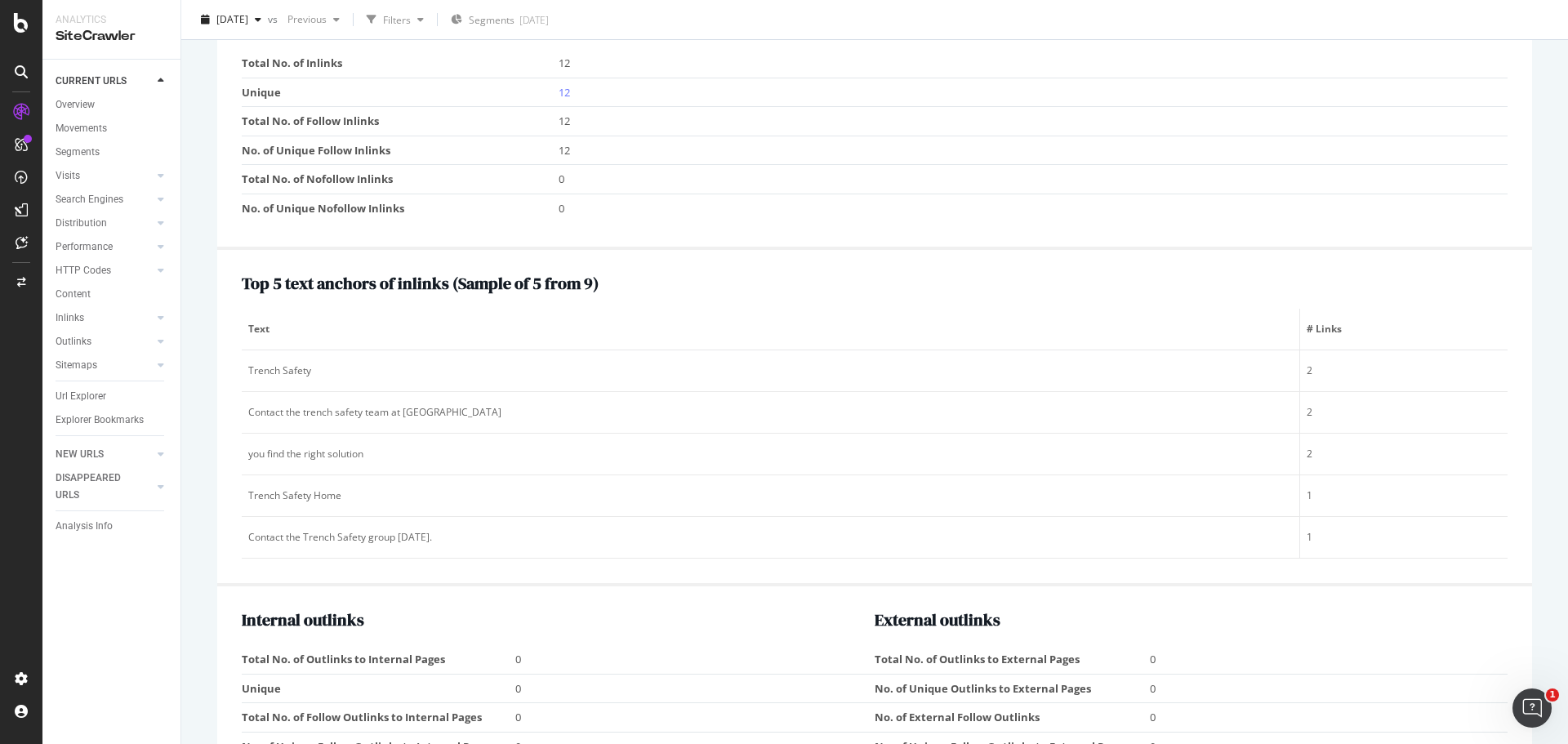
click at [313, 313] on th "Text" at bounding box center [771, 329] width 1058 height 42
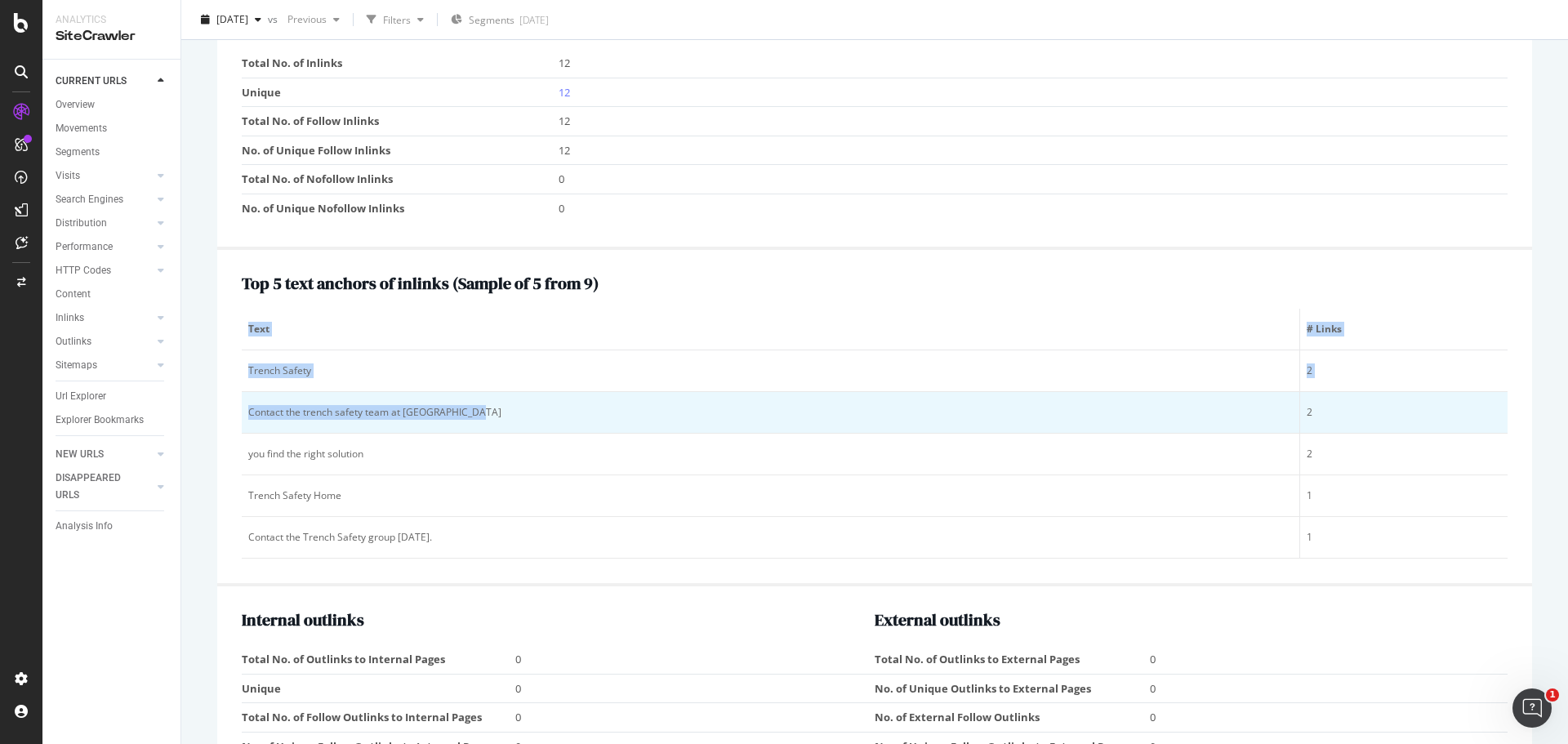
drag, startPoint x: 240, startPoint y: 360, endPoint x: 623, endPoint y: 392, distance: 384.3
click at [623, 392] on div "Top 5 text anchors of inlinks ( Sample of 5 from 9 ) Text # Links Trench Safety…" at bounding box center [874, 418] width 1315 height 337
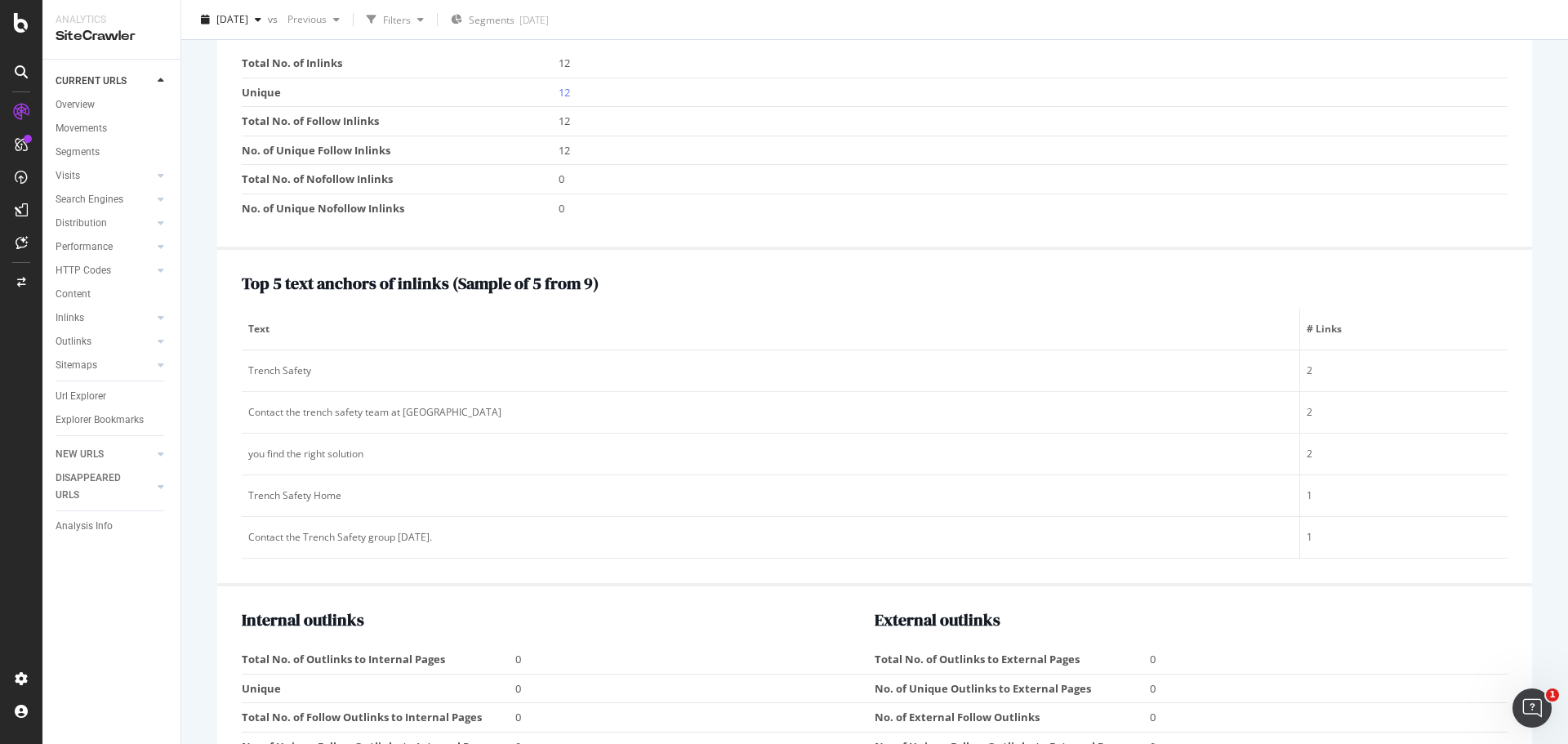
click at [642, 279] on h2 "Top 5 text anchors of inlinks ( Sample of 5 from 9 )" at bounding box center [874, 284] width 1266 height 18
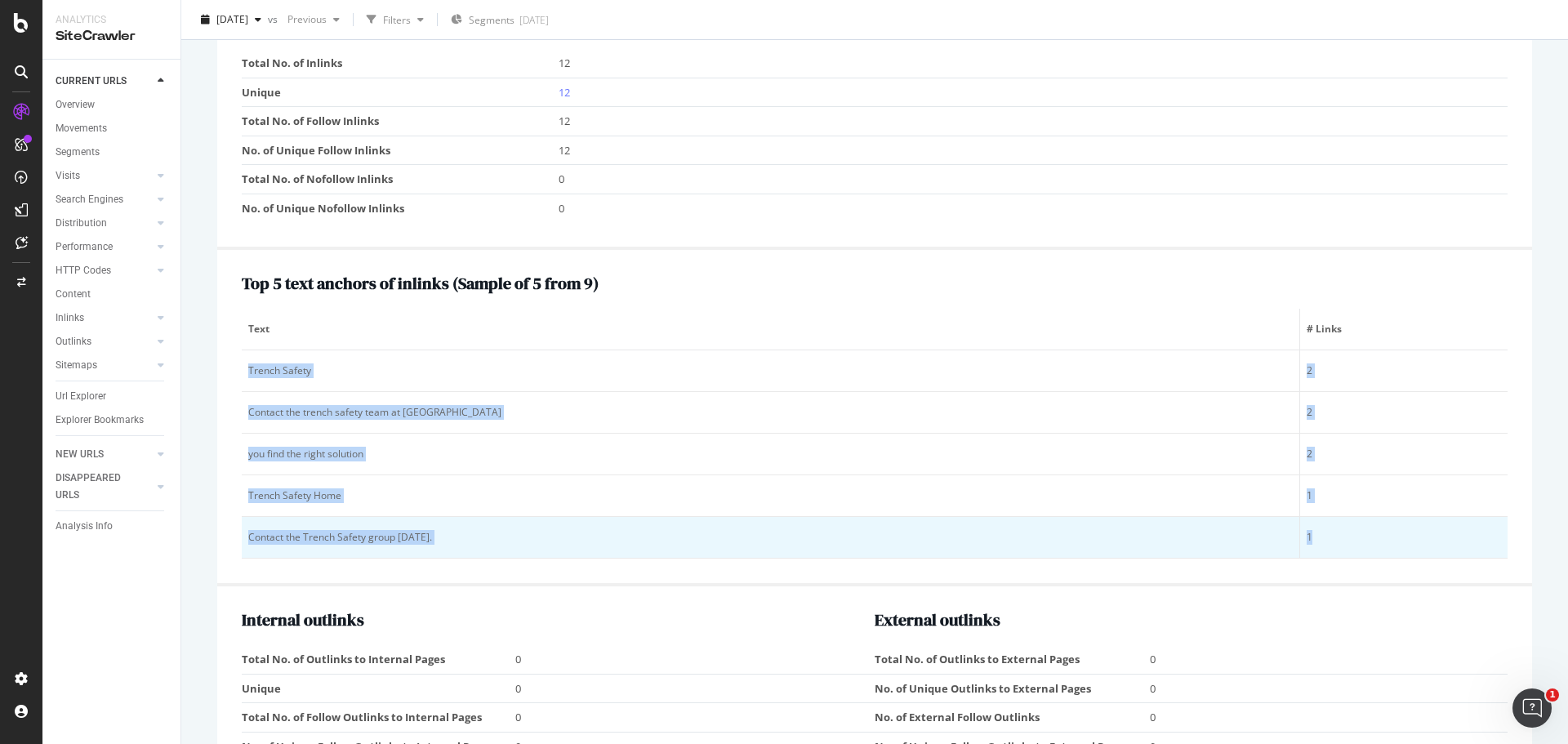
drag, startPoint x: 250, startPoint y: 370, endPoint x: 1297, endPoint y: 552, distance: 1062.7
click at [1297, 552] on tbody "Trench Safety 2 Contact the trench safety team at United Rentals 2 you find the…" at bounding box center [874, 455] width 1266 height 208
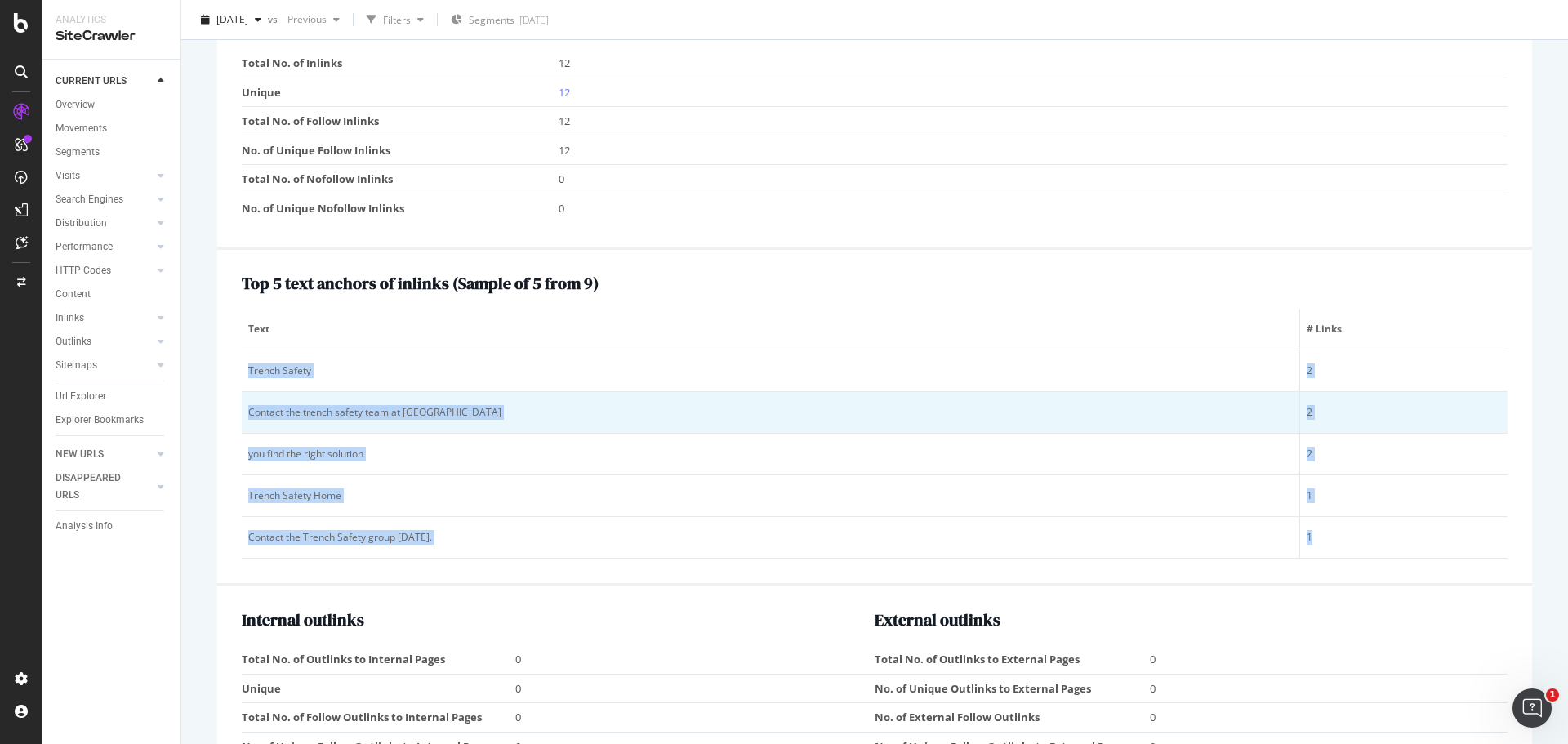
copy tbody "Trench Safety 2 Contact the trench safety team at United Rentals 2 you find the…"
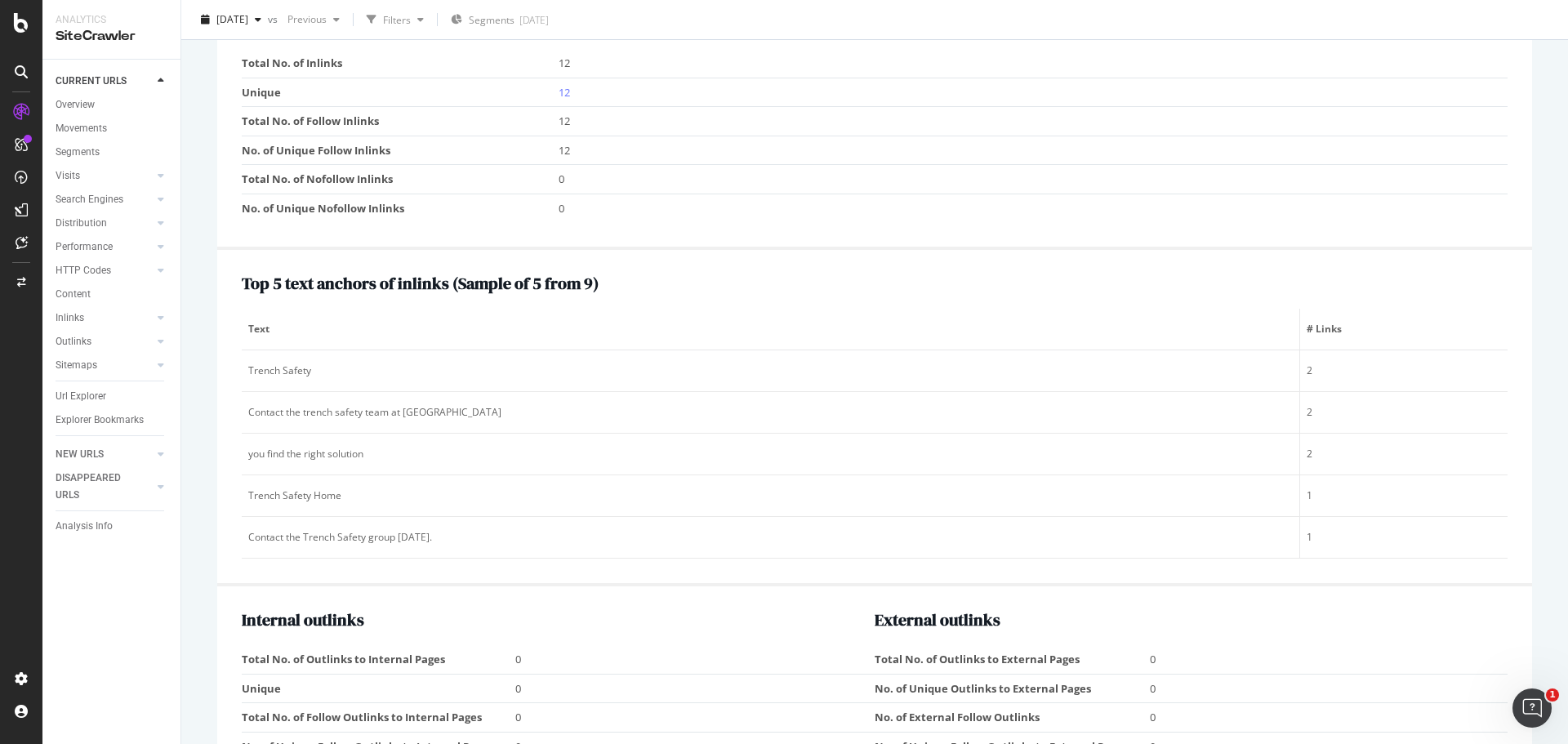
click at [1029, 287] on h2 "Top 5 text anchors of inlinks ( Sample of 5 from 9 )" at bounding box center [874, 284] width 1266 height 18
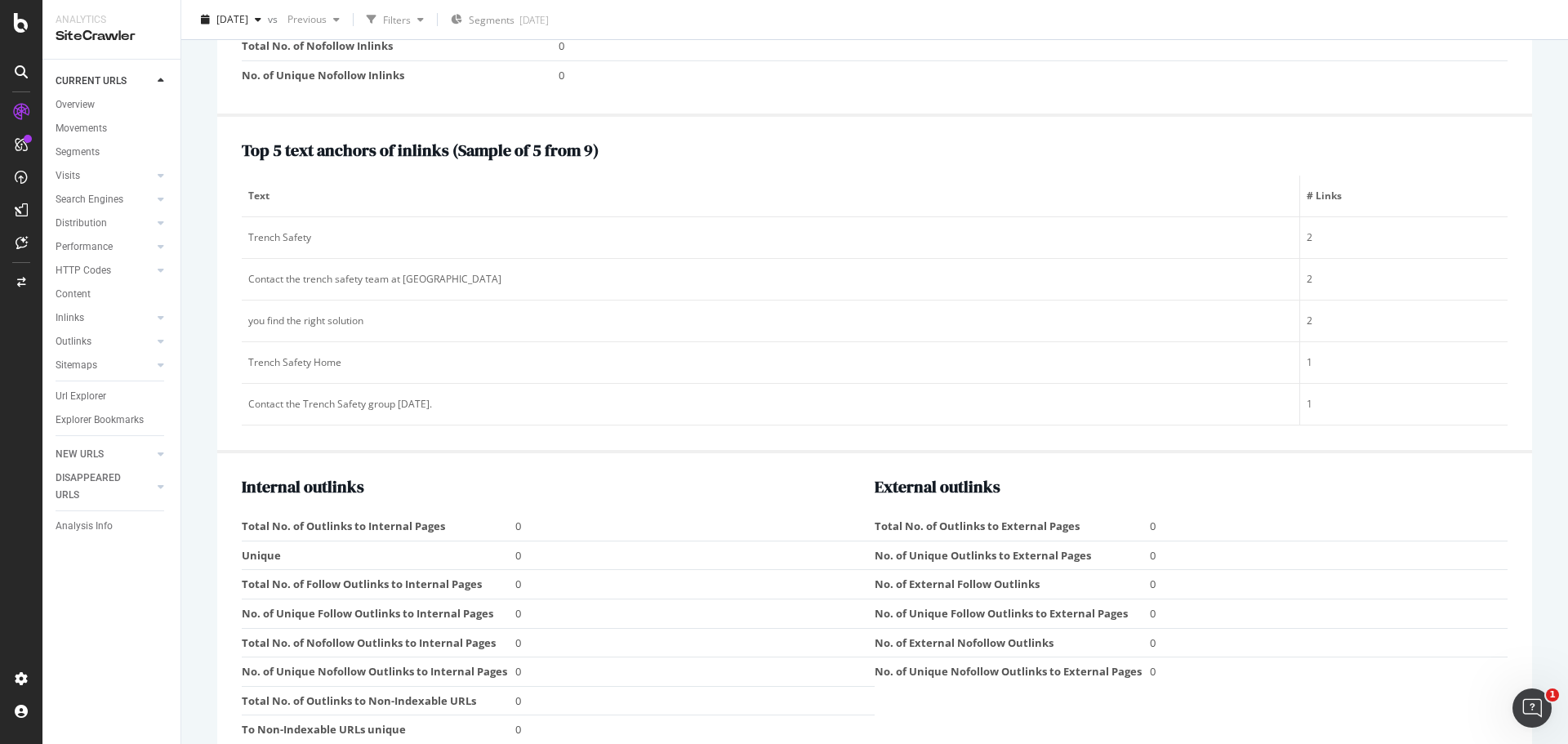
scroll to position [1568, 0]
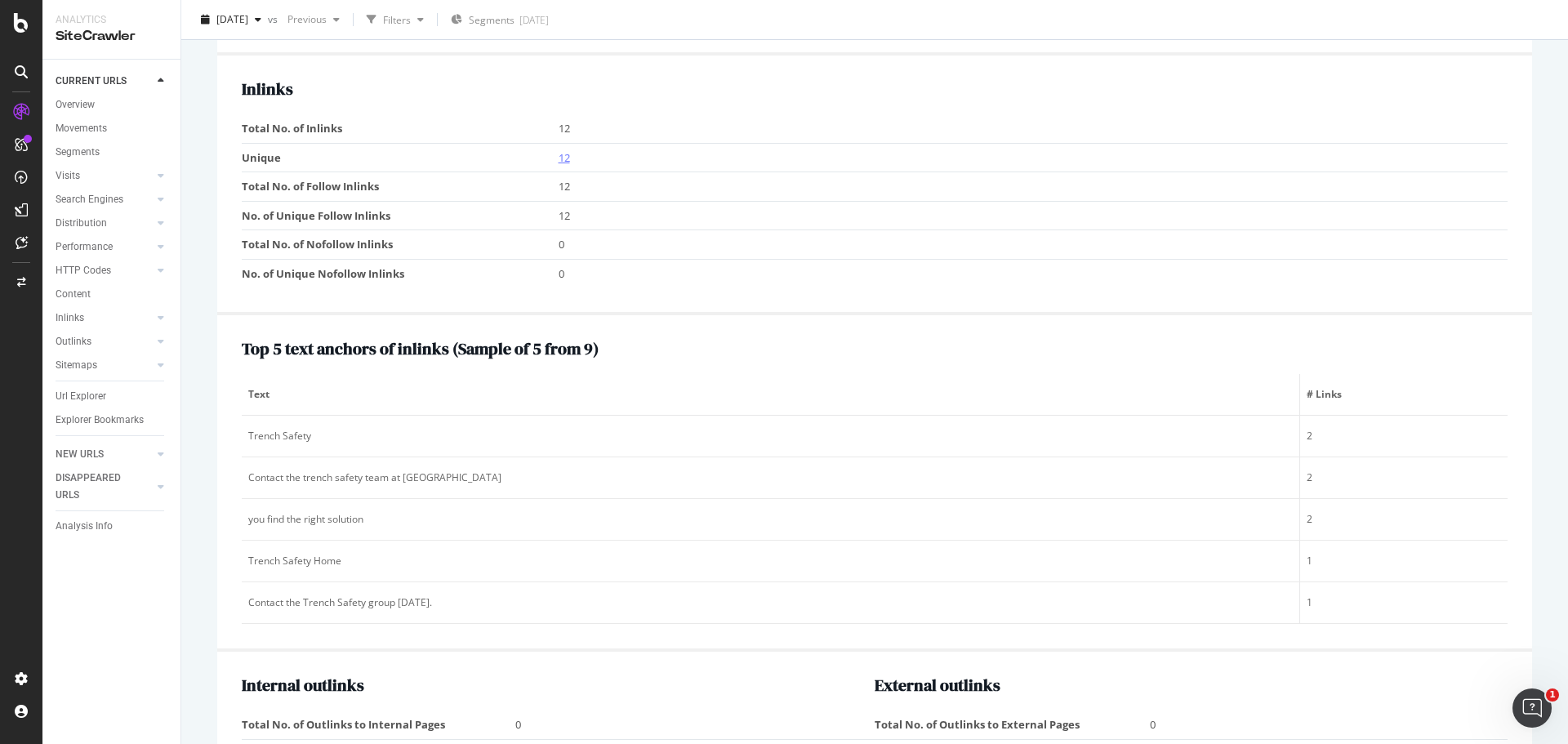
click at [564, 159] on link "12" at bounding box center [564, 157] width 11 height 15
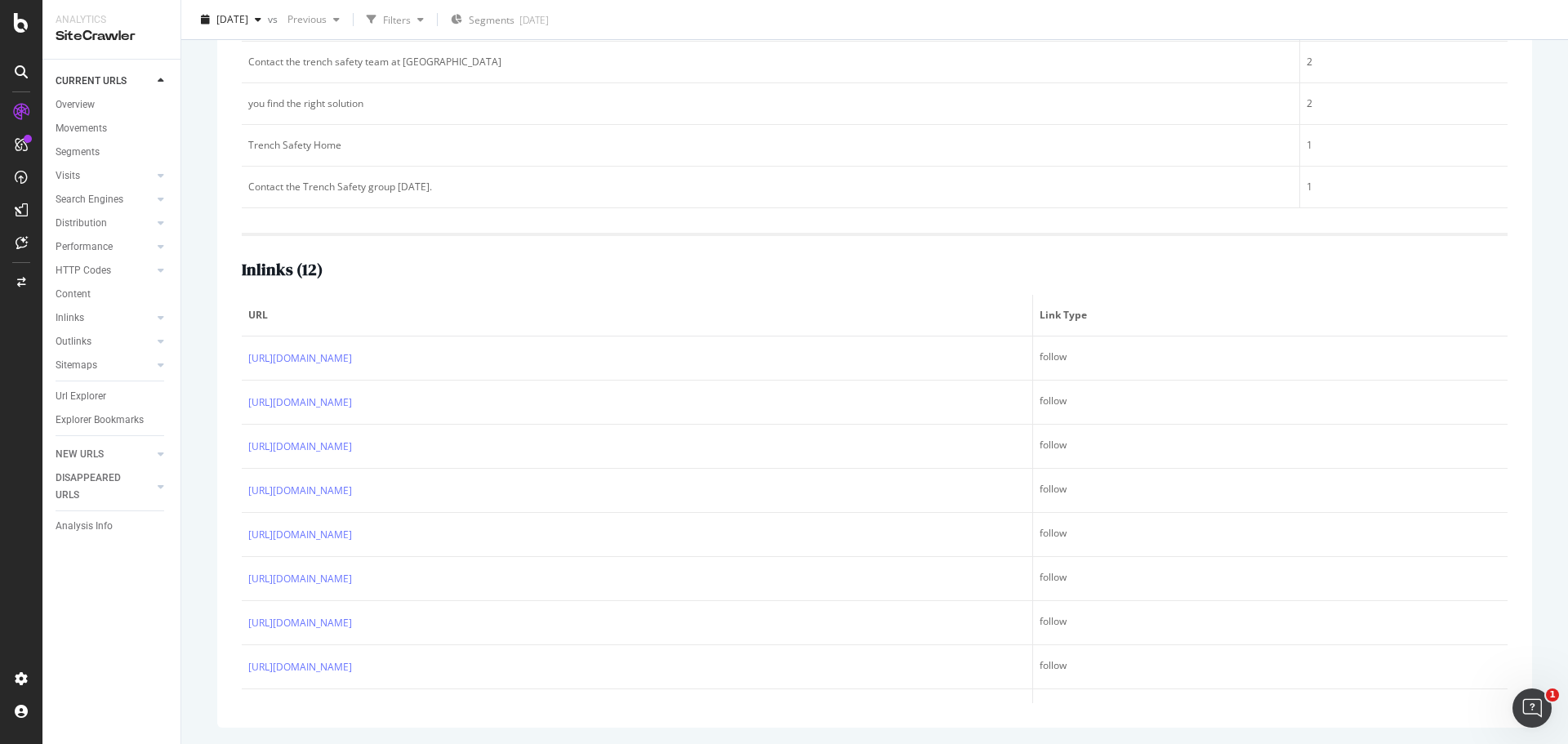
scroll to position [162, 0]
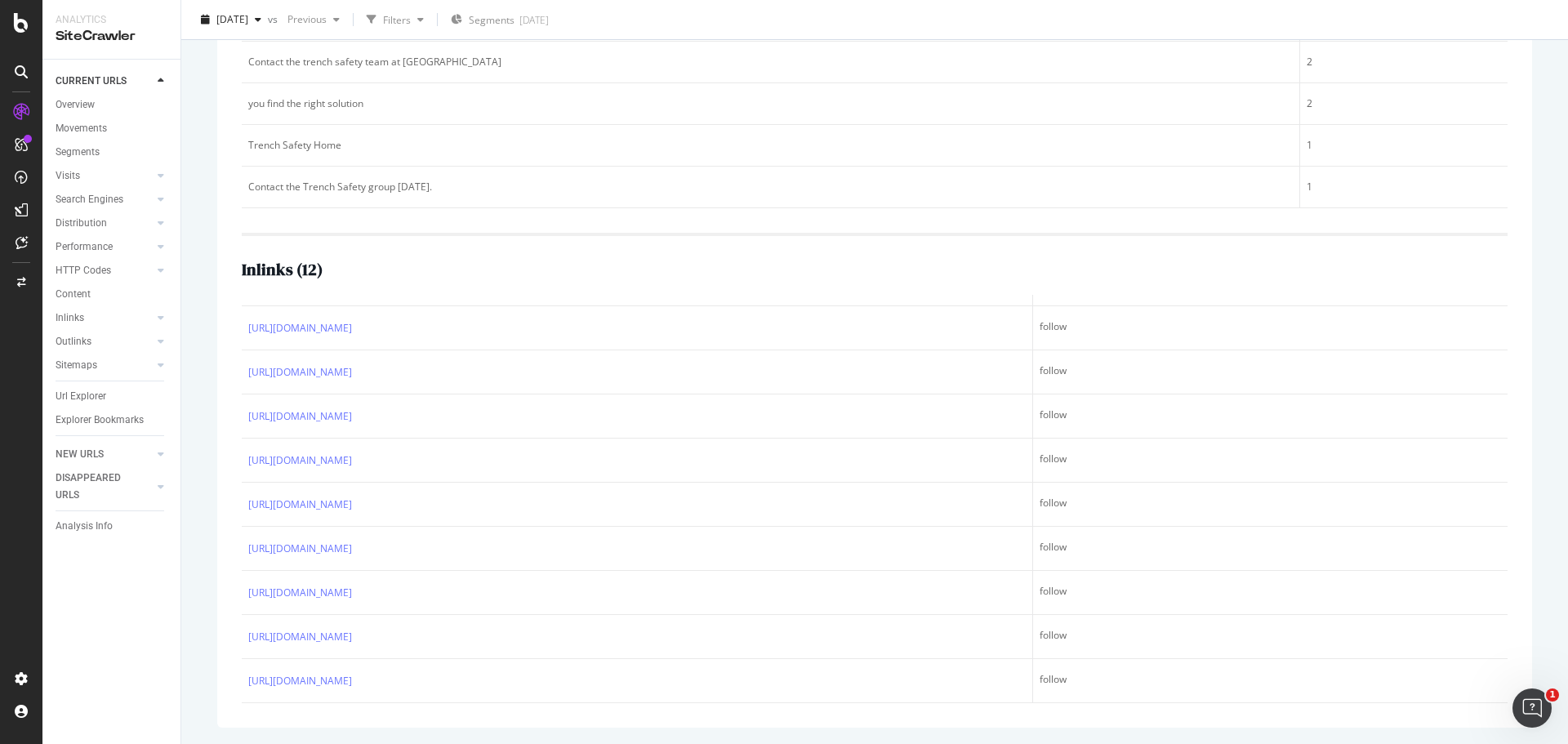
drag, startPoint x: 232, startPoint y: 311, endPoint x: 1073, endPoint y: 741, distance: 944.6
click at [1073, 741] on div "[URL][DOMAIN_NAME] View HTML Source Main Keywords Content Performance URL Inspe…" at bounding box center [874, 252] width 1348 height 985
